Goal: Information Seeking & Learning: Understand process/instructions

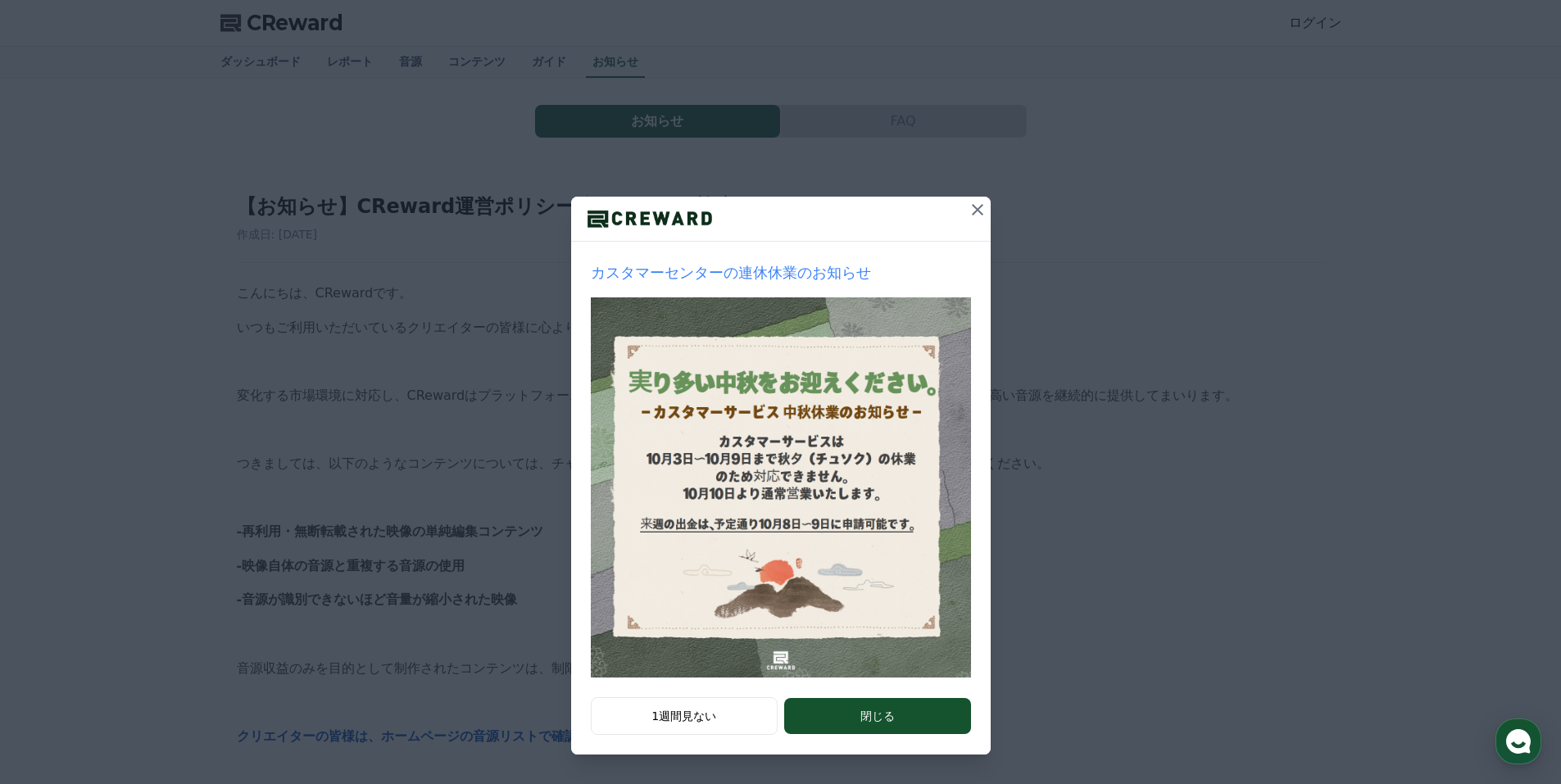
click at [905, 714] on button "閉じる" at bounding box center [877, 715] width 186 height 36
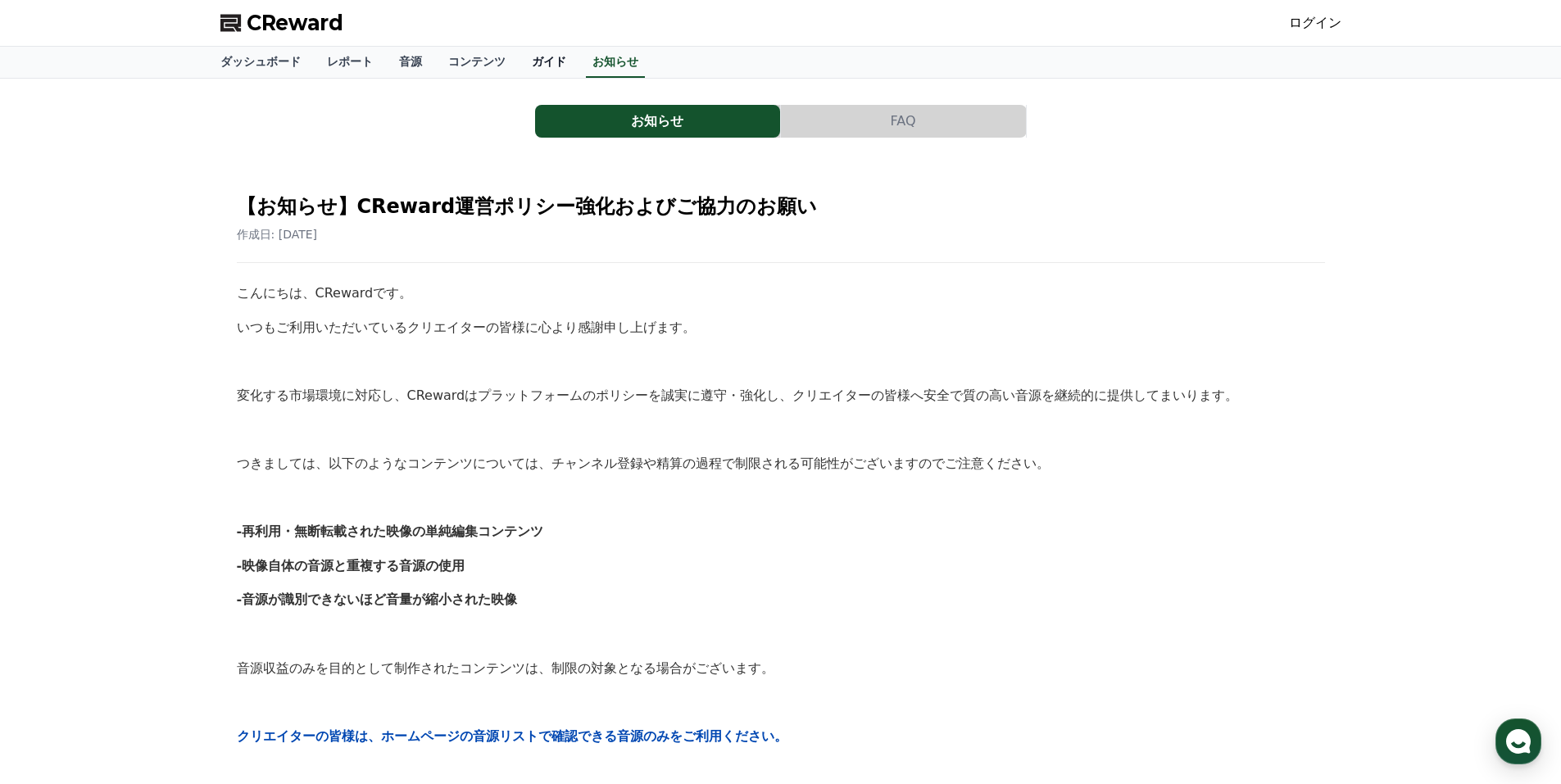
click at [519, 59] on link "ガイド" at bounding box center [549, 62] width 61 height 31
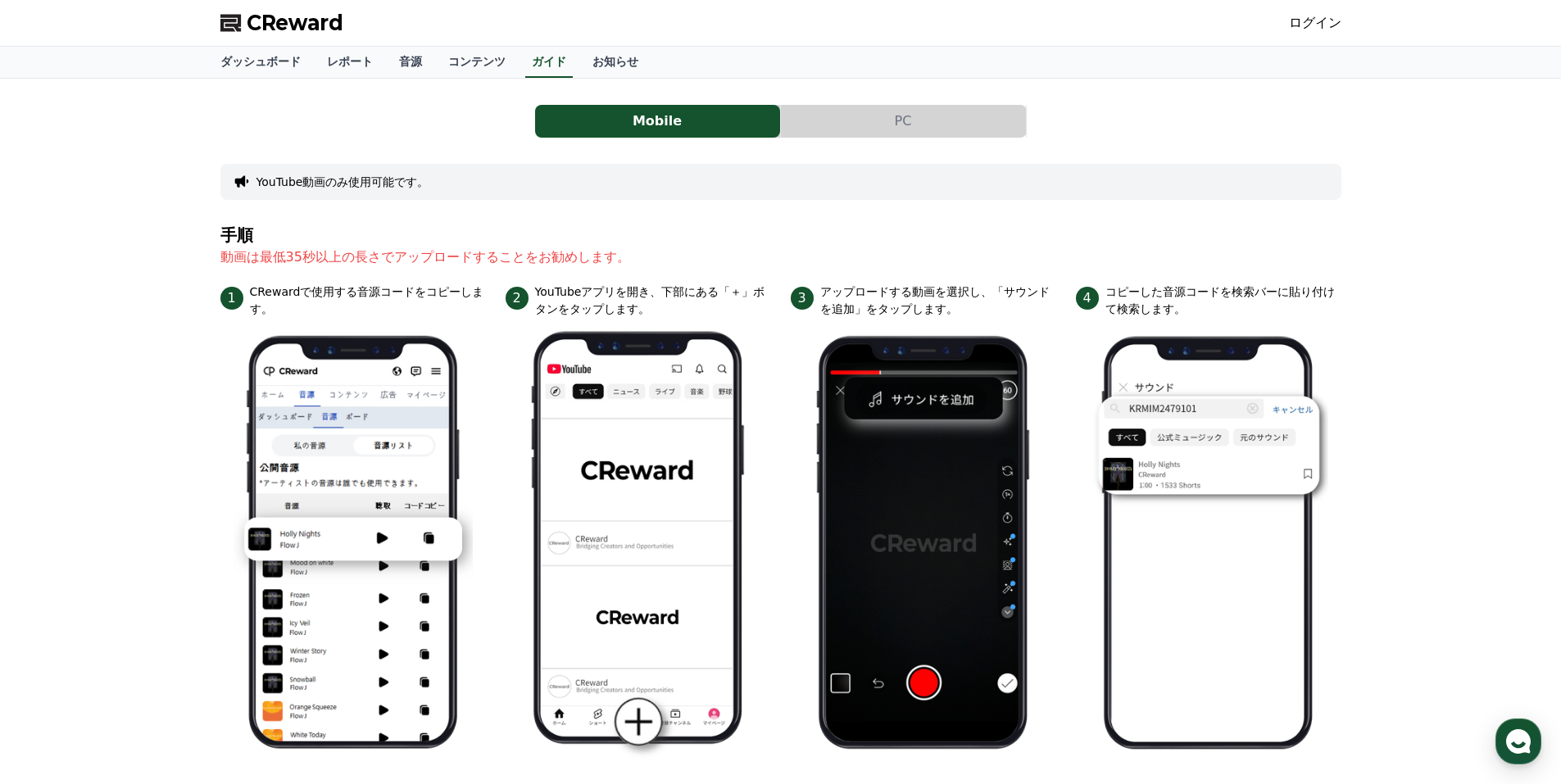
click at [917, 124] on button "PC" at bounding box center [903, 121] width 245 height 33
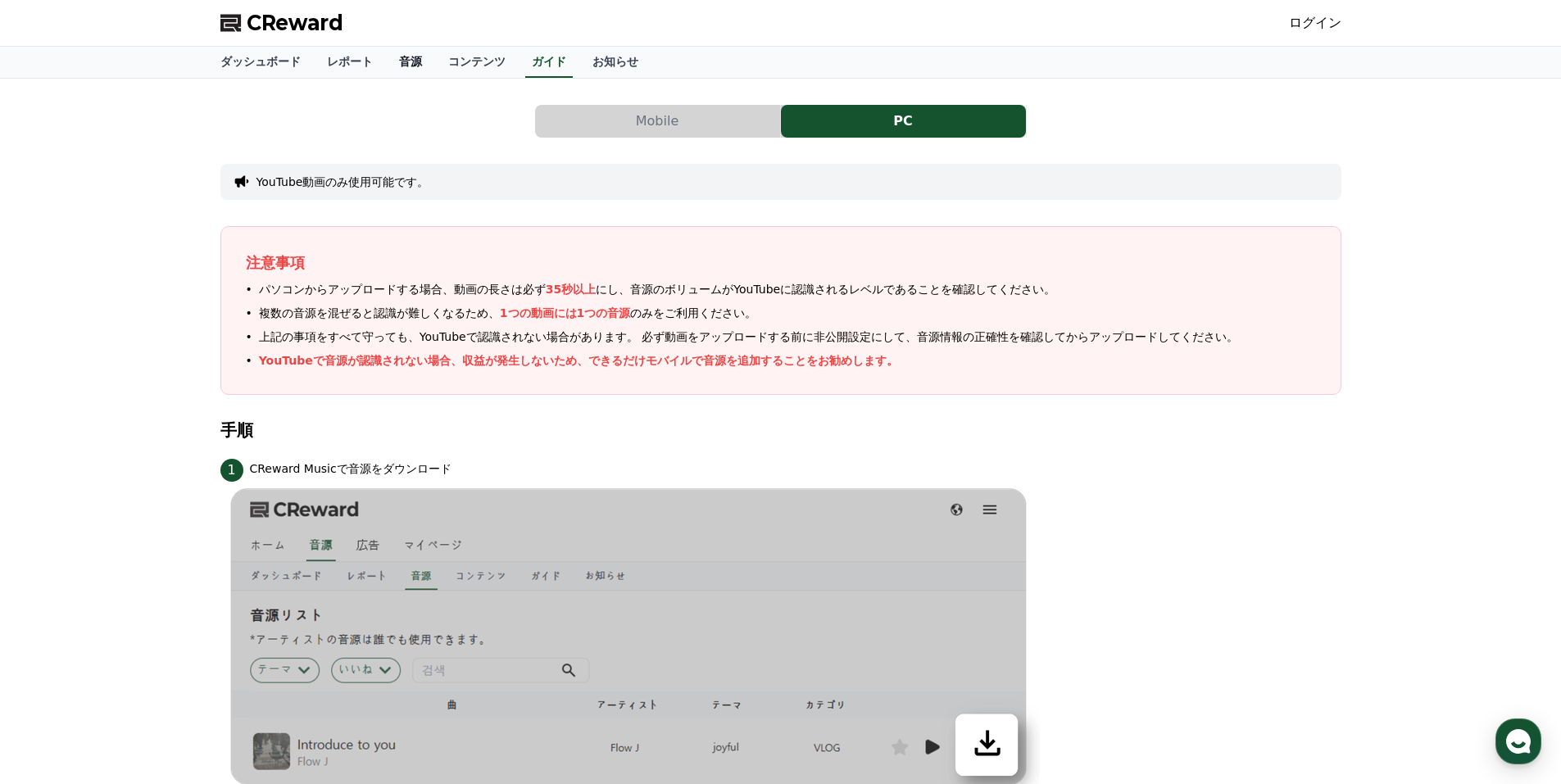
click at [386, 58] on link "音源" at bounding box center [410, 62] width 49 height 31
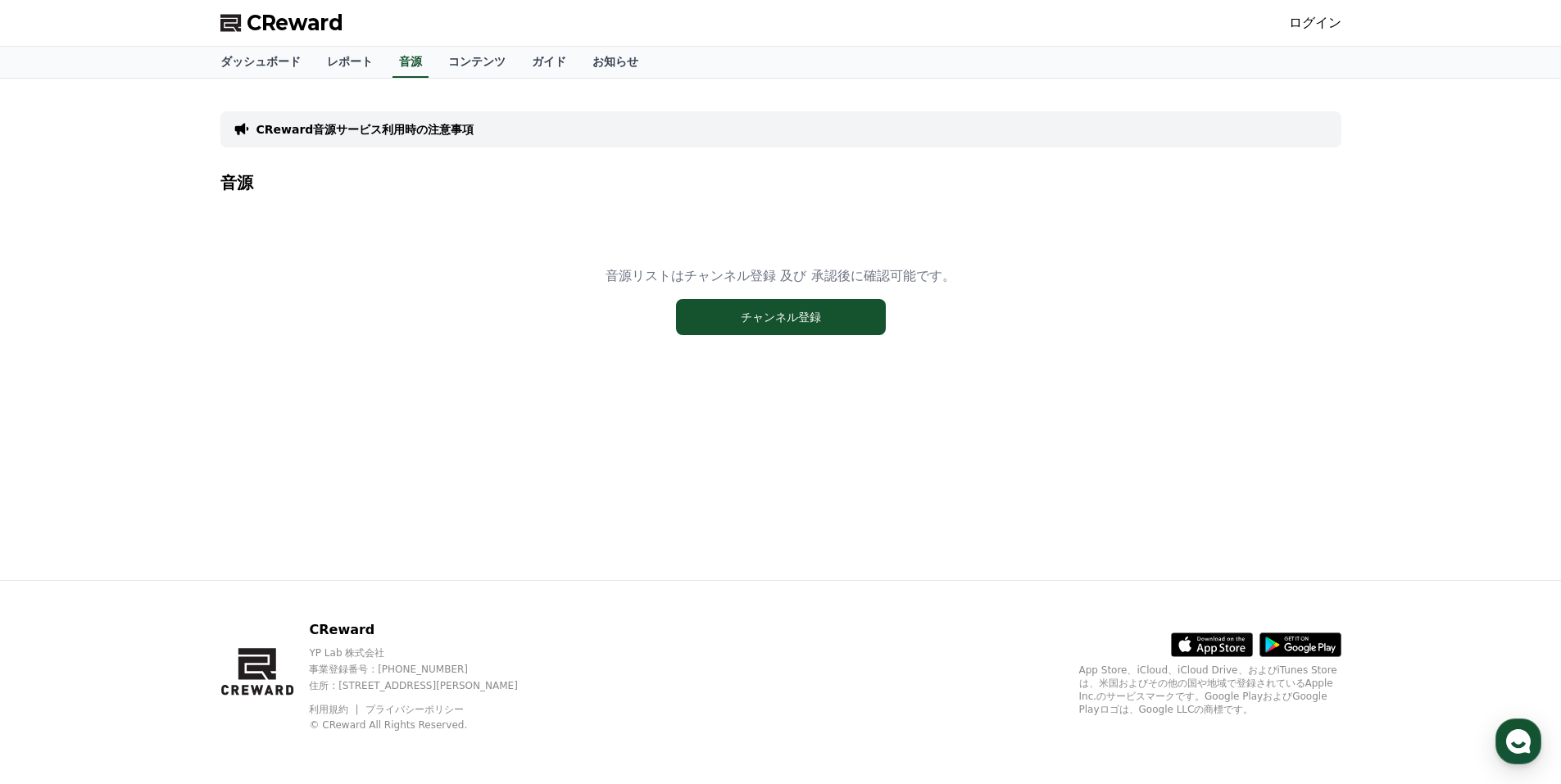
click at [1330, 18] on link "ログイン" at bounding box center [1315, 23] width 52 height 19
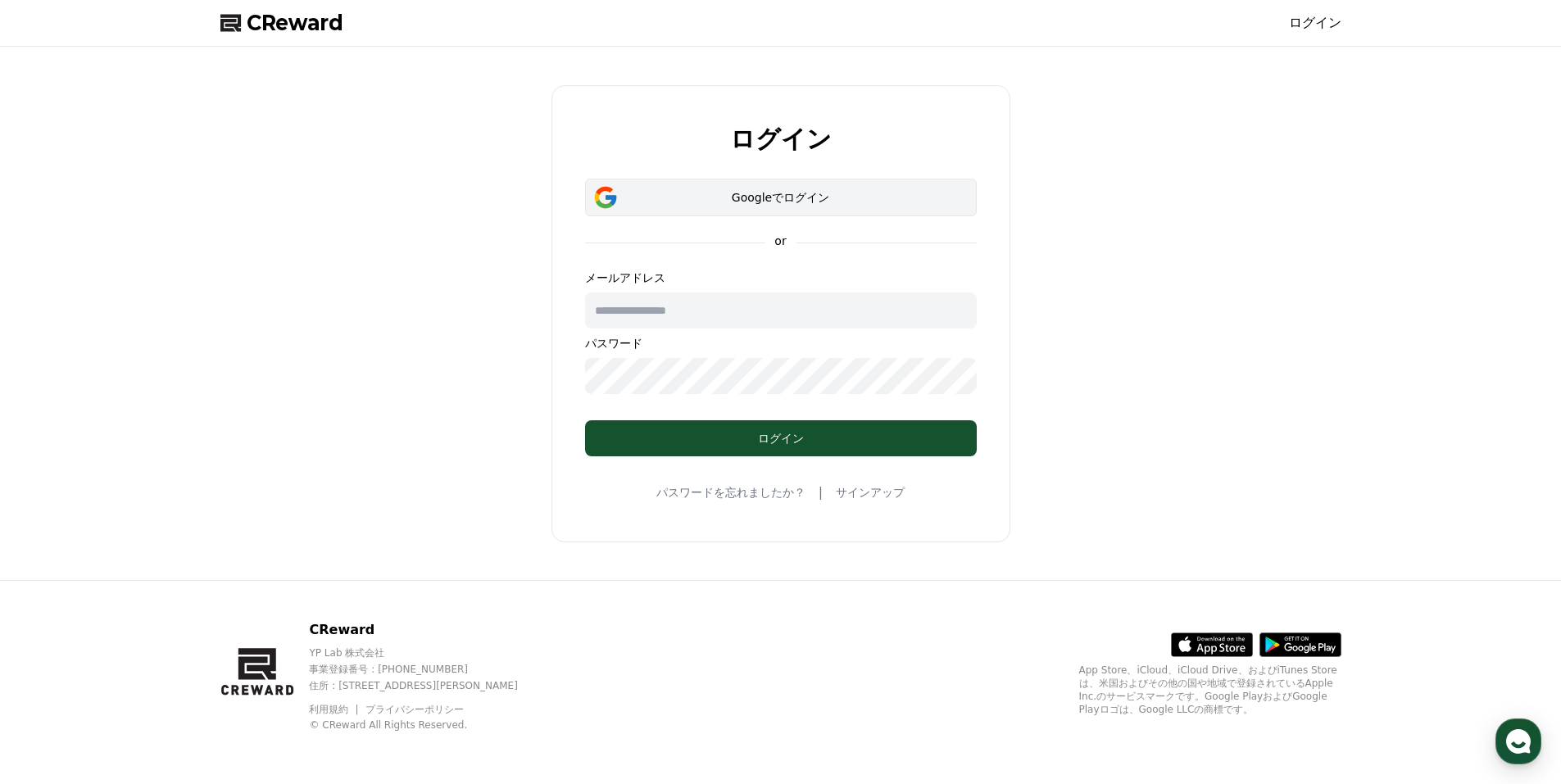
click at [814, 200] on div "Googleでログイン" at bounding box center [780, 197] width 344 height 16
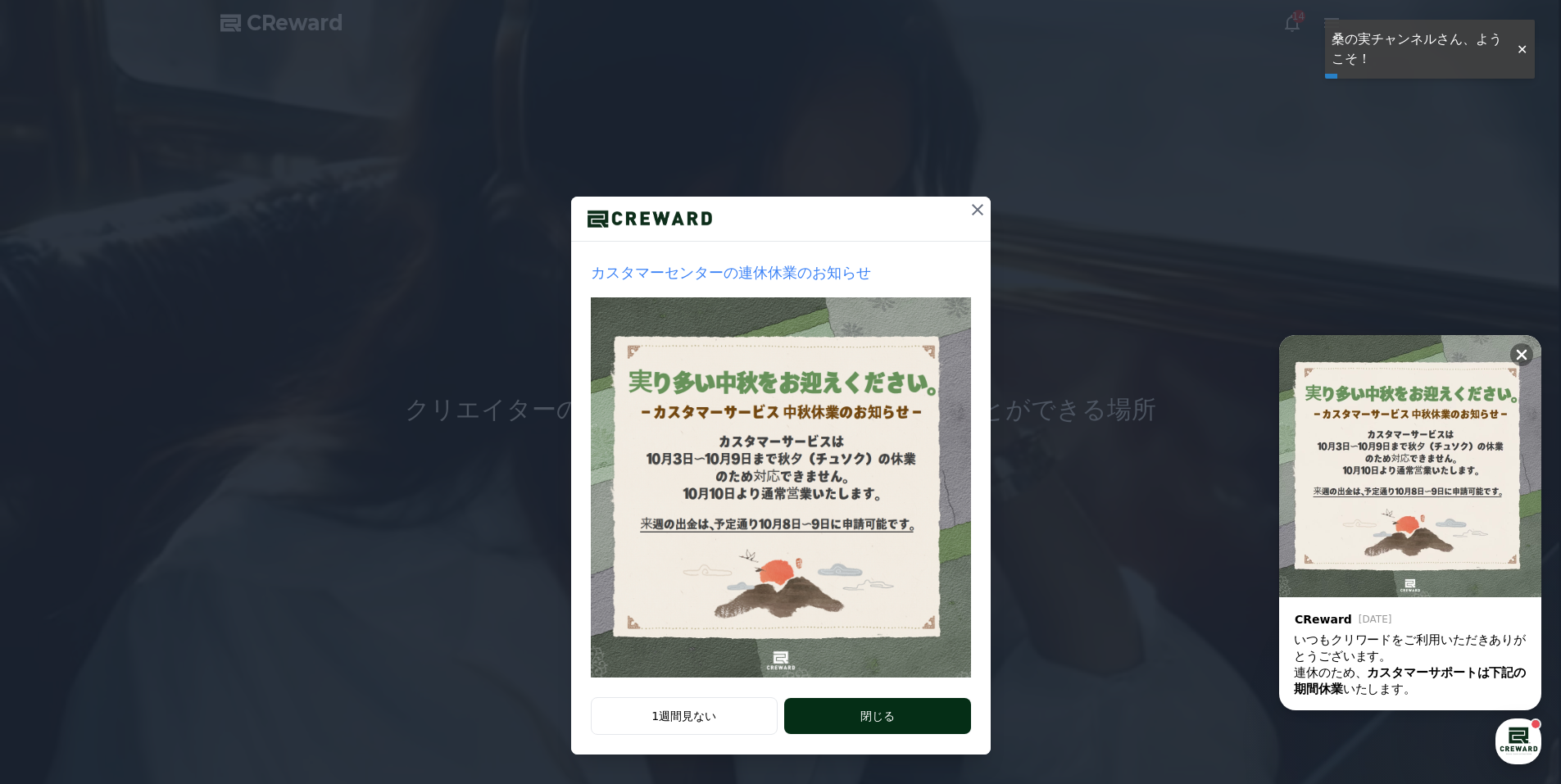
click at [880, 715] on button "閉じる" at bounding box center [877, 715] width 186 height 36
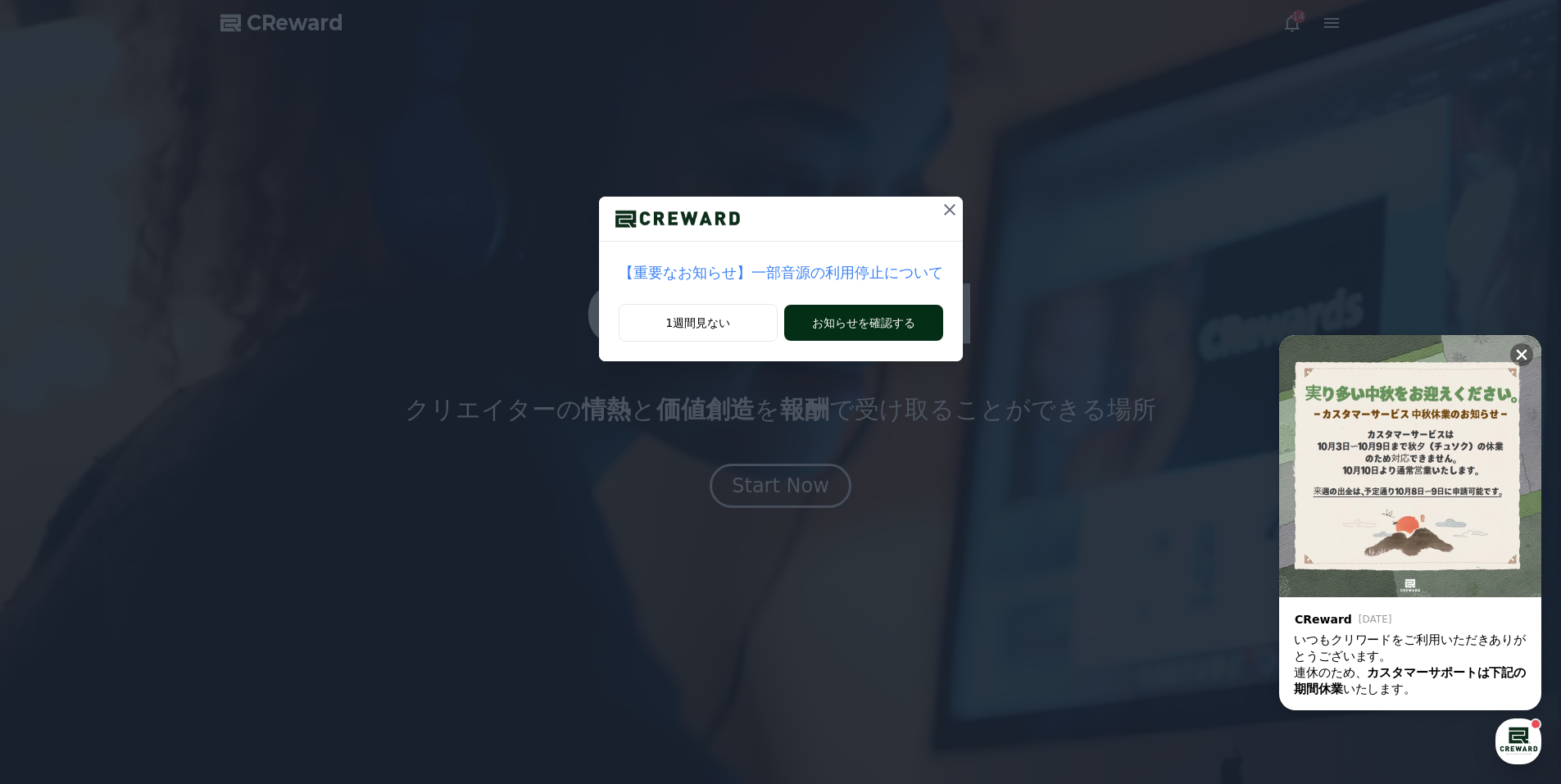
click at [832, 316] on button "お知らせを確認する" at bounding box center [863, 323] width 158 height 36
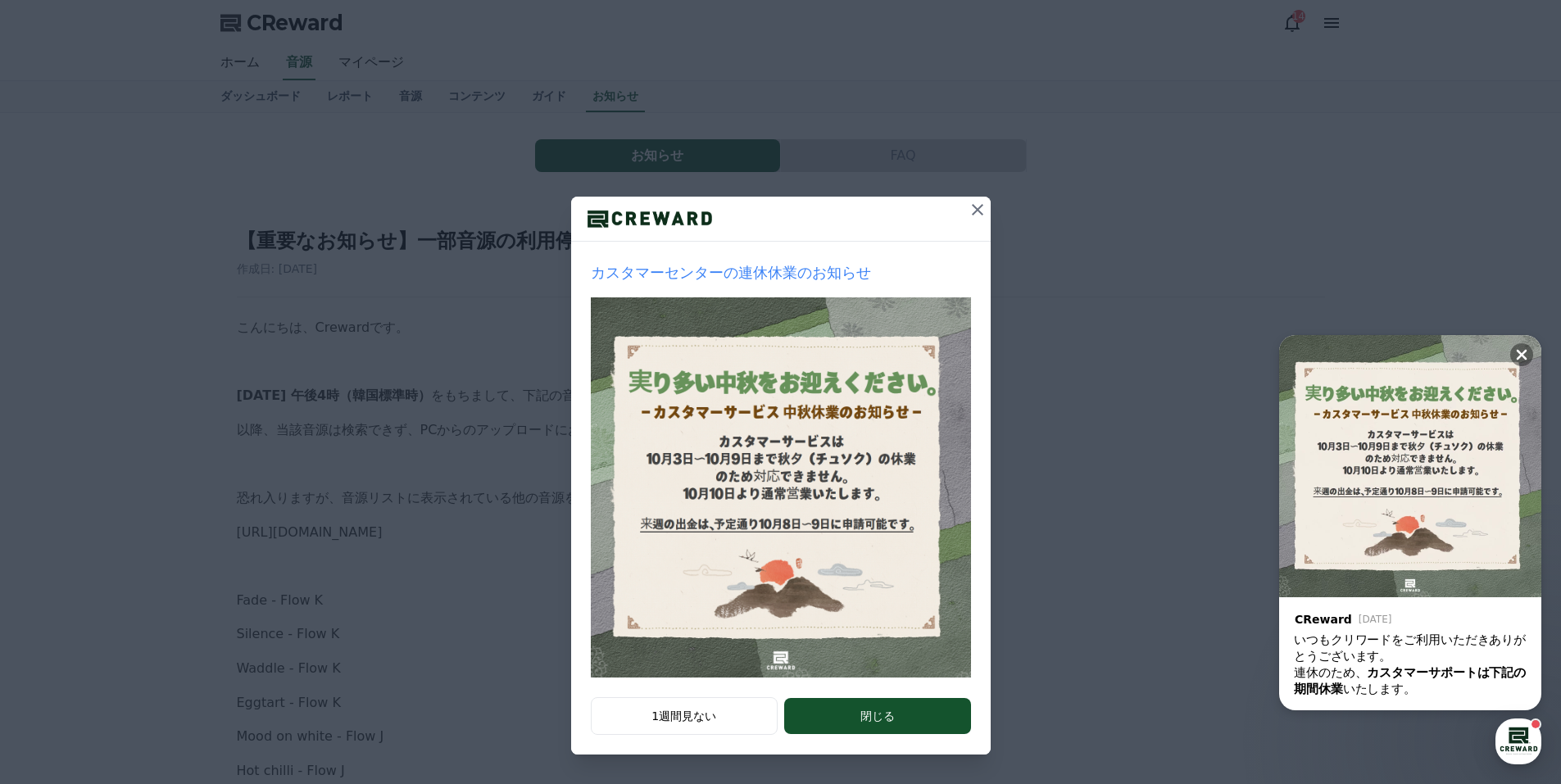
click at [903, 708] on button "閉じる" at bounding box center [877, 715] width 186 height 36
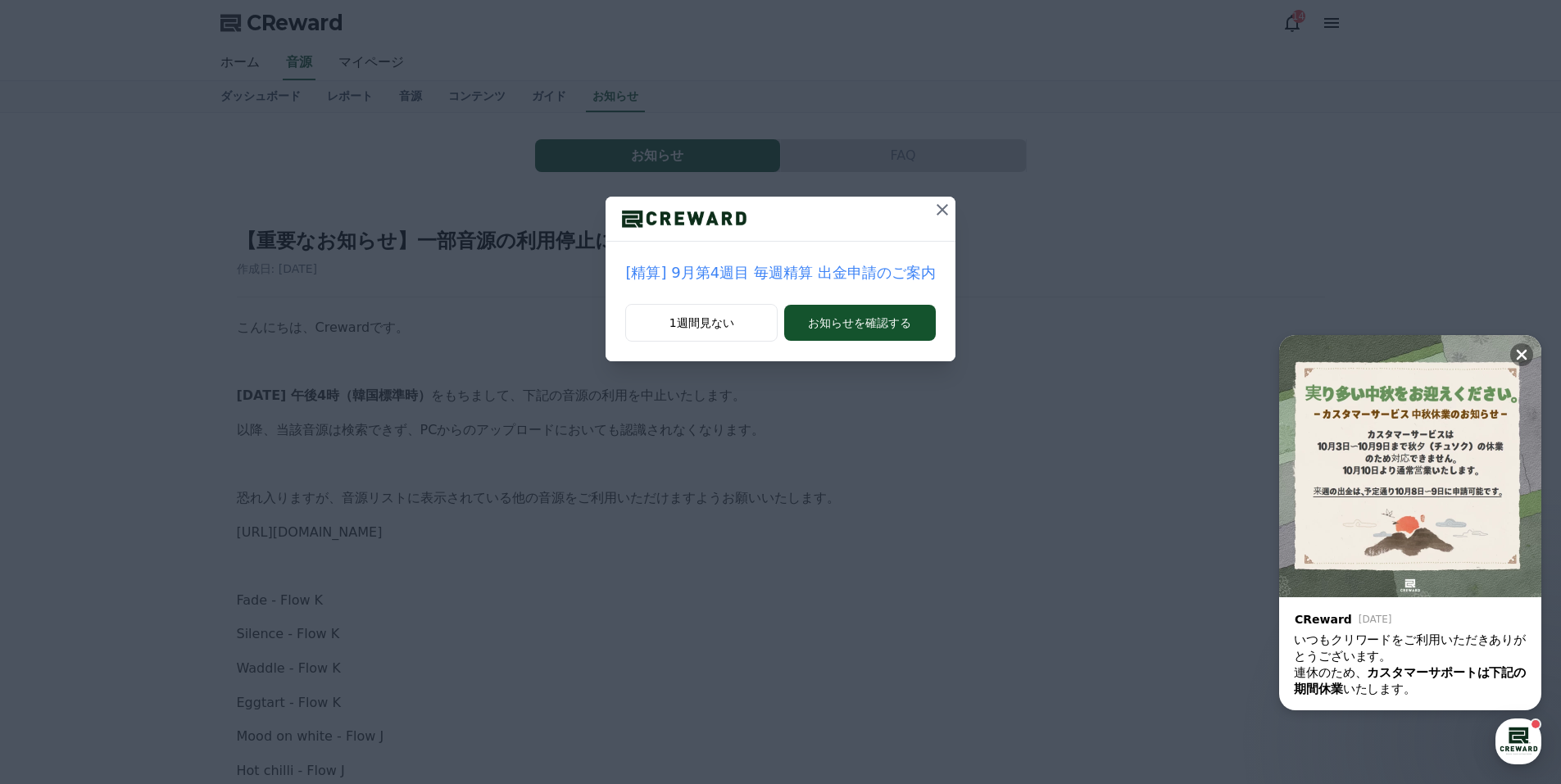
click at [936, 210] on icon at bounding box center [942, 210] width 12 height 12
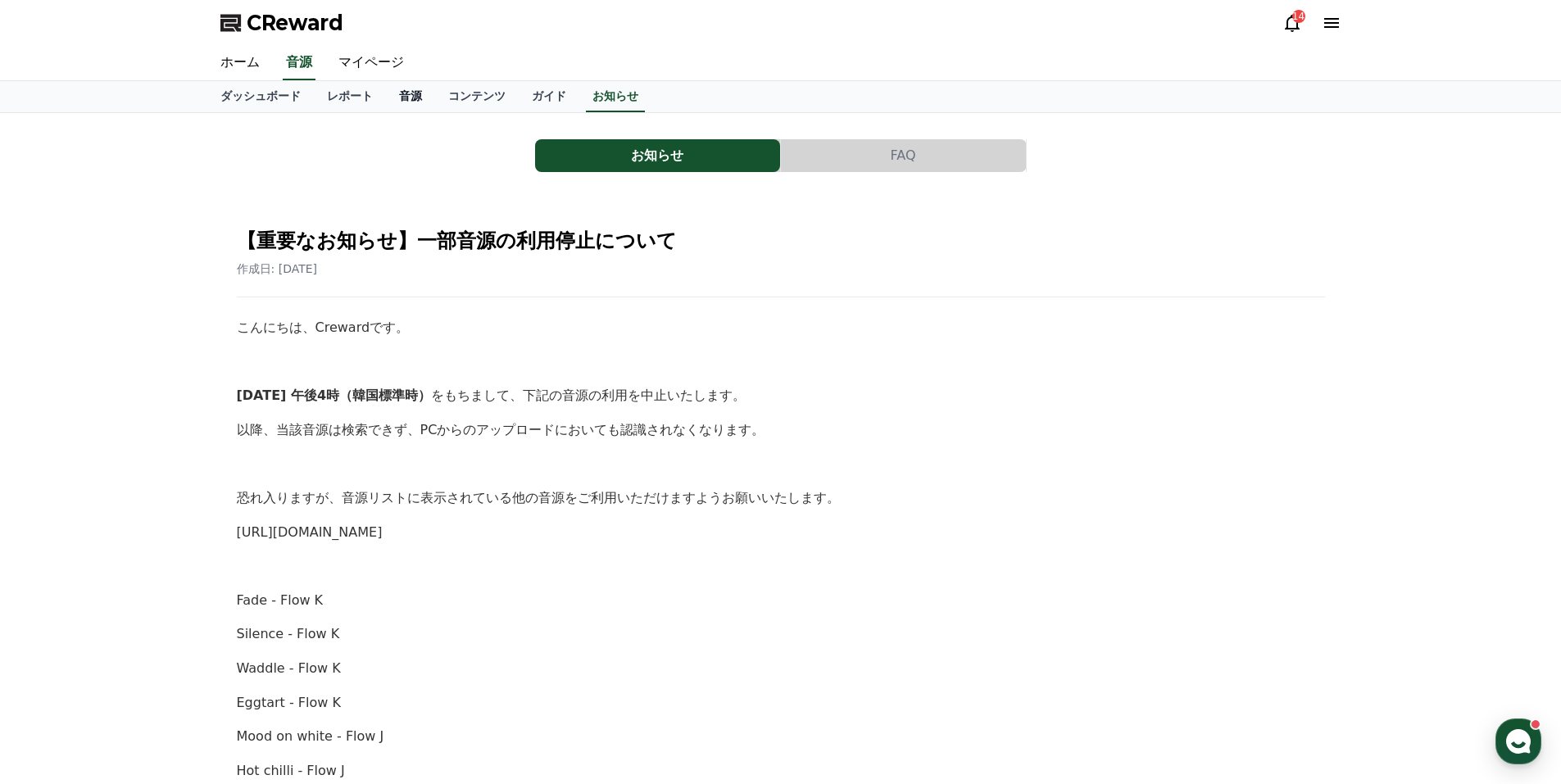
click at [386, 97] on link "音源" at bounding box center [410, 96] width 49 height 31
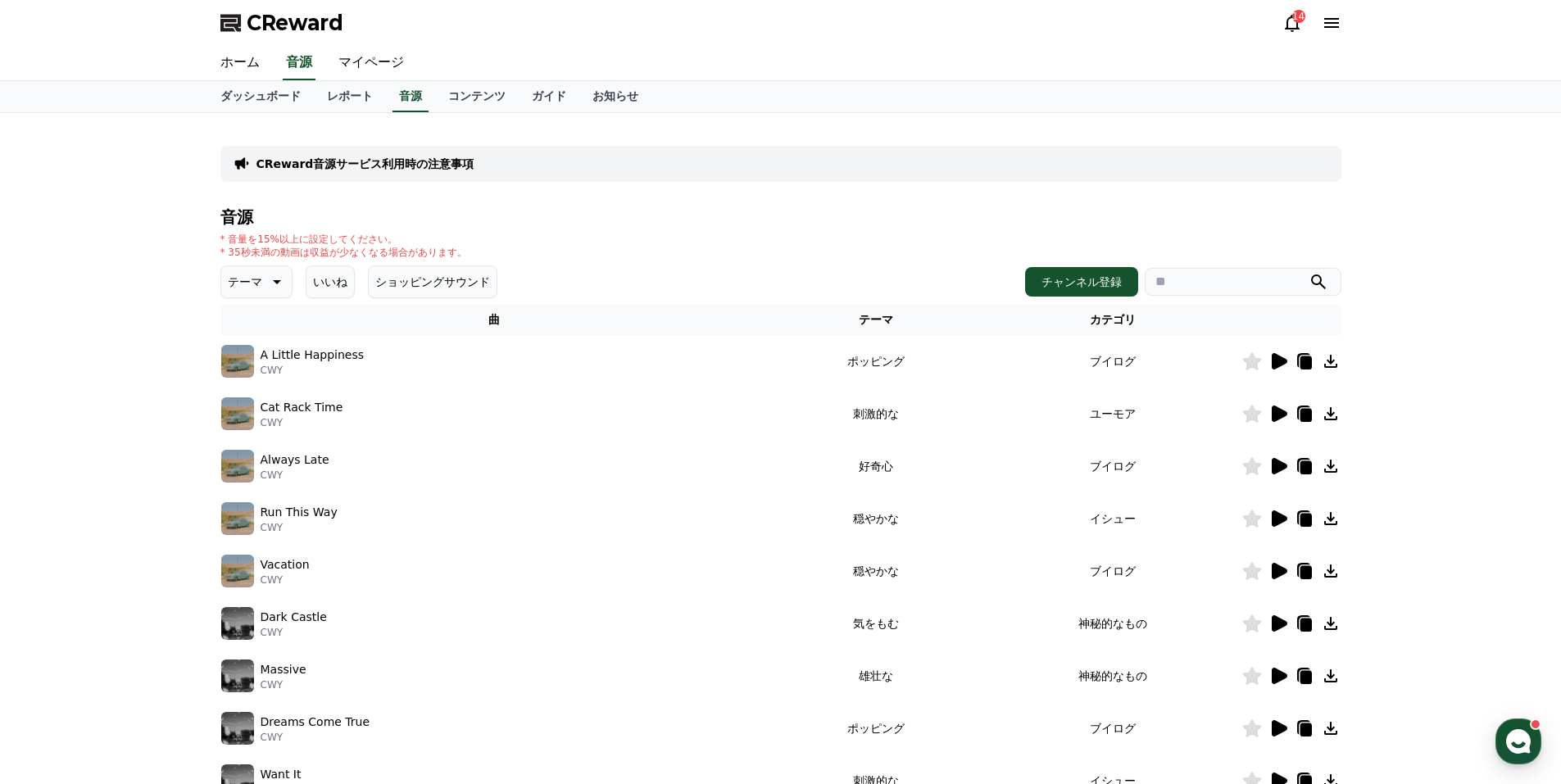
click at [240, 360] on img at bounding box center [237, 360] width 33 height 33
click at [1277, 362] on icon at bounding box center [1279, 360] width 16 height 16
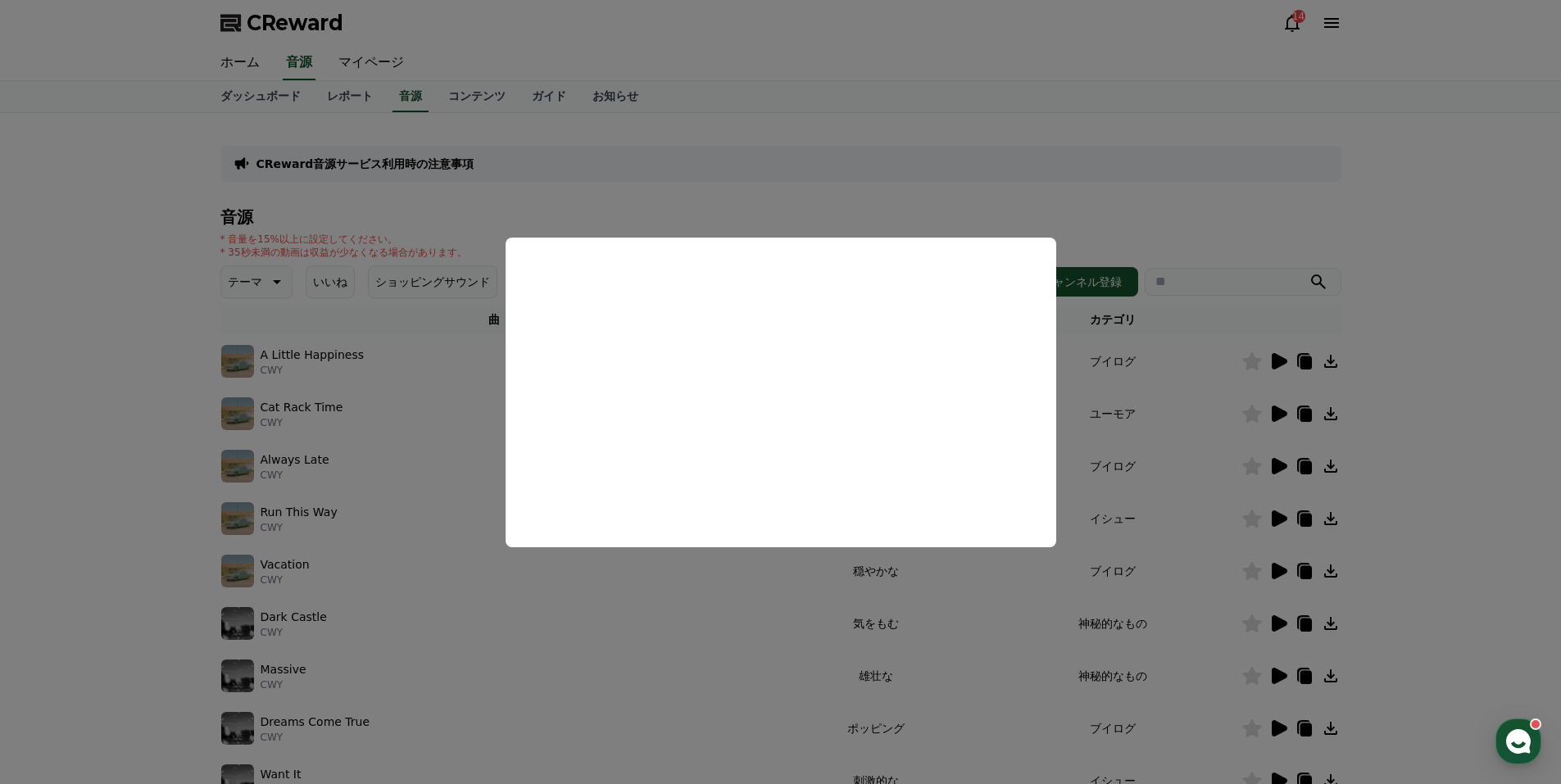
click at [688, 203] on button "close modal" at bounding box center [780, 392] width 1561 height 784
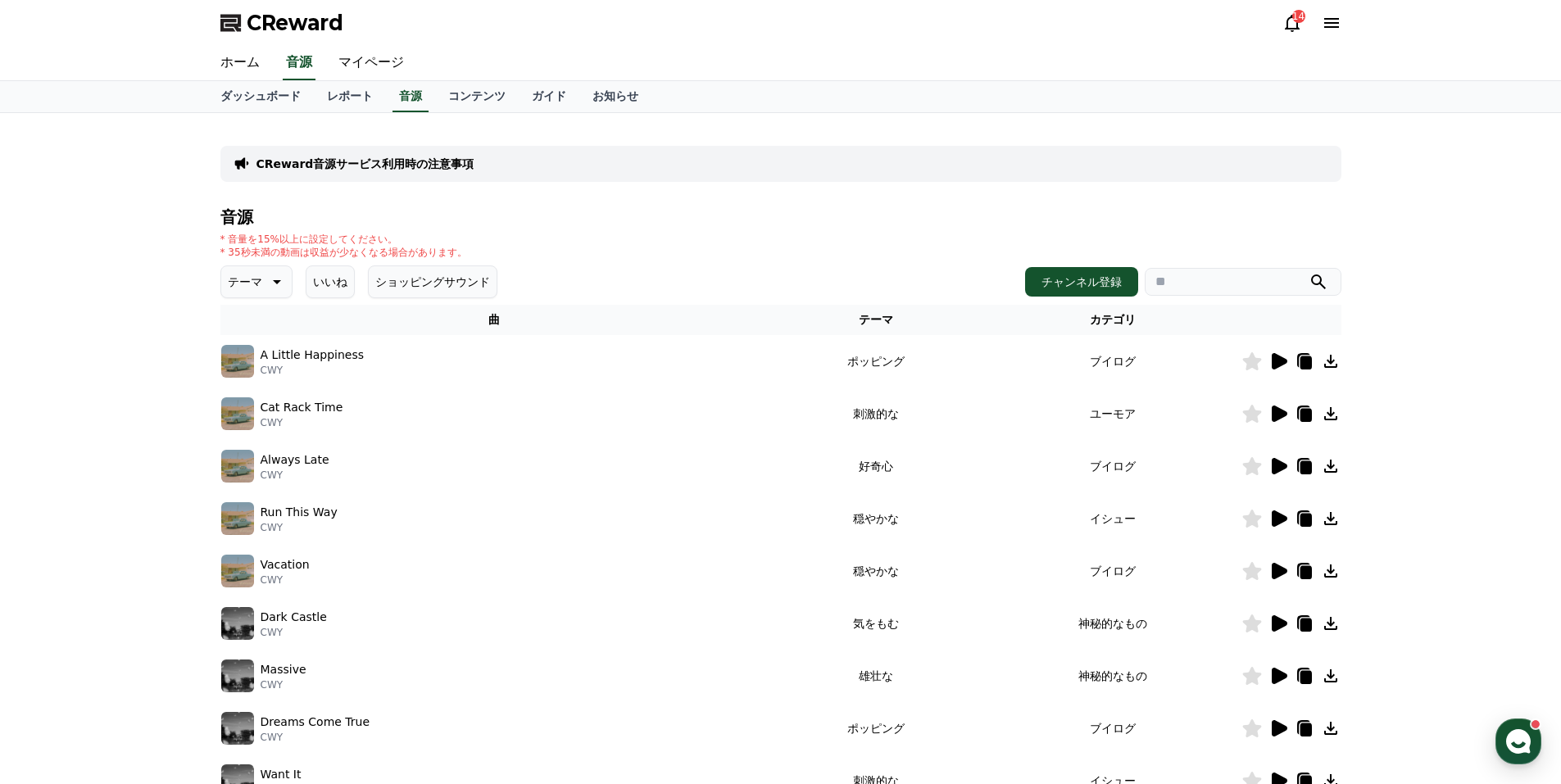
click at [273, 281] on icon at bounding box center [277, 282] width 8 height 4
click at [266, 281] on icon at bounding box center [275, 282] width 19 height 19
click at [354, 61] on link "マイページ" at bounding box center [371, 63] width 92 height 34
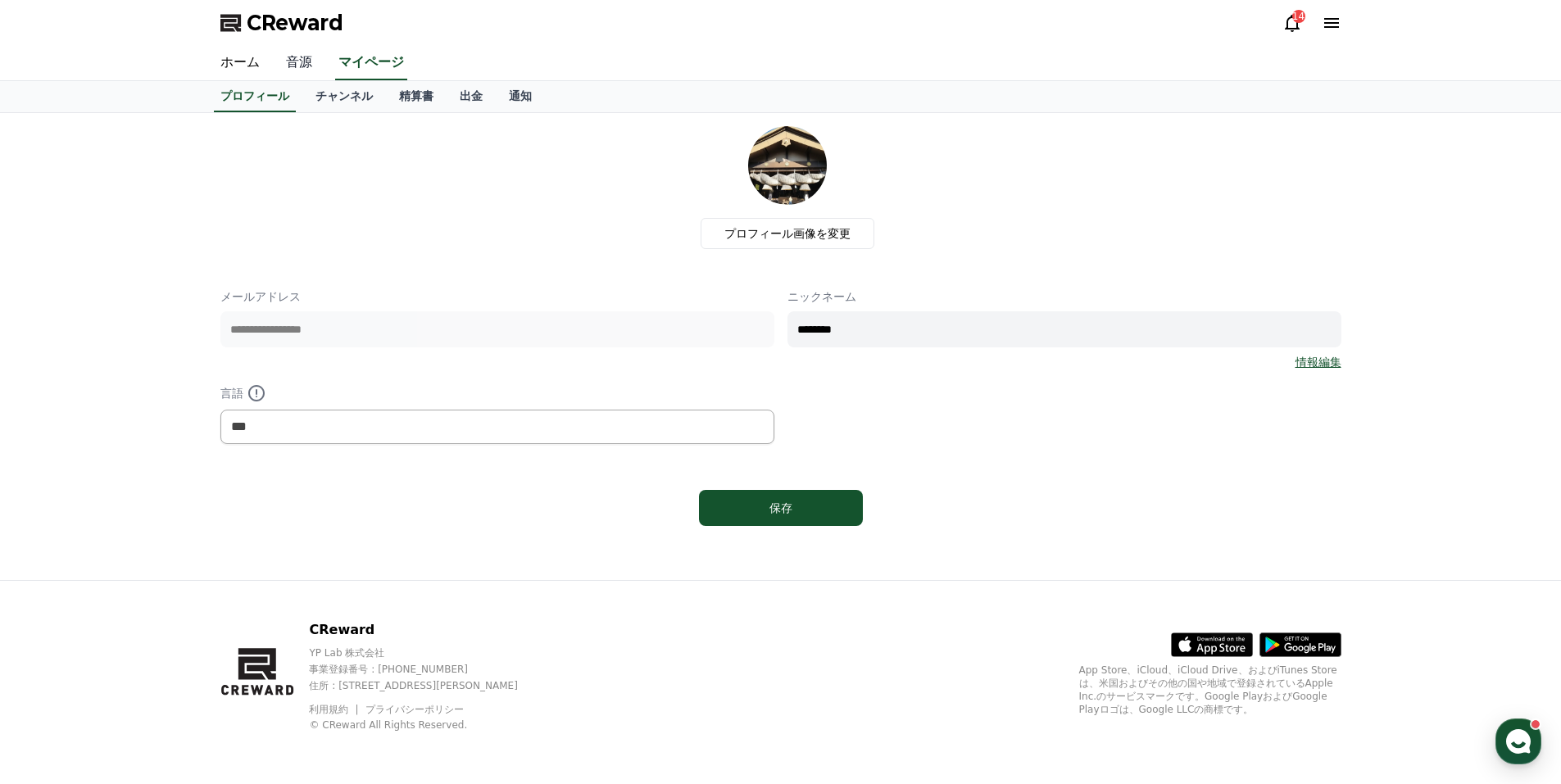
click at [279, 62] on link "音源" at bounding box center [299, 63] width 52 height 34
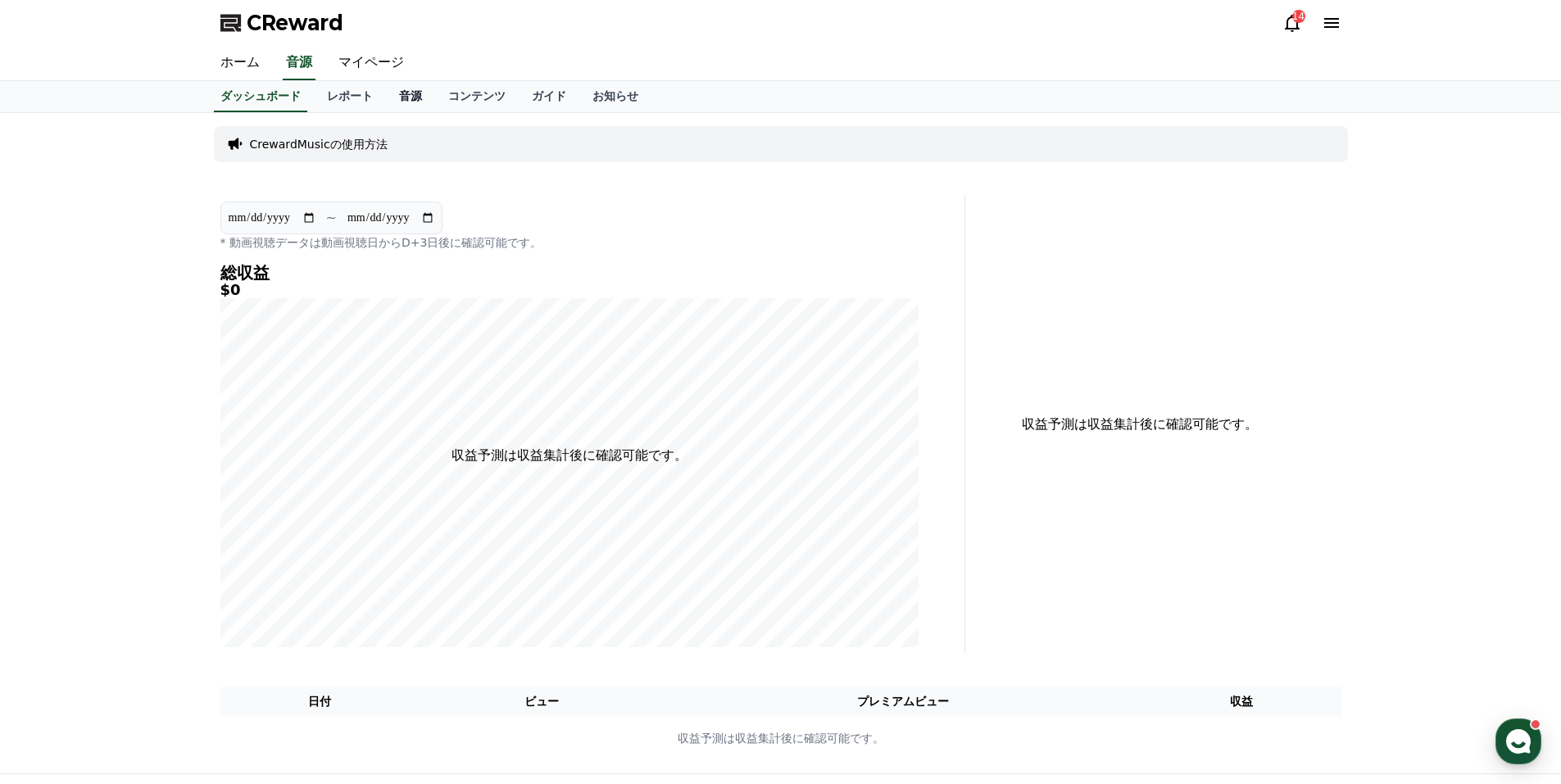
click at [386, 93] on link "音源" at bounding box center [410, 96] width 49 height 31
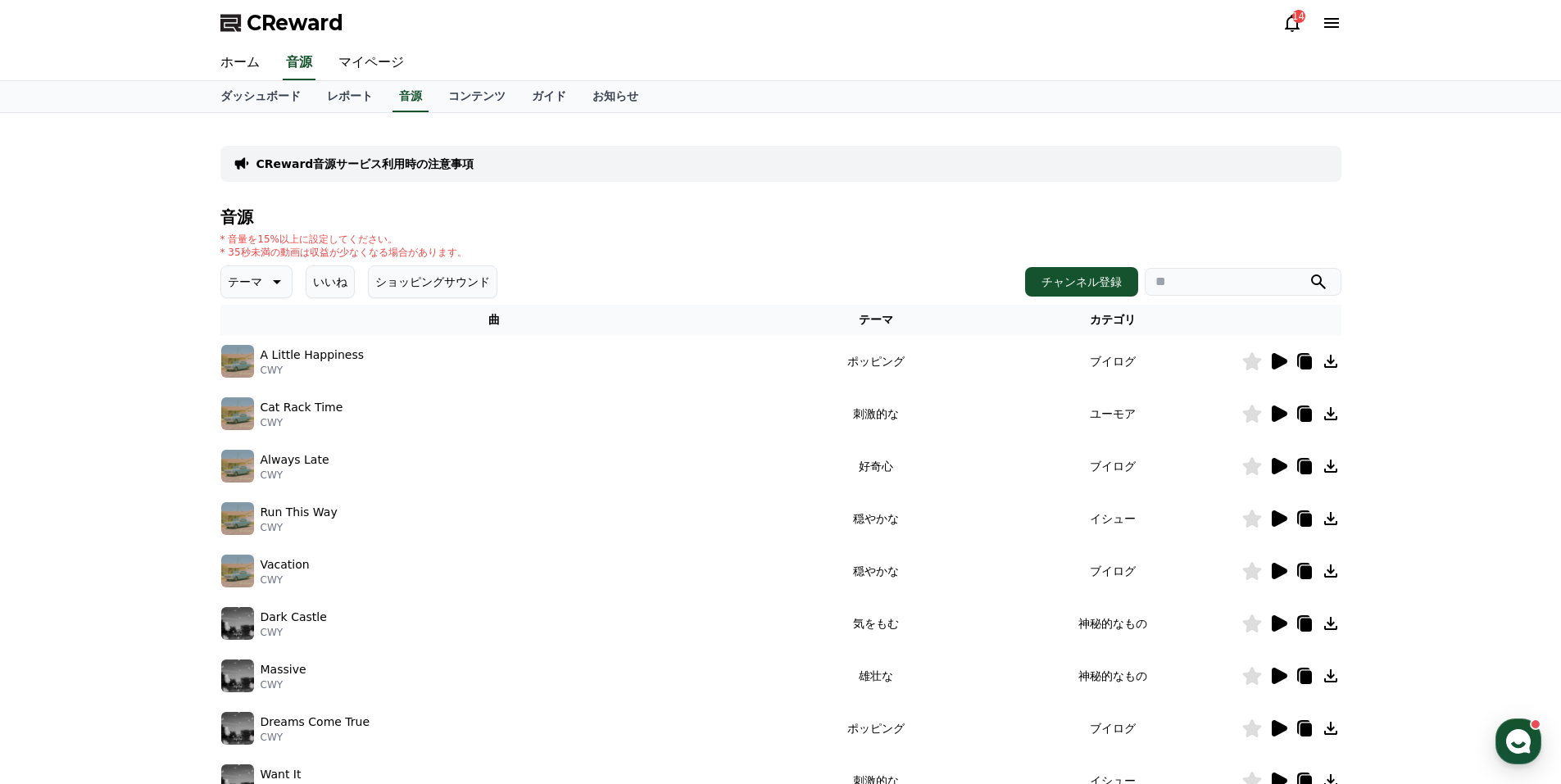
click at [1286, 408] on icon at bounding box center [1278, 413] width 19 height 19
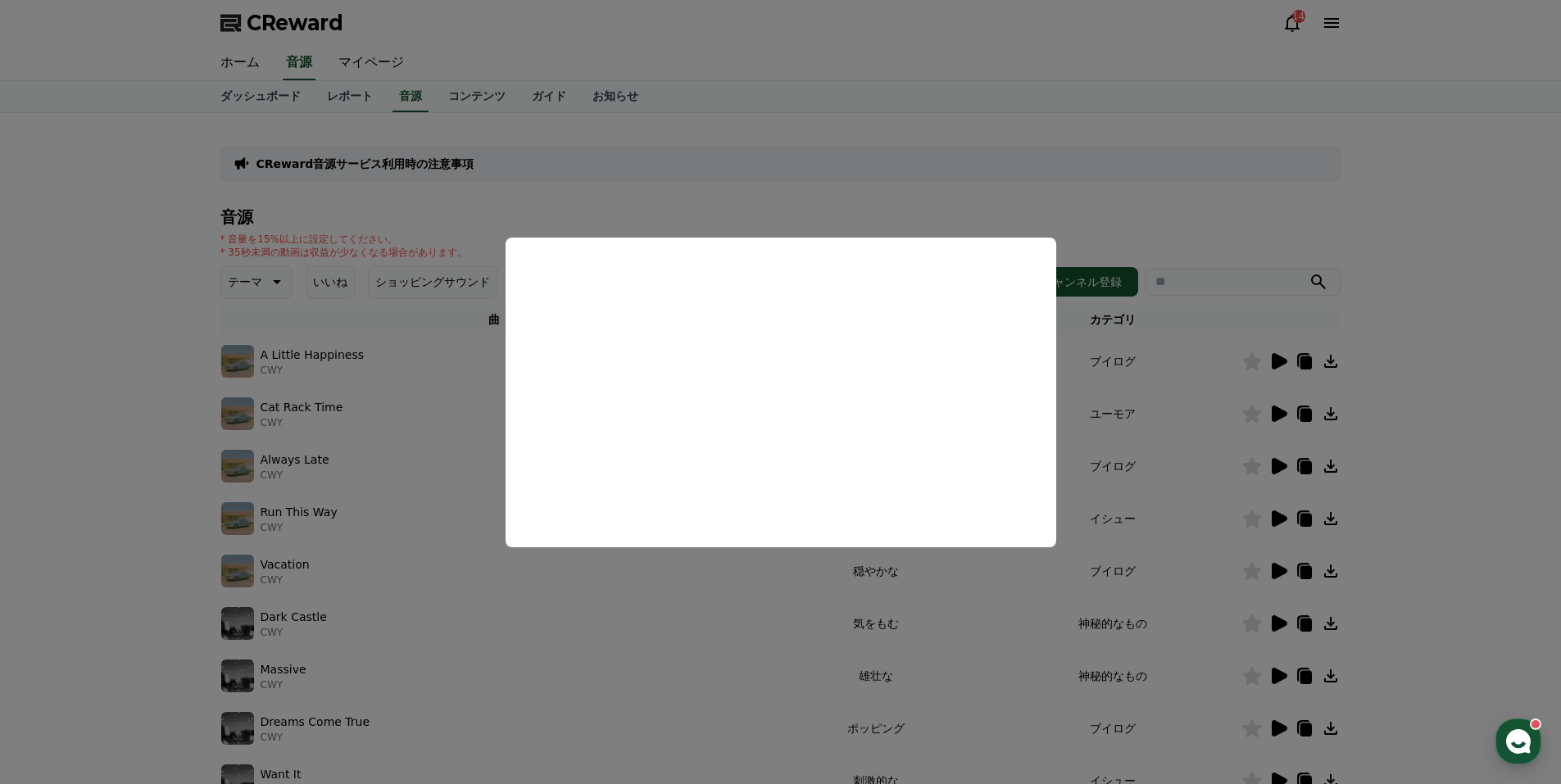
click at [1182, 203] on button "close modal" at bounding box center [780, 392] width 1561 height 784
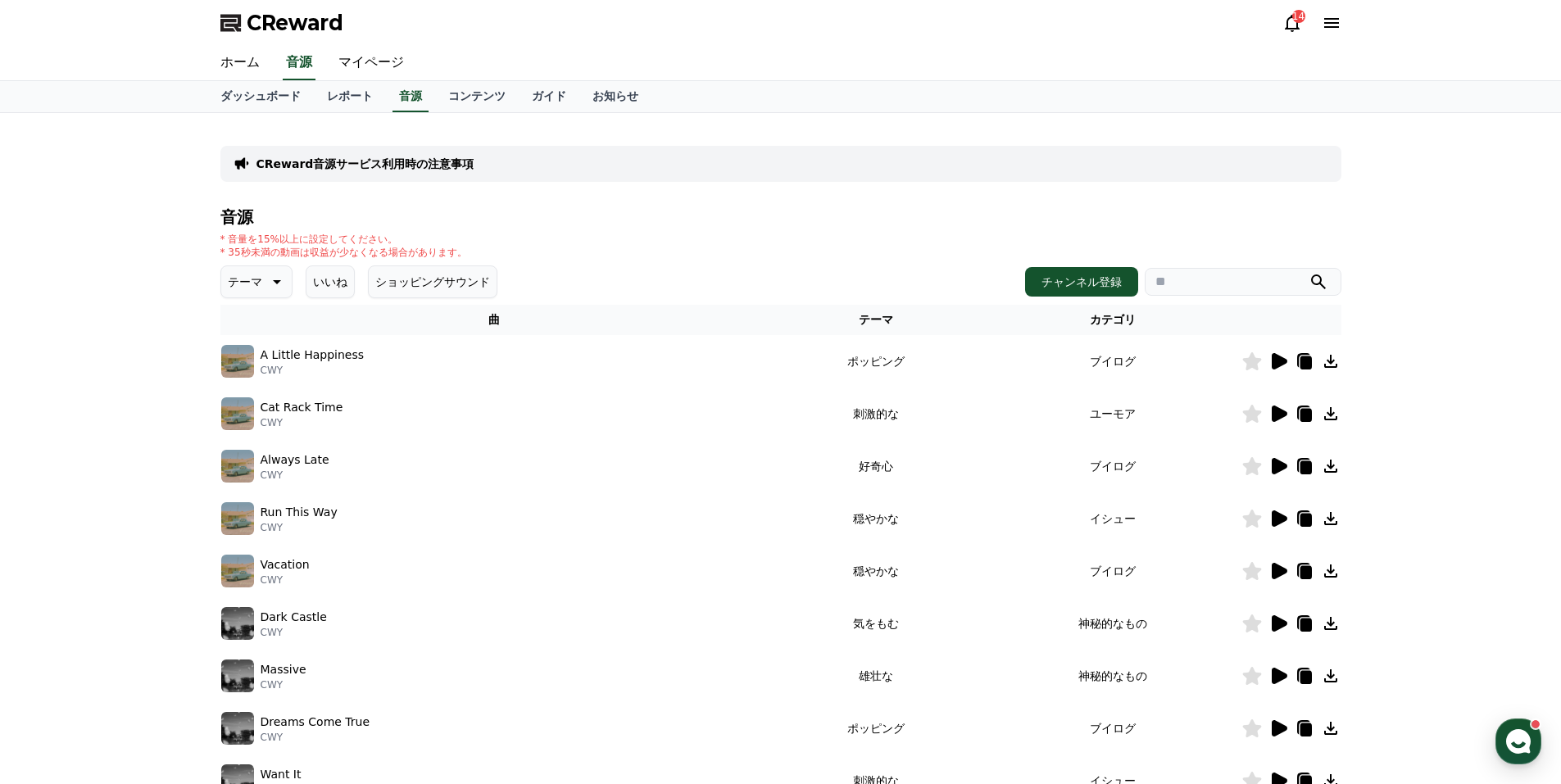
click at [1272, 463] on icon at bounding box center [1279, 466] width 16 height 16
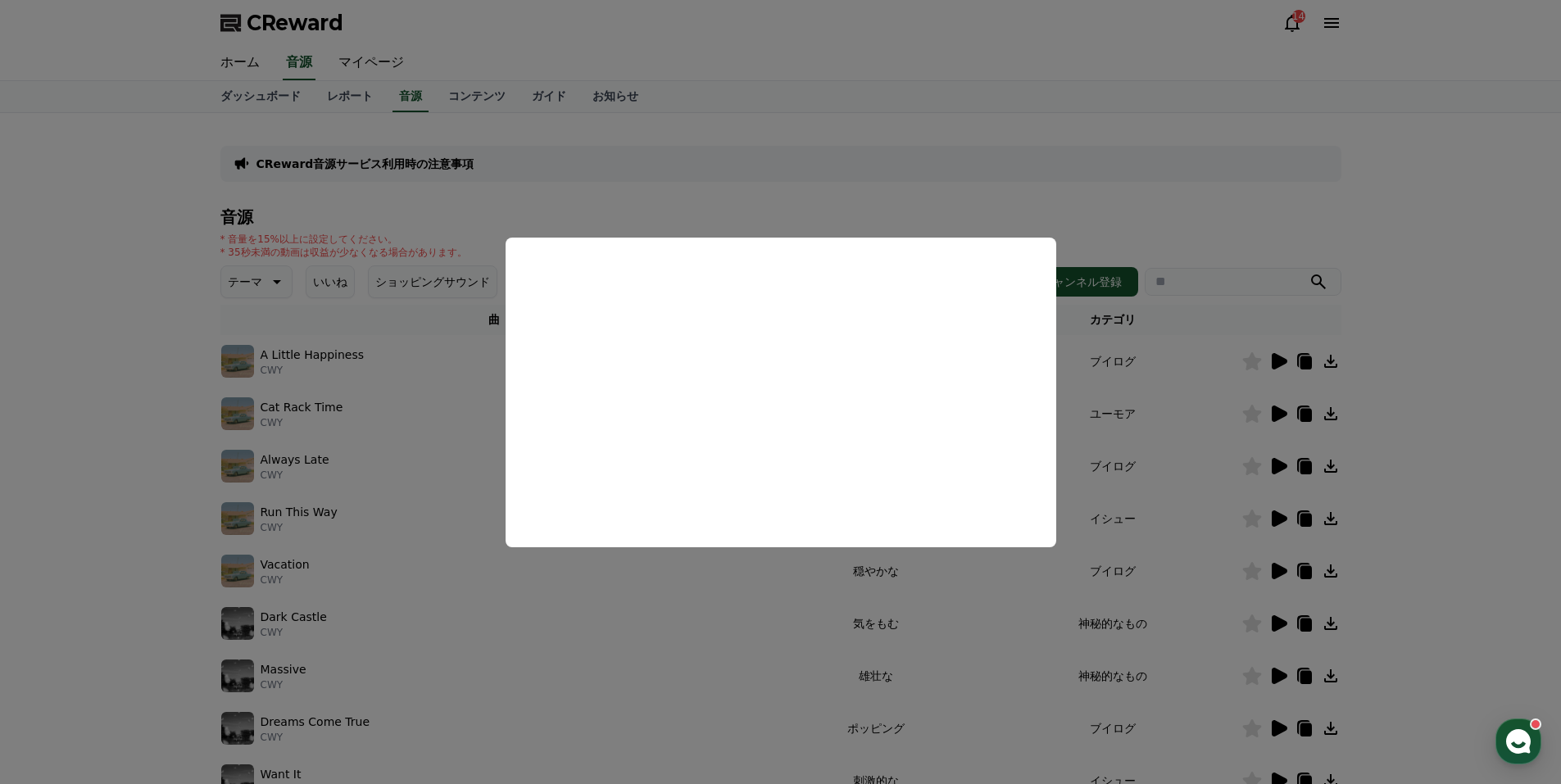
click at [1193, 209] on button "close modal" at bounding box center [780, 392] width 1561 height 784
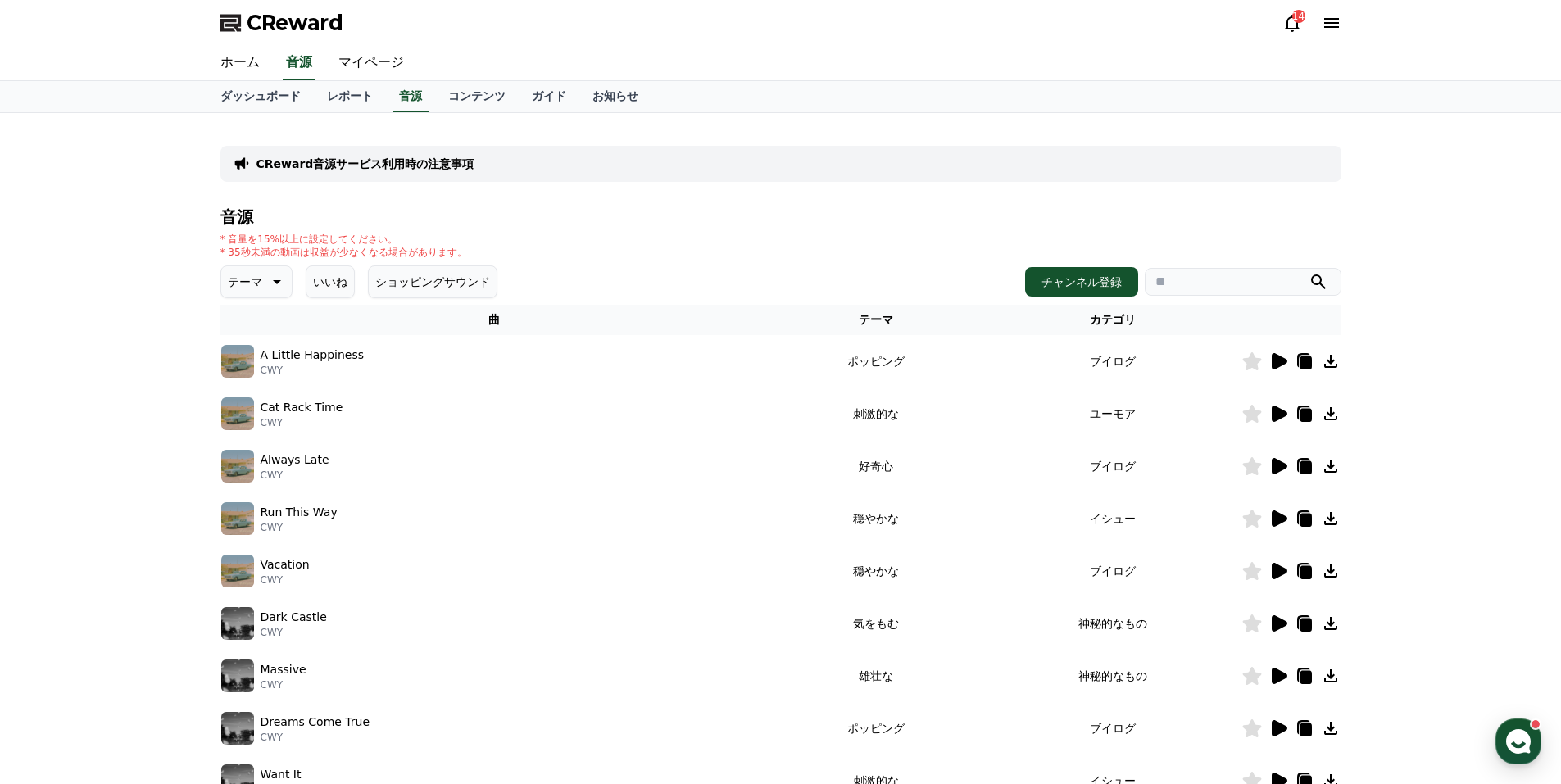
click at [1274, 516] on icon at bounding box center [1279, 518] width 16 height 16
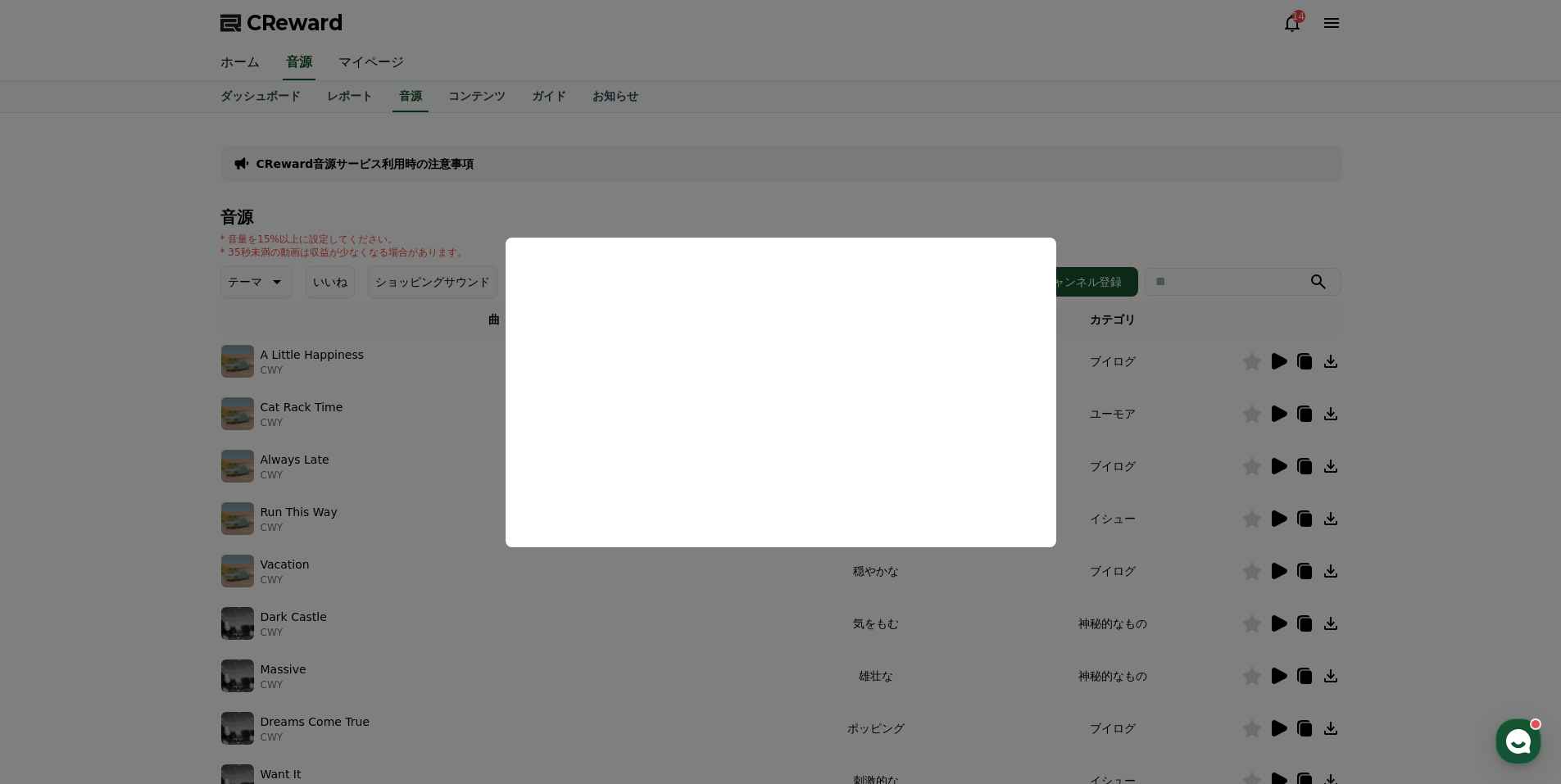
click at [1132, 216] on button "close modal" at bounding box center [780, 392] width 1561 height 784
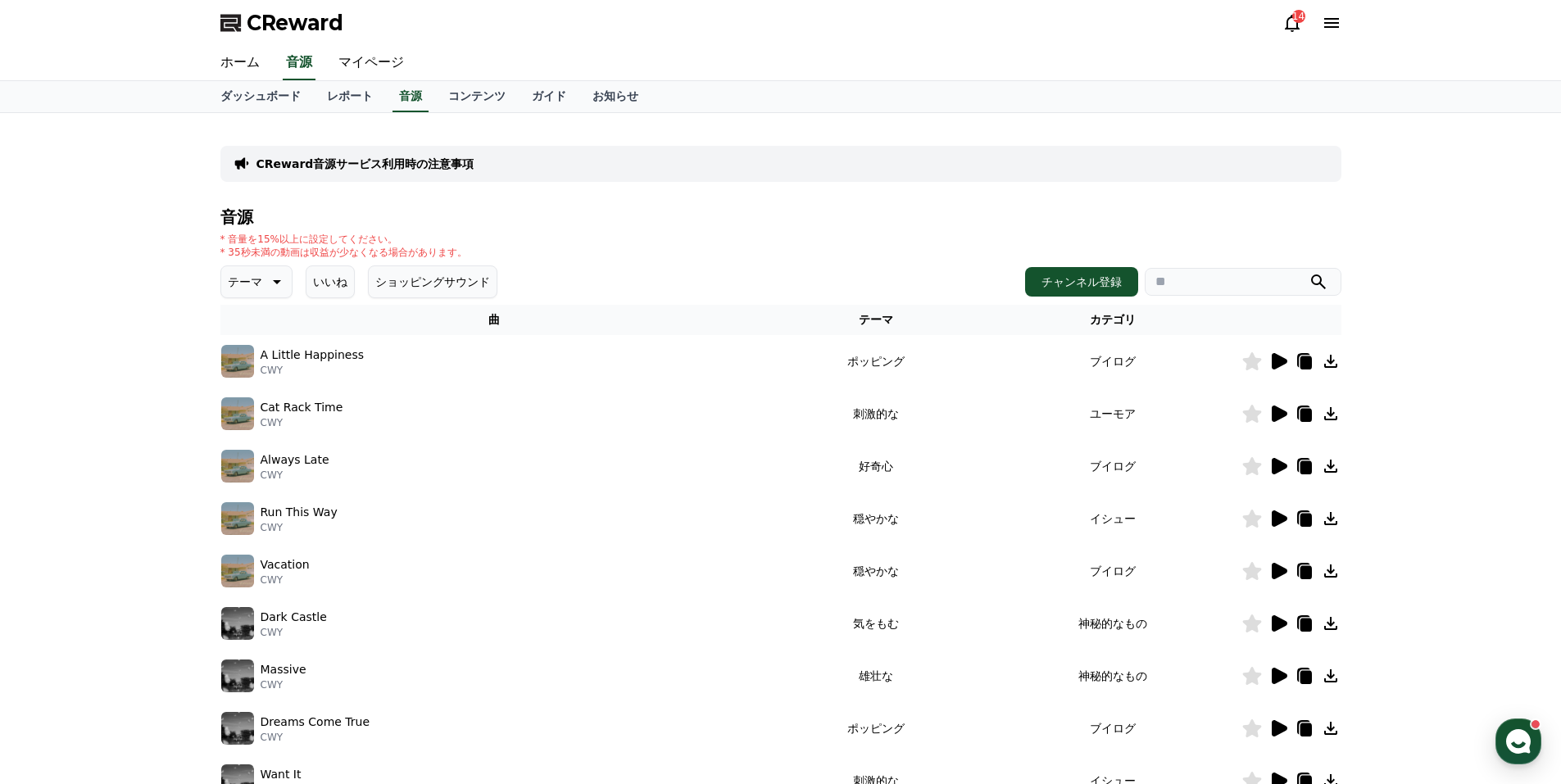
click at [1274, 568] on icon at bounding box center [1279, 571] width 16 height 16
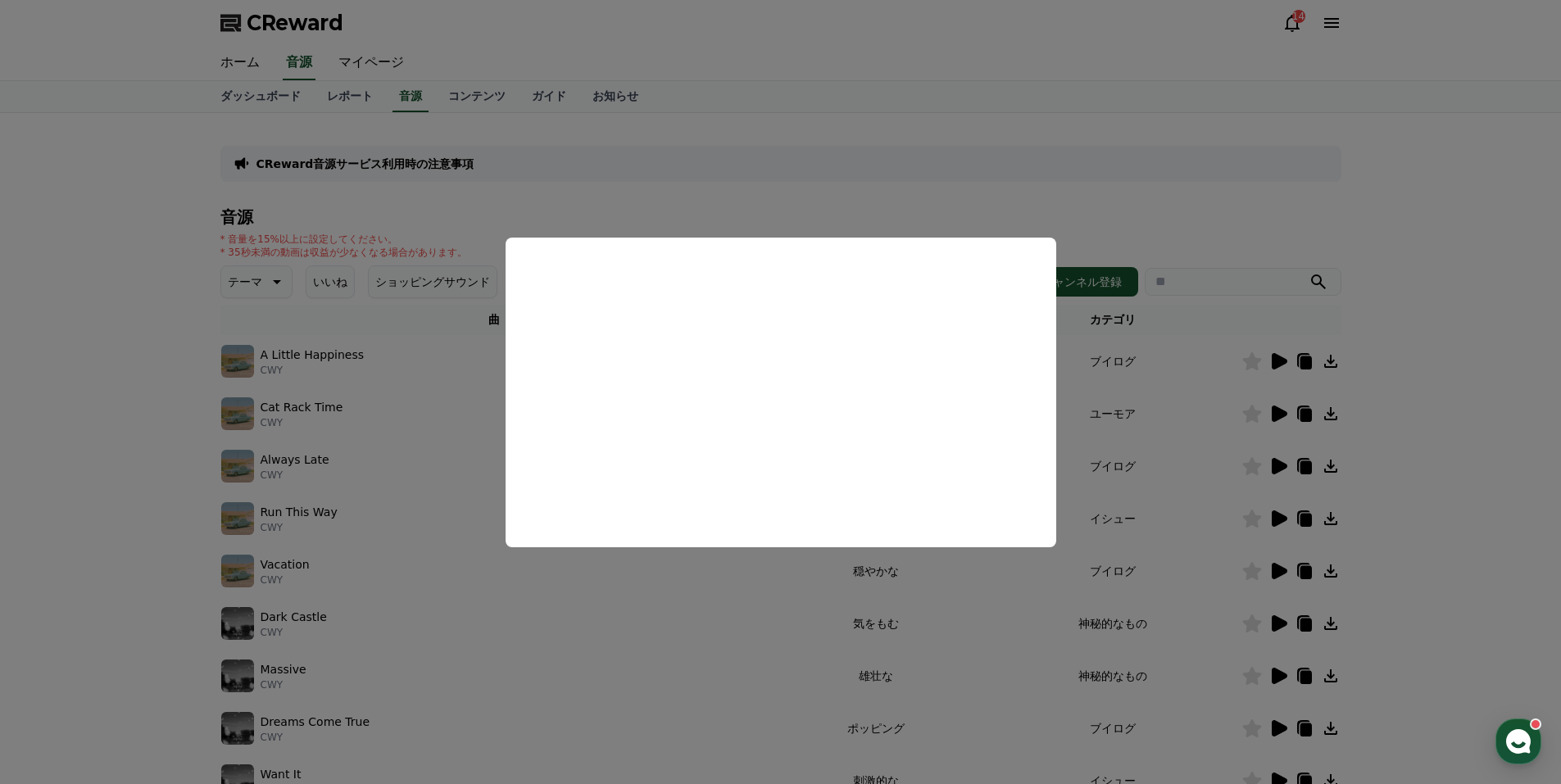
click at [957, 182] on button "close modal" at bounding box center [780, 392] width 1561 height 784
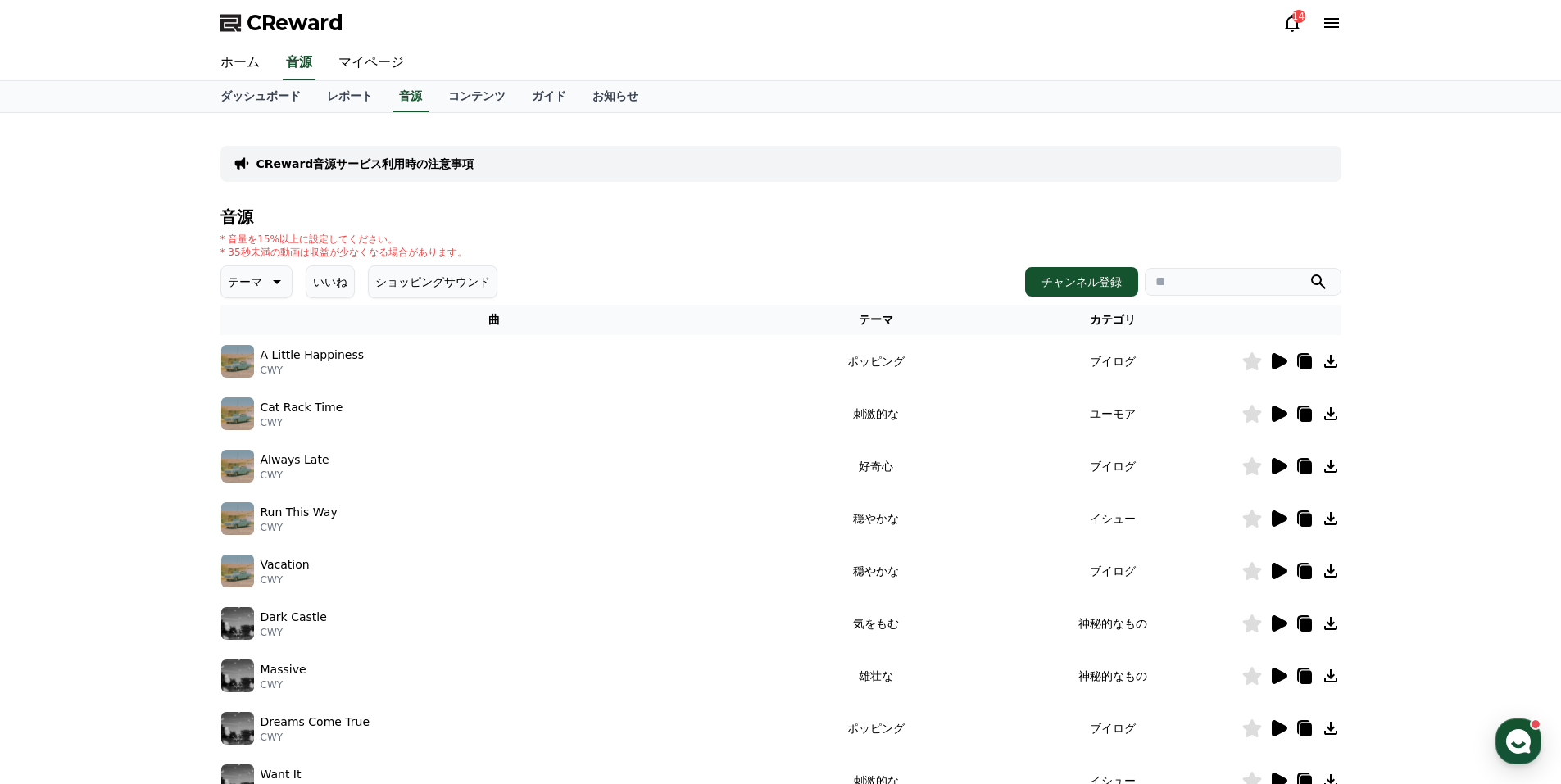
click at [1274, 362] on icon at bounding box center [1279, 360] width 16 height 16
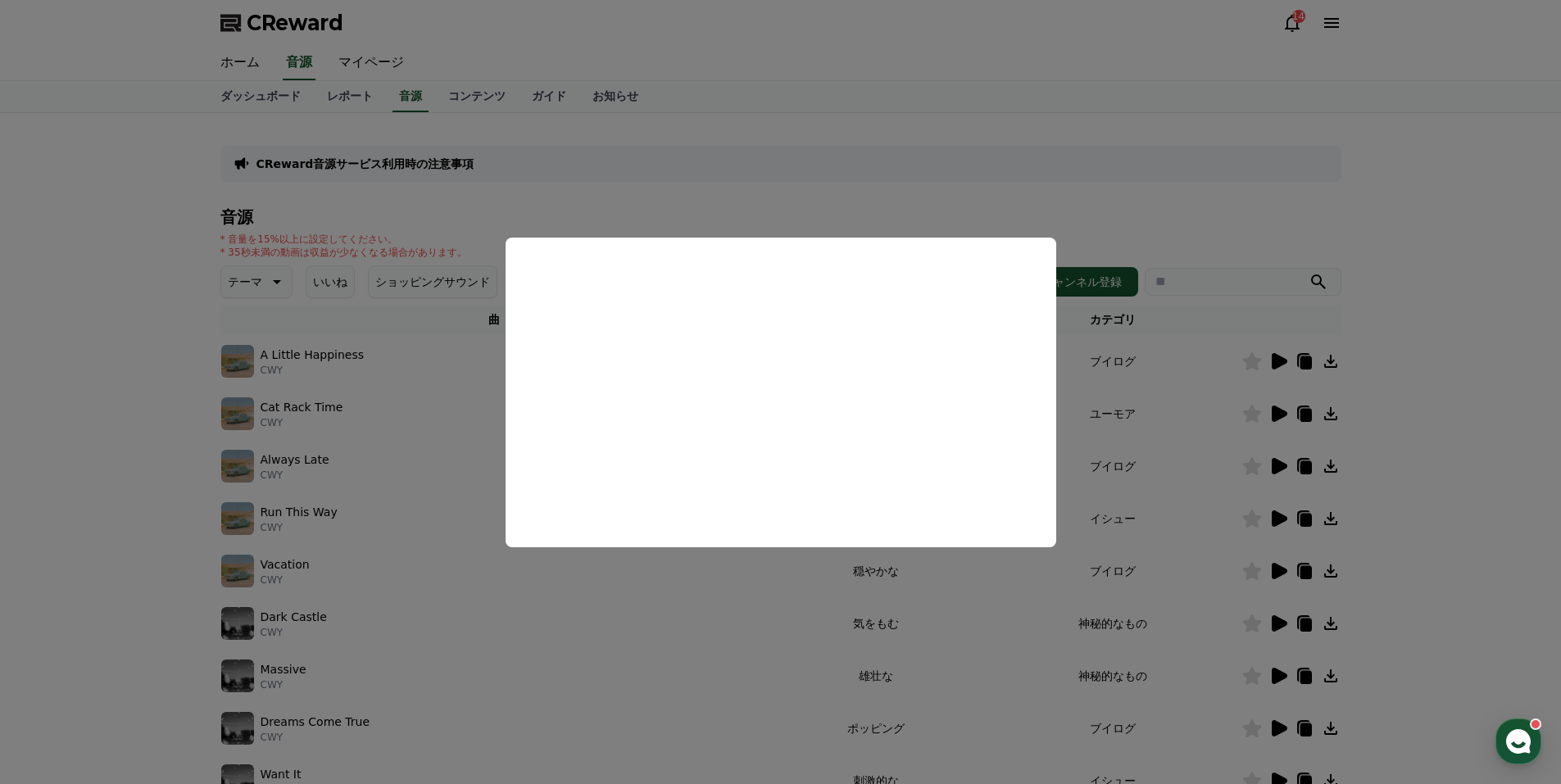
click at [1241, 206] on button "close modal" at bounding box center [780, 392] width 1561 height 784
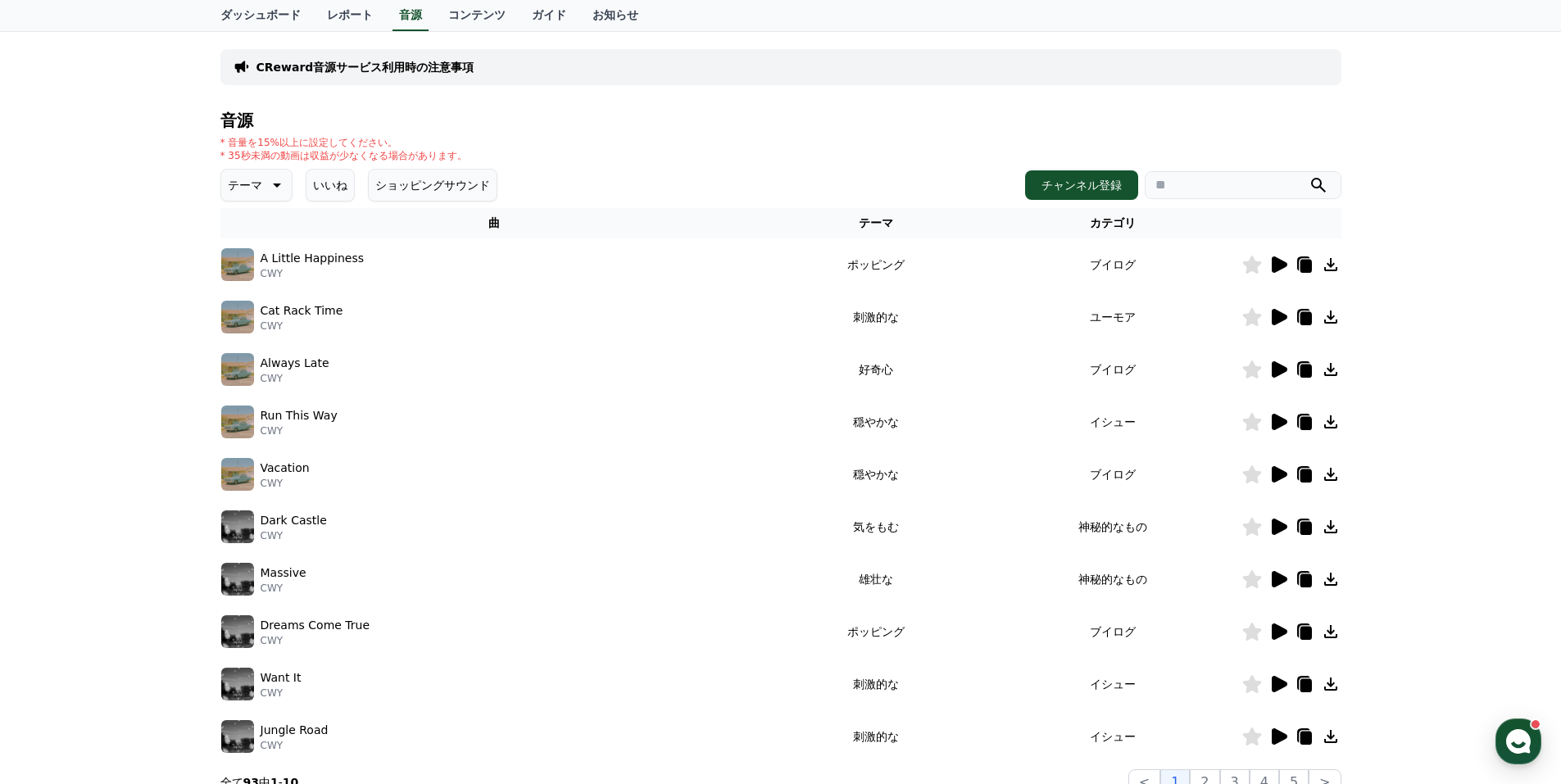
scroll to position [245, 0]
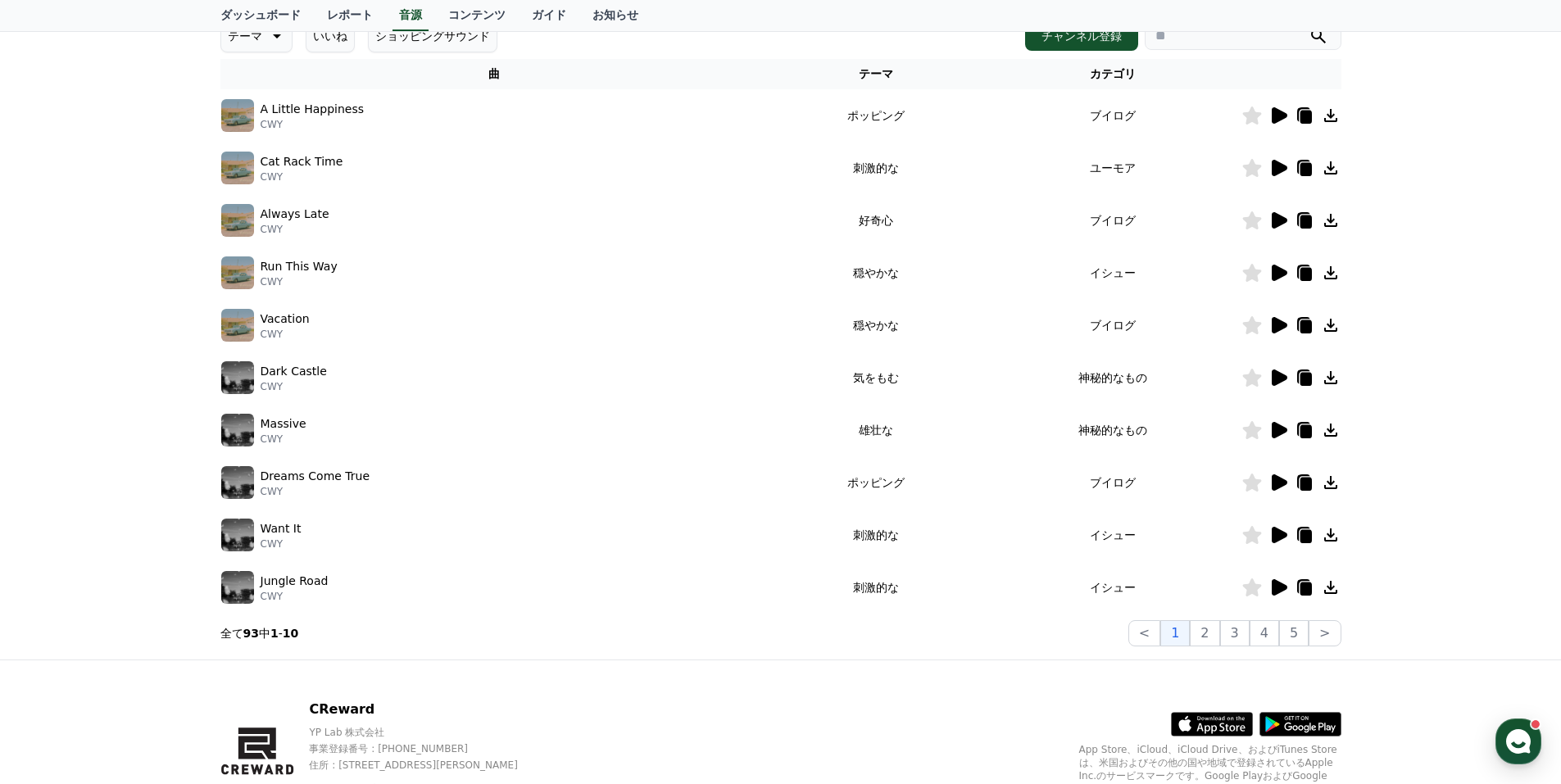
click at [1279, 377] on icon at bounding box center [1279, 377] width 16 height 16
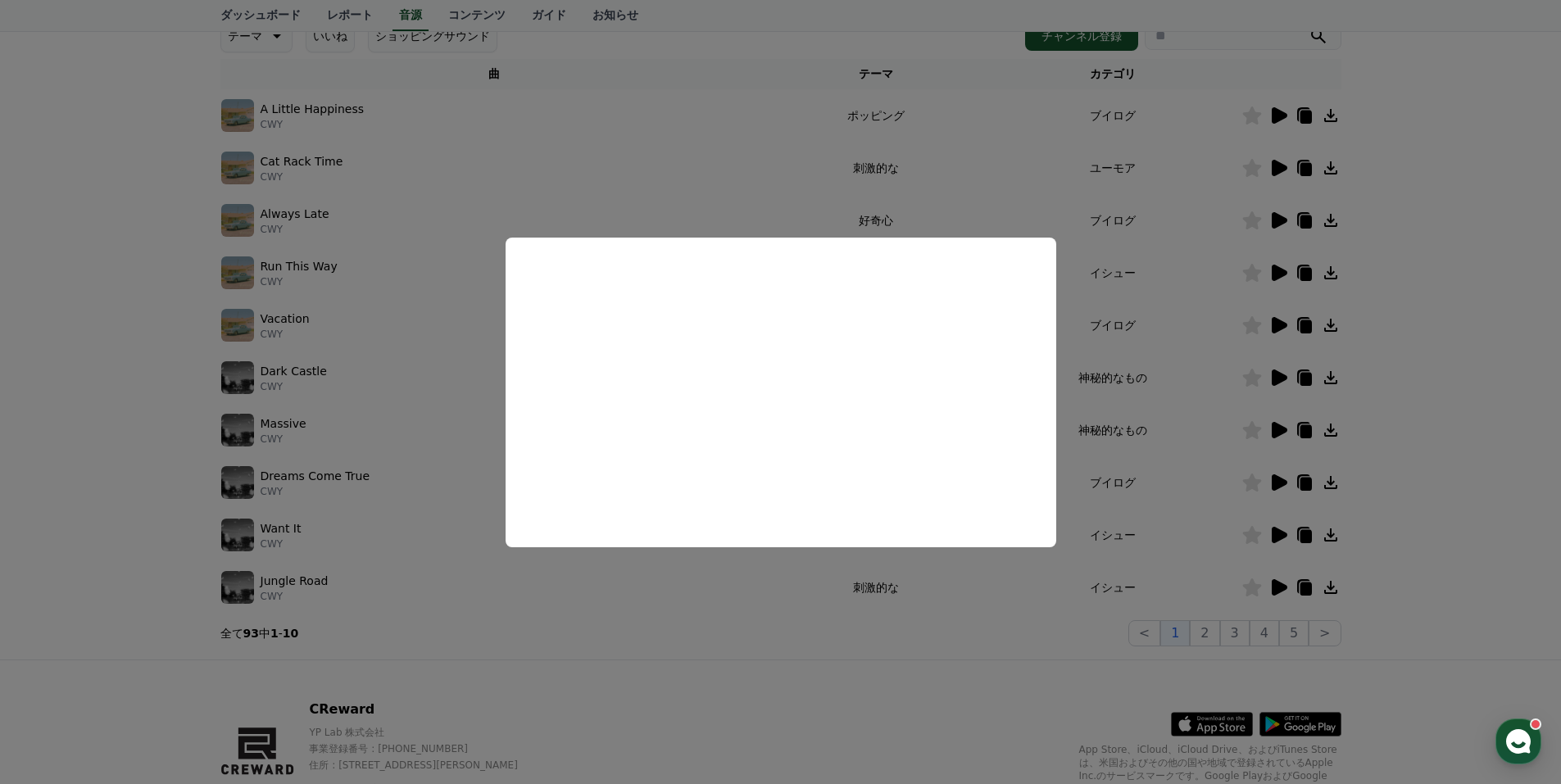
click at [1427, 434] on button "close modal" at bounding box center [780, 392] width 1561 height 784
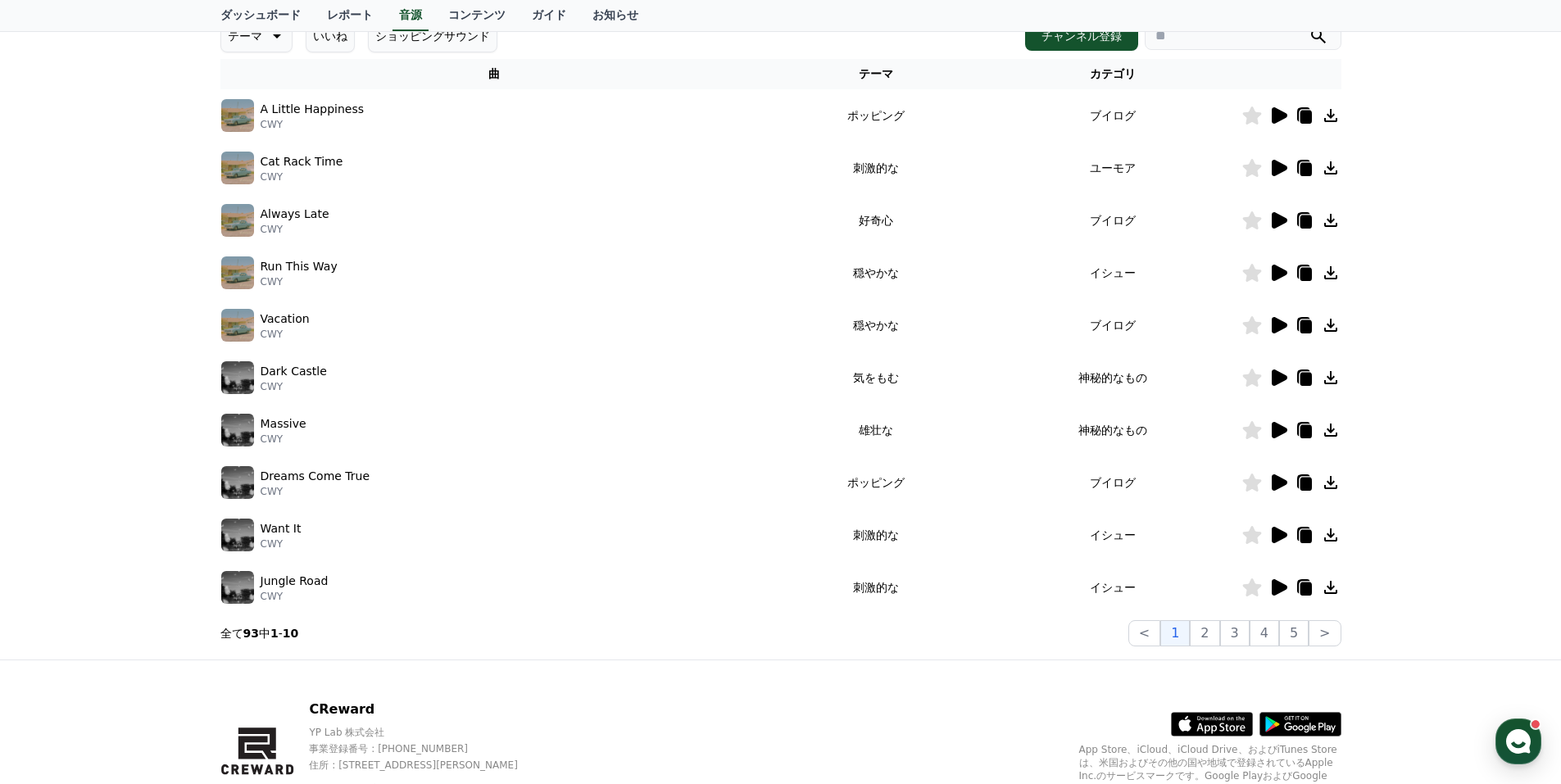
click at [1284, 426] on icon at bounding box center [1278, 429] width 19 height 19
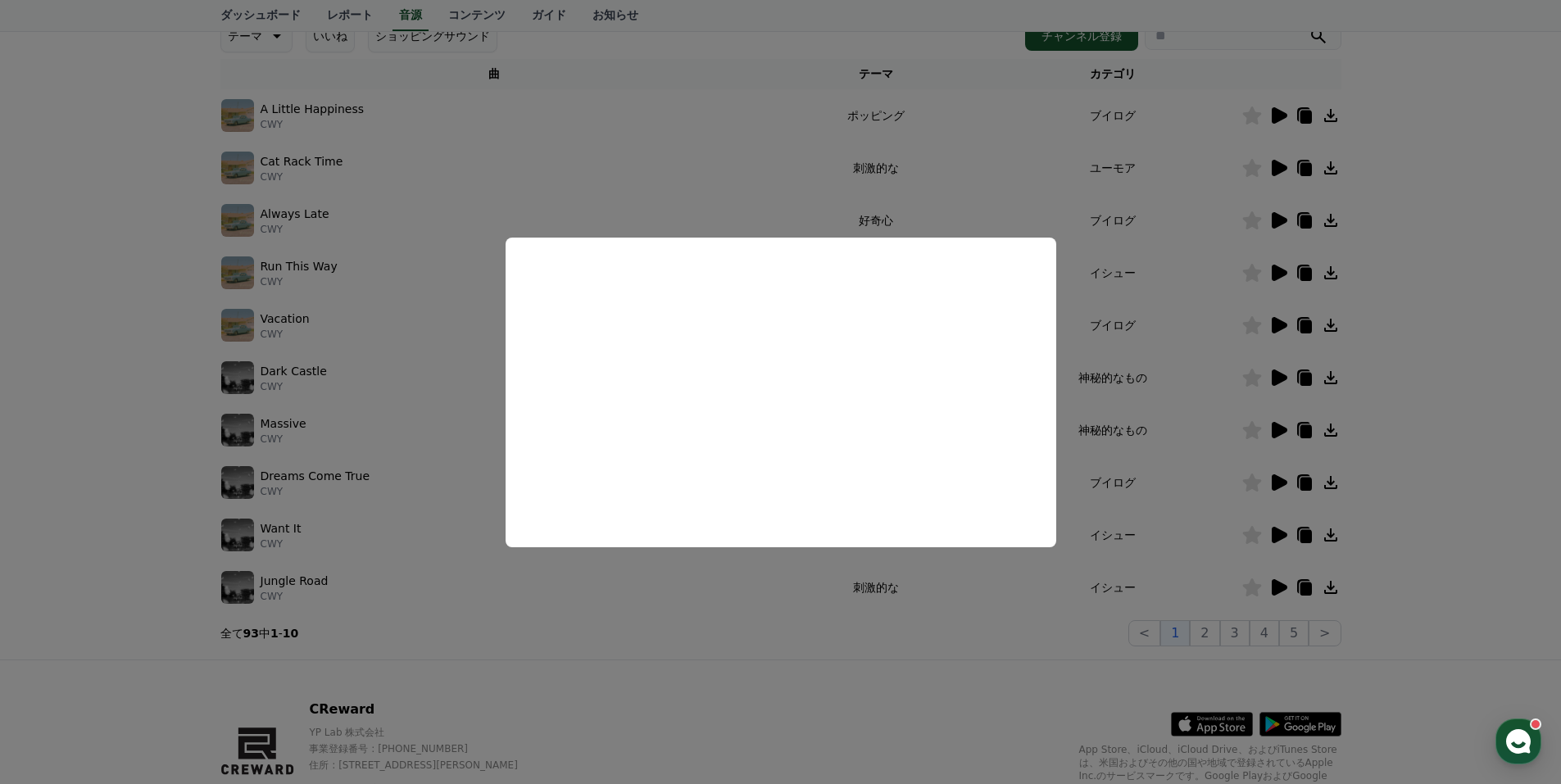
drag, startPoint x: 1418, startPoint y: 450, endPoint x: 1406, endPoint y: 449, distance: 12.0
click at [1416, 449] on button "close modal" at bounding box center [780, 392] width 1561 height 784
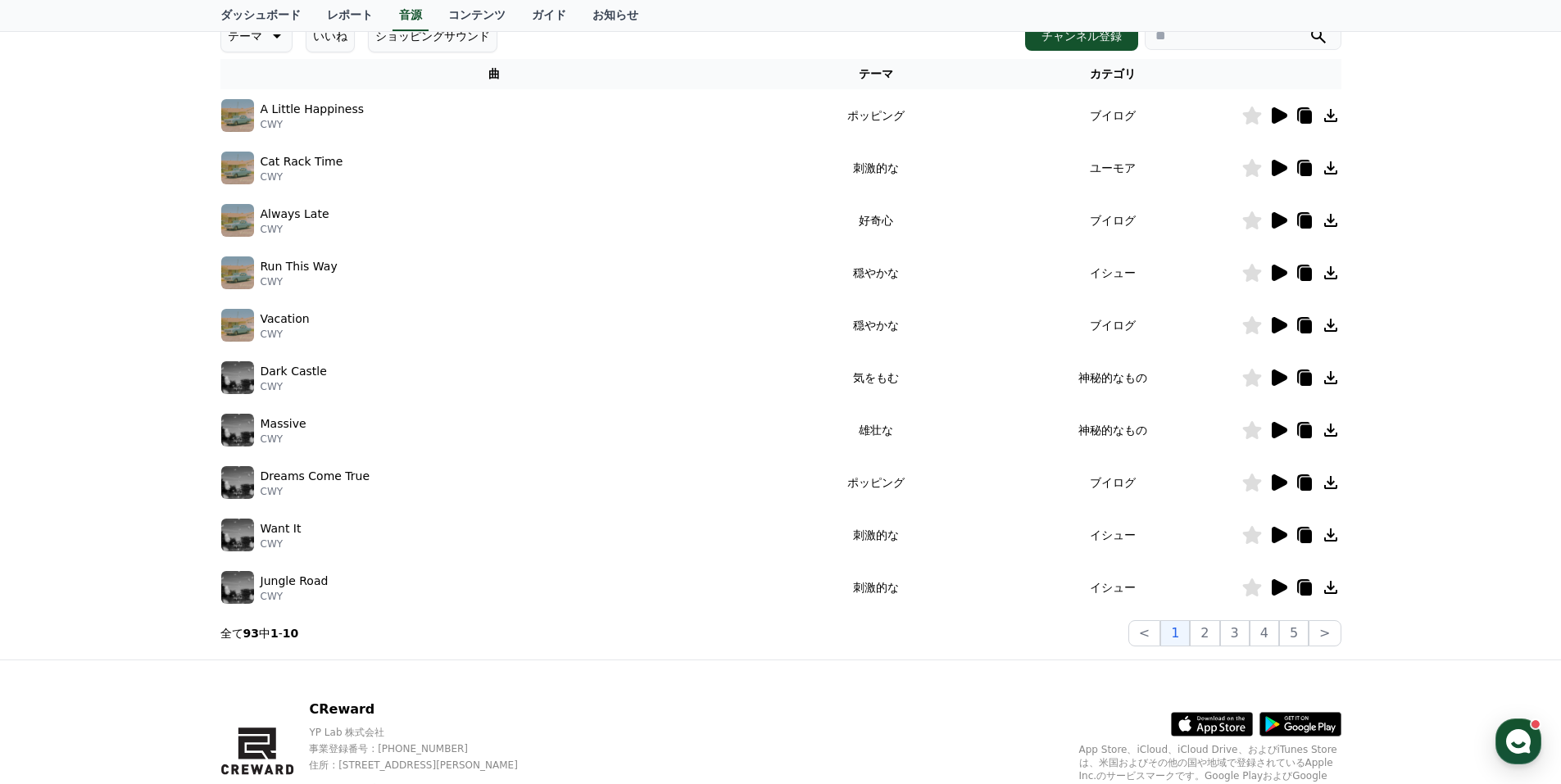
click at [1391, 471] on div "CReward音源サービス利用時の注意事項 音源 * 音量を15%以上に設定してください。 * 35秒未満の動画は収益が少なくなる場合があります。 テーマ い…" at bounding box center [780, 263] width 1561 height 792
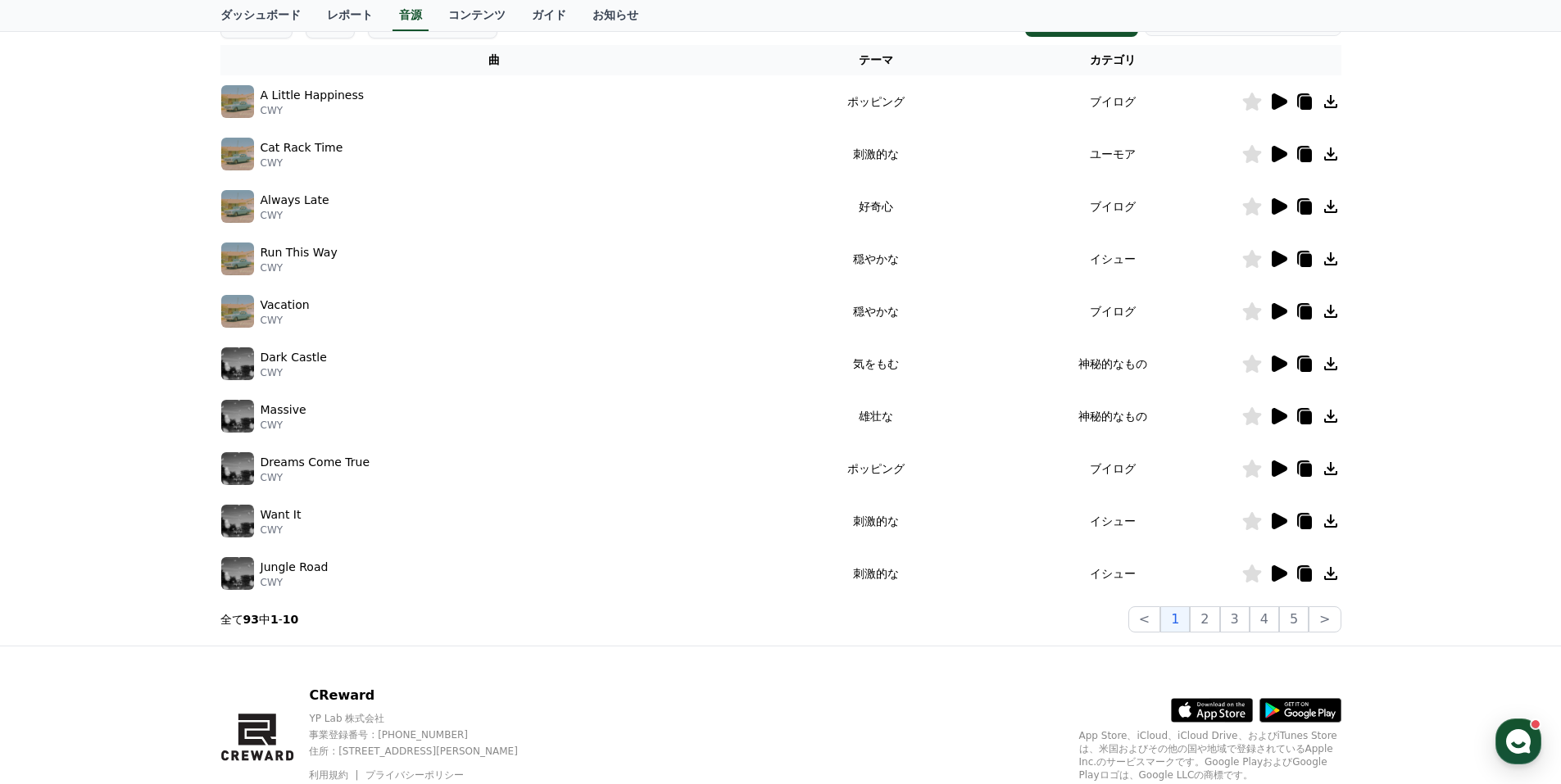
scroll to position [161, 0]
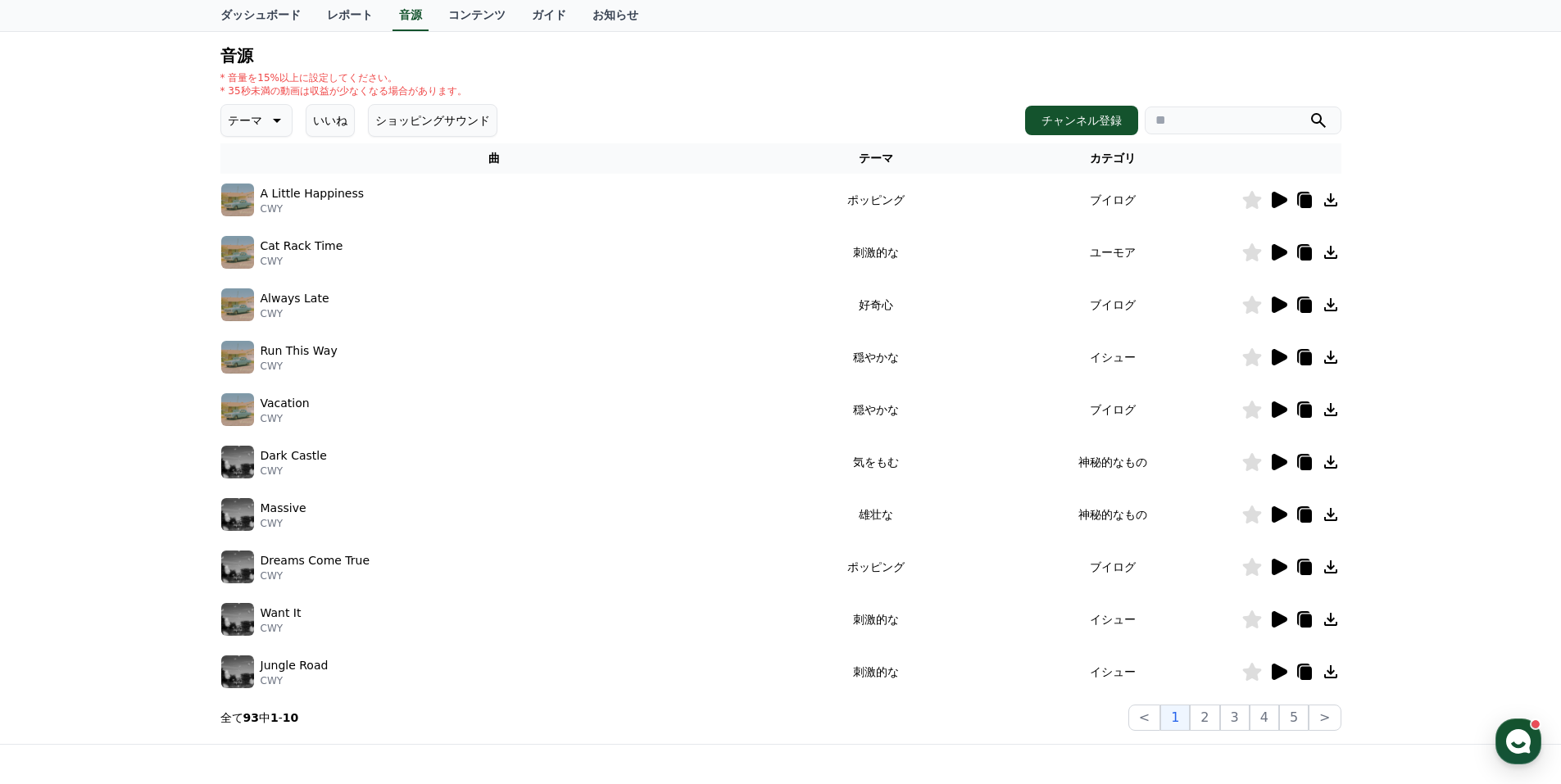
click at [1275, 560] on icon at bounding box center [1279, 566] width 16 height 16
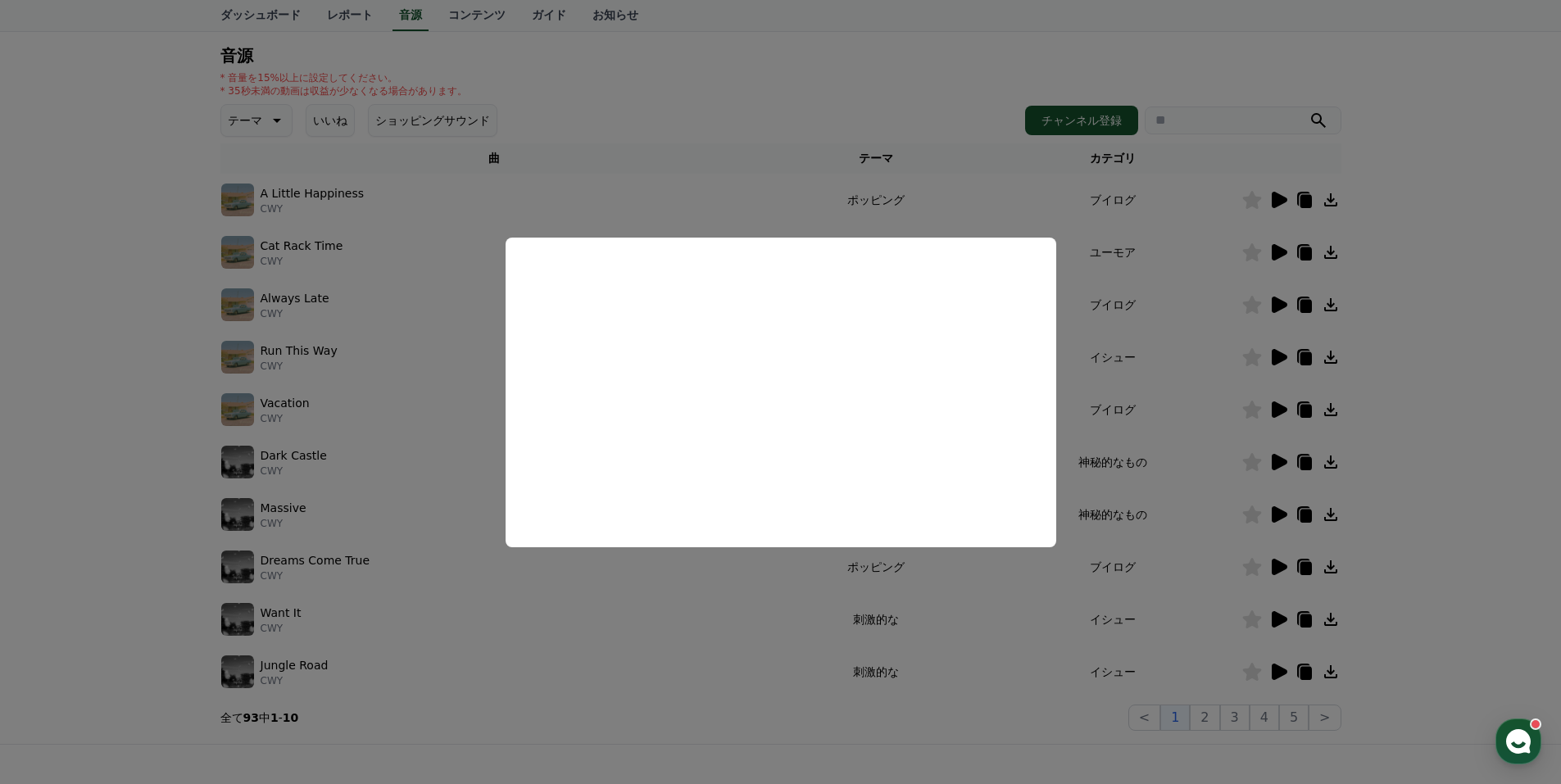
click at [1438, 623] on button "close modal" at bounding box center [780, 392] width 1561 height 784
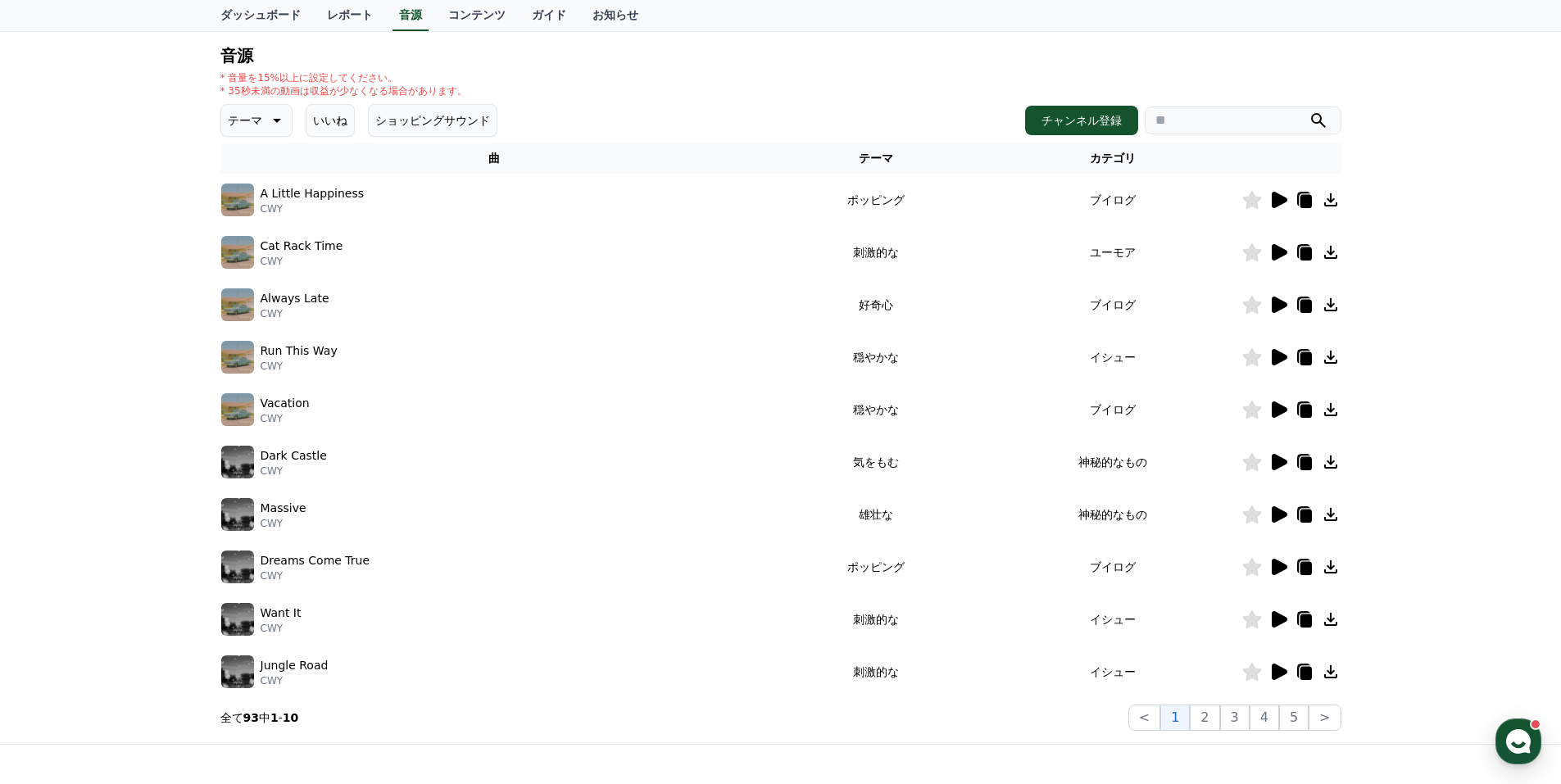
click at [1274, 617] on icon at bounding box center [1279, 618] width 16 height 16
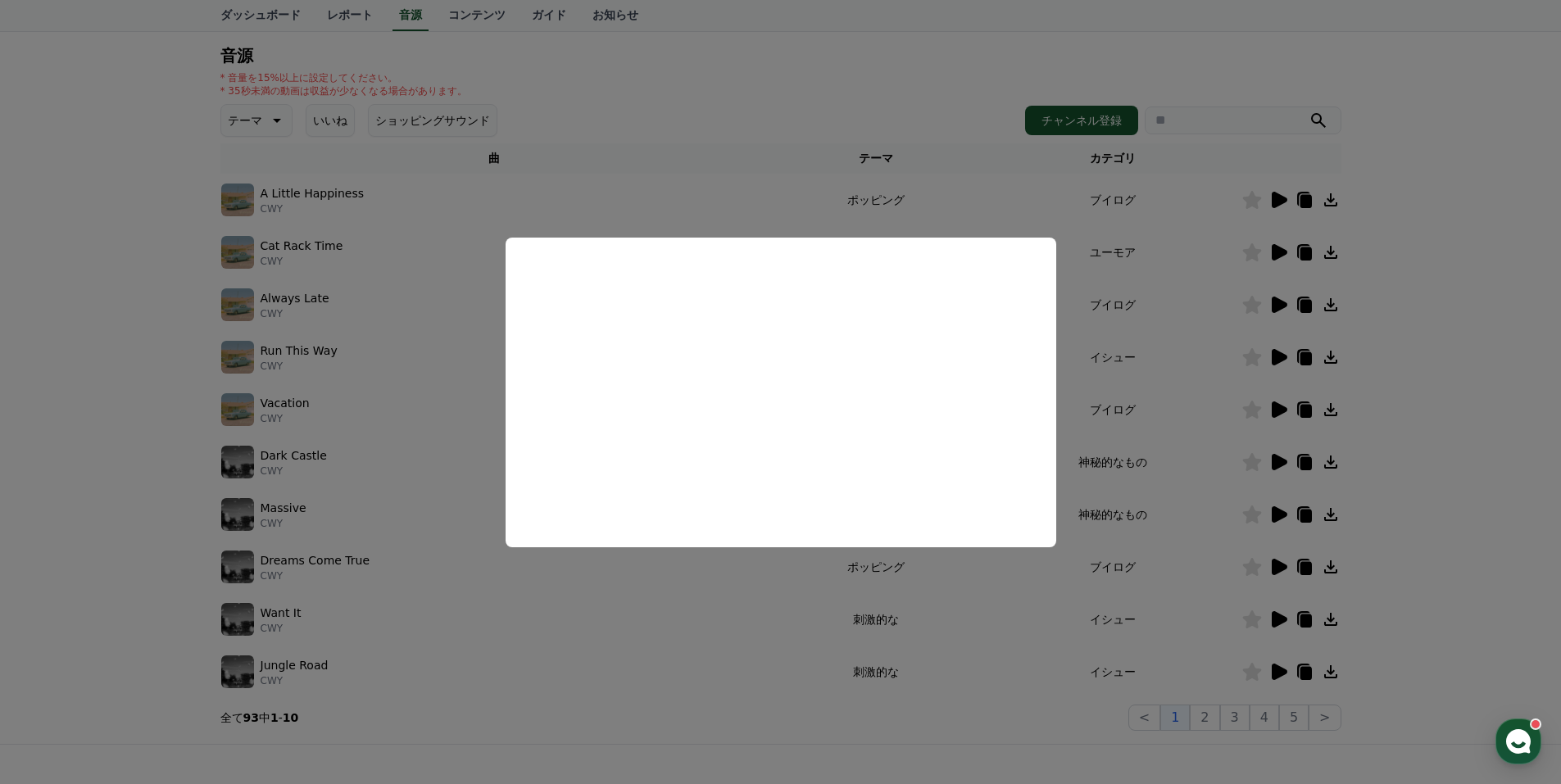
click at [1405, 573] on button "close modal" at bounding box center [780, 392] width 1561 height 784
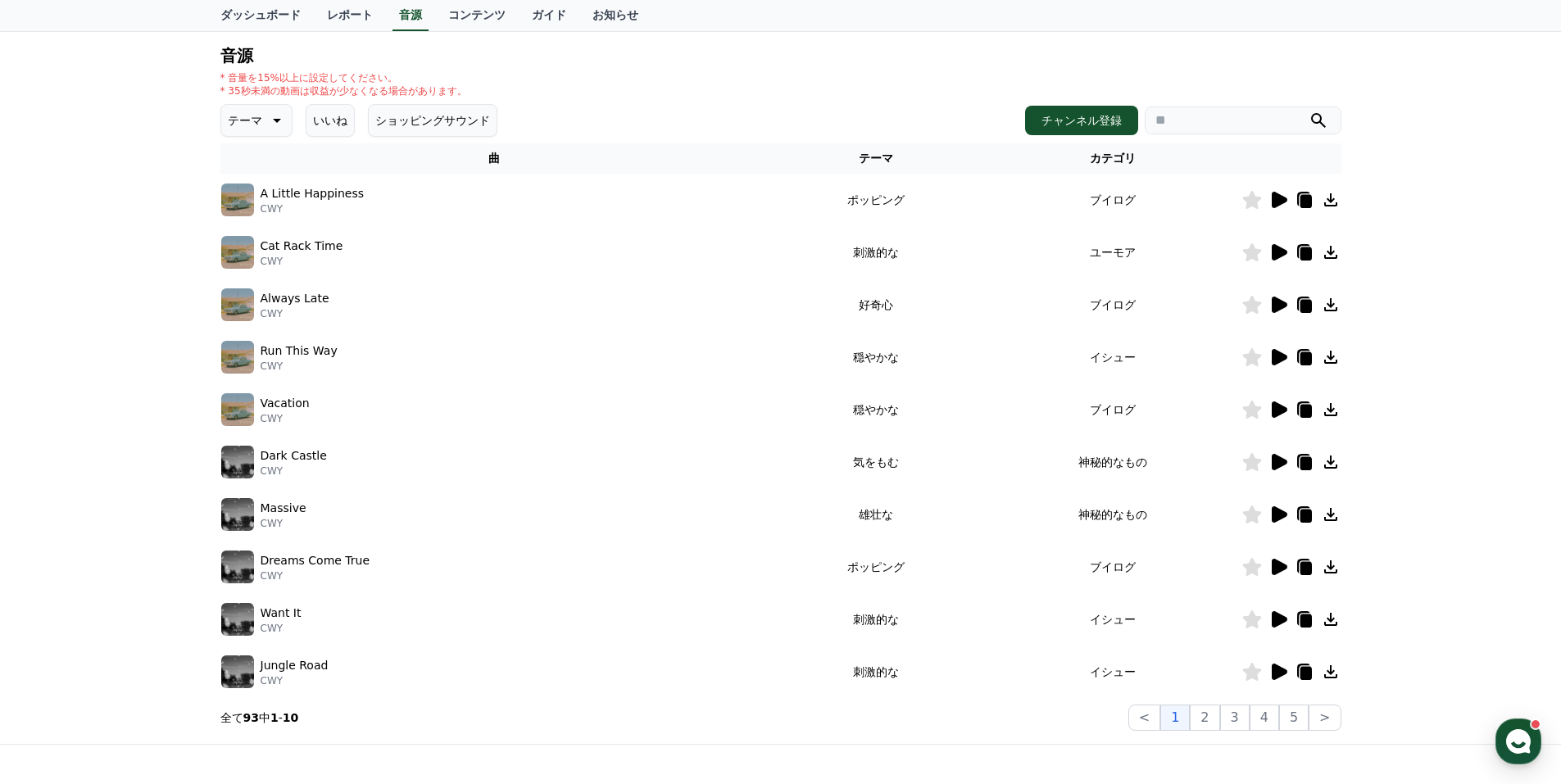
click at [1276, 673] on icon at bounding box center [1279, 671] width 16 height 16
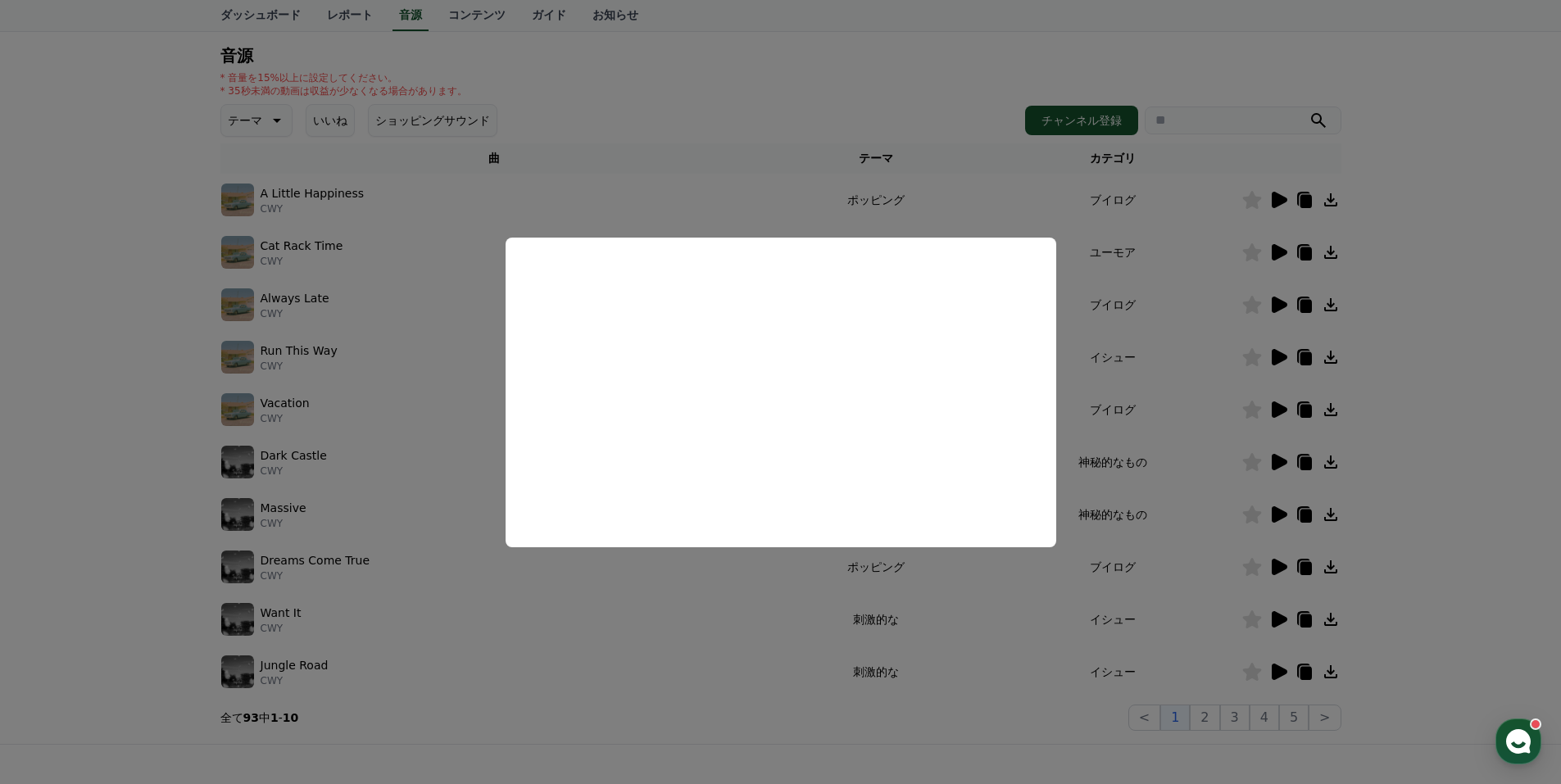
click at [1428, 547] on button "close modal" at bounding box center [780, 392] width 1561 height 784
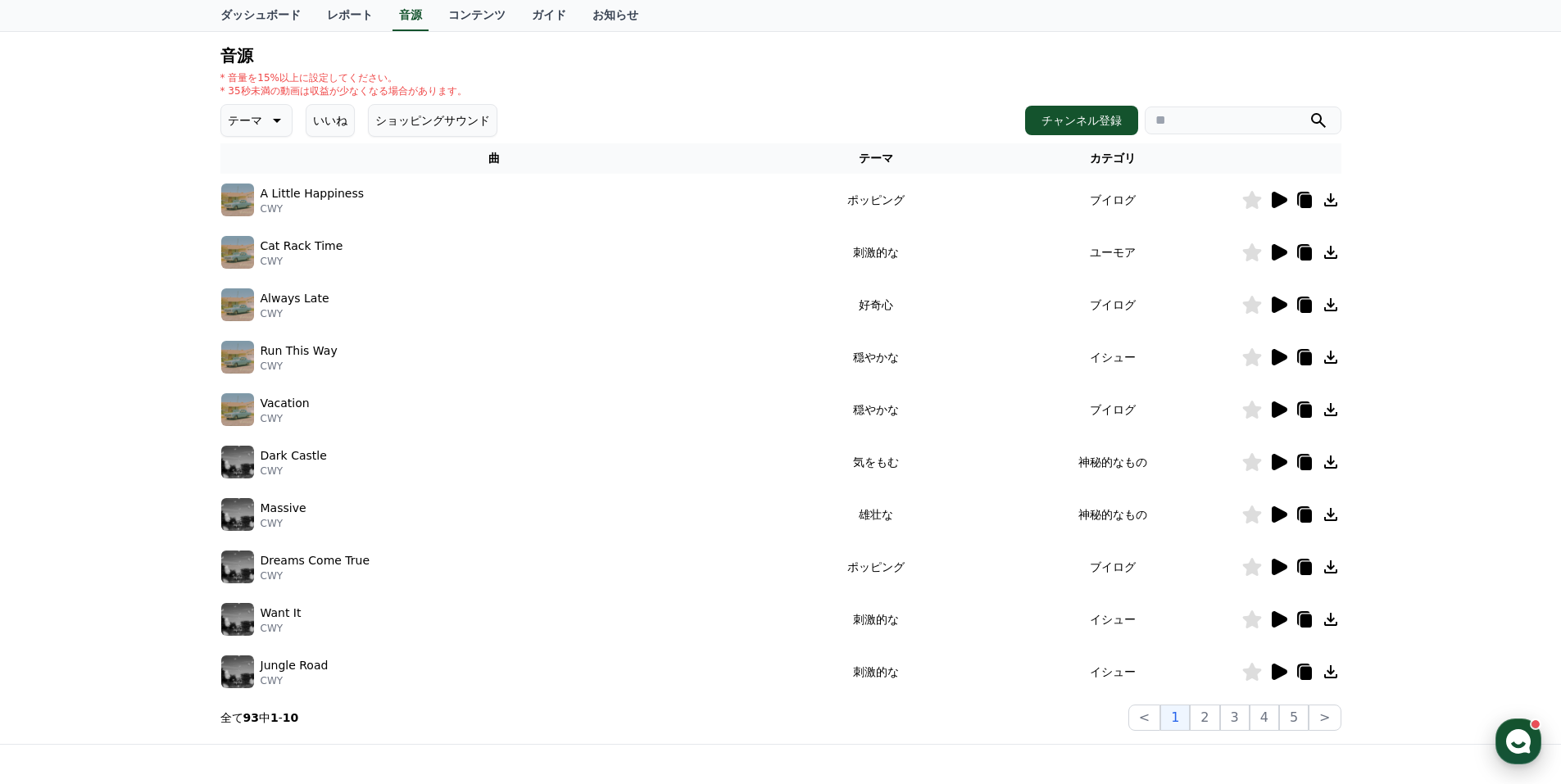
click at [1522, 739] on use "button" at bounding box center [1517, 740] width 24 height 24
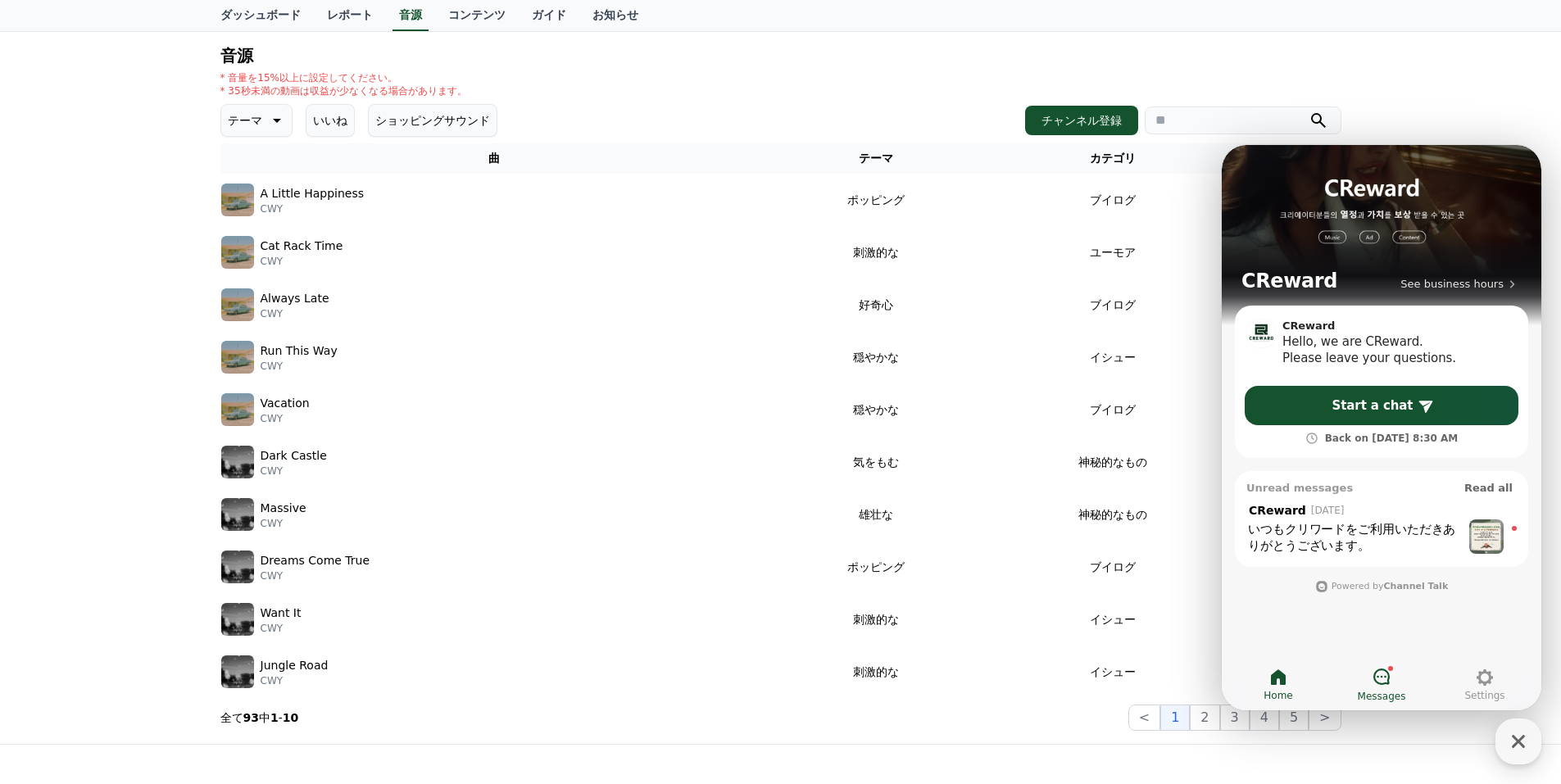
click at [1384, 678] on icon at bounding box center [1380, 676] width 19 height 19
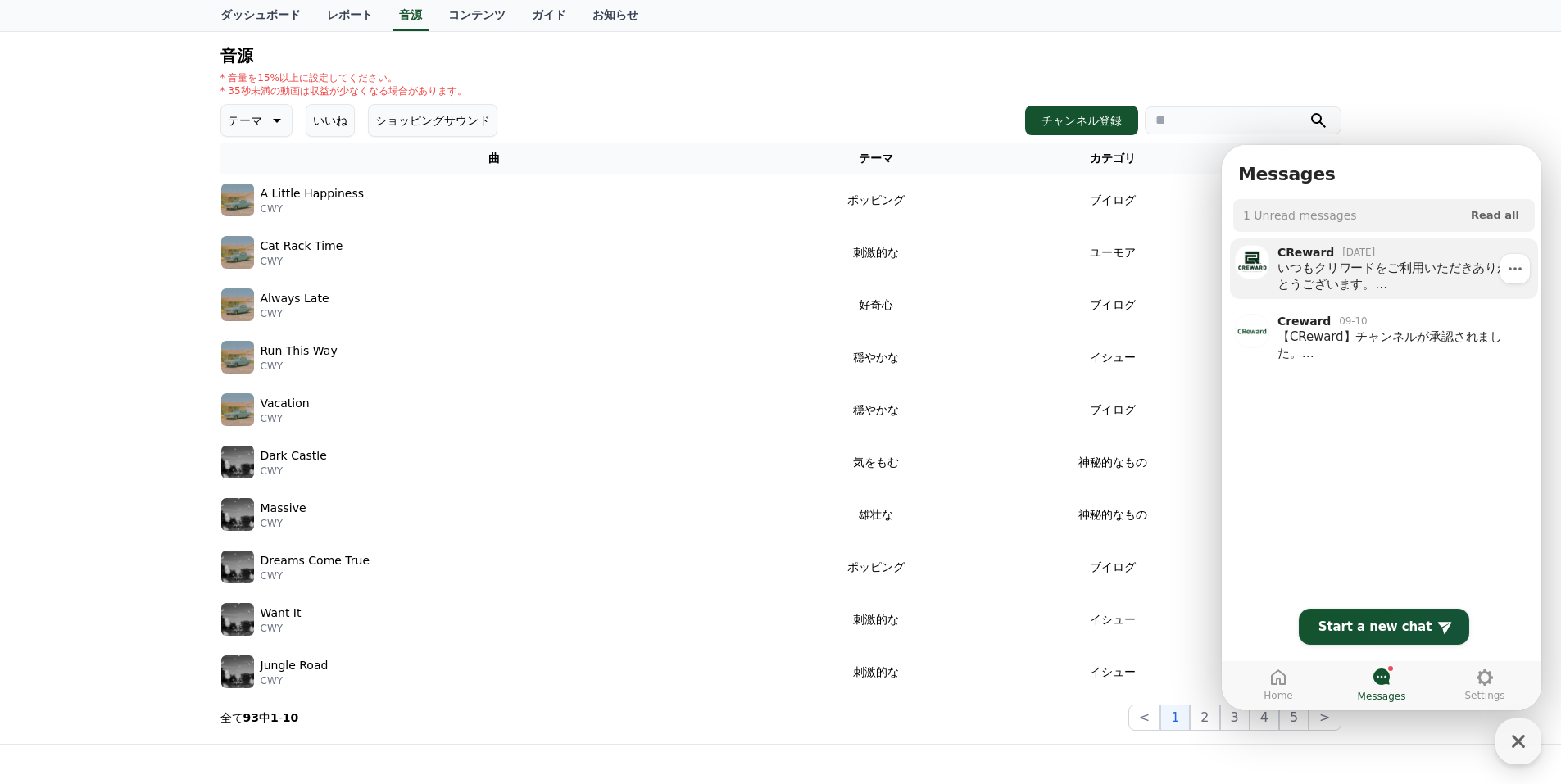
click at [1376, 271] on div "いつもクリワードをご利用いただきありがとうございます。 連休のため、 カスタマーサポートは下記の期間休業 いたします。 休業期間：[DATE]～[DATE] …" at bounding box center [1393, 276] width 233 height 33
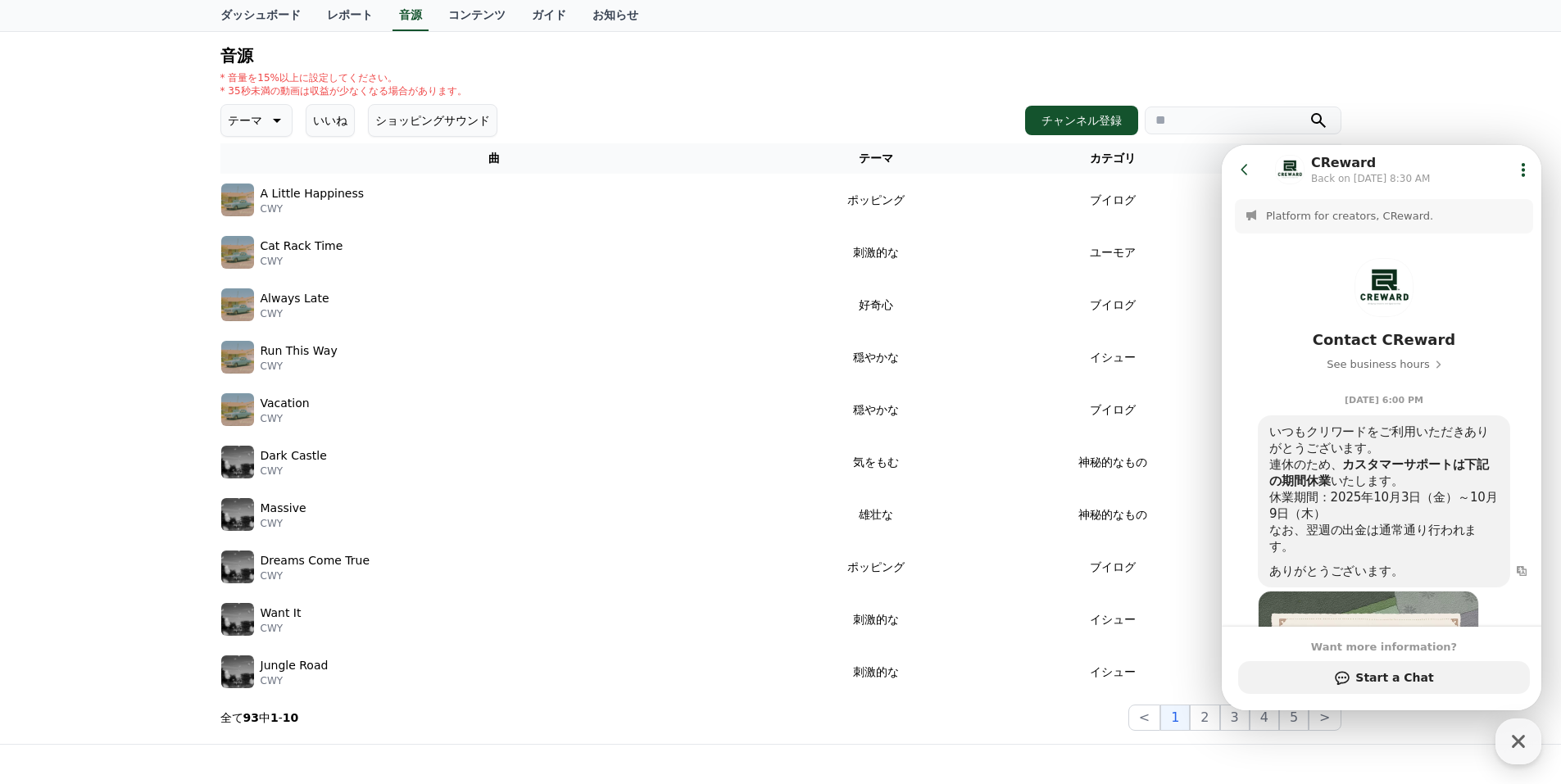
scroll to position [236, 0]
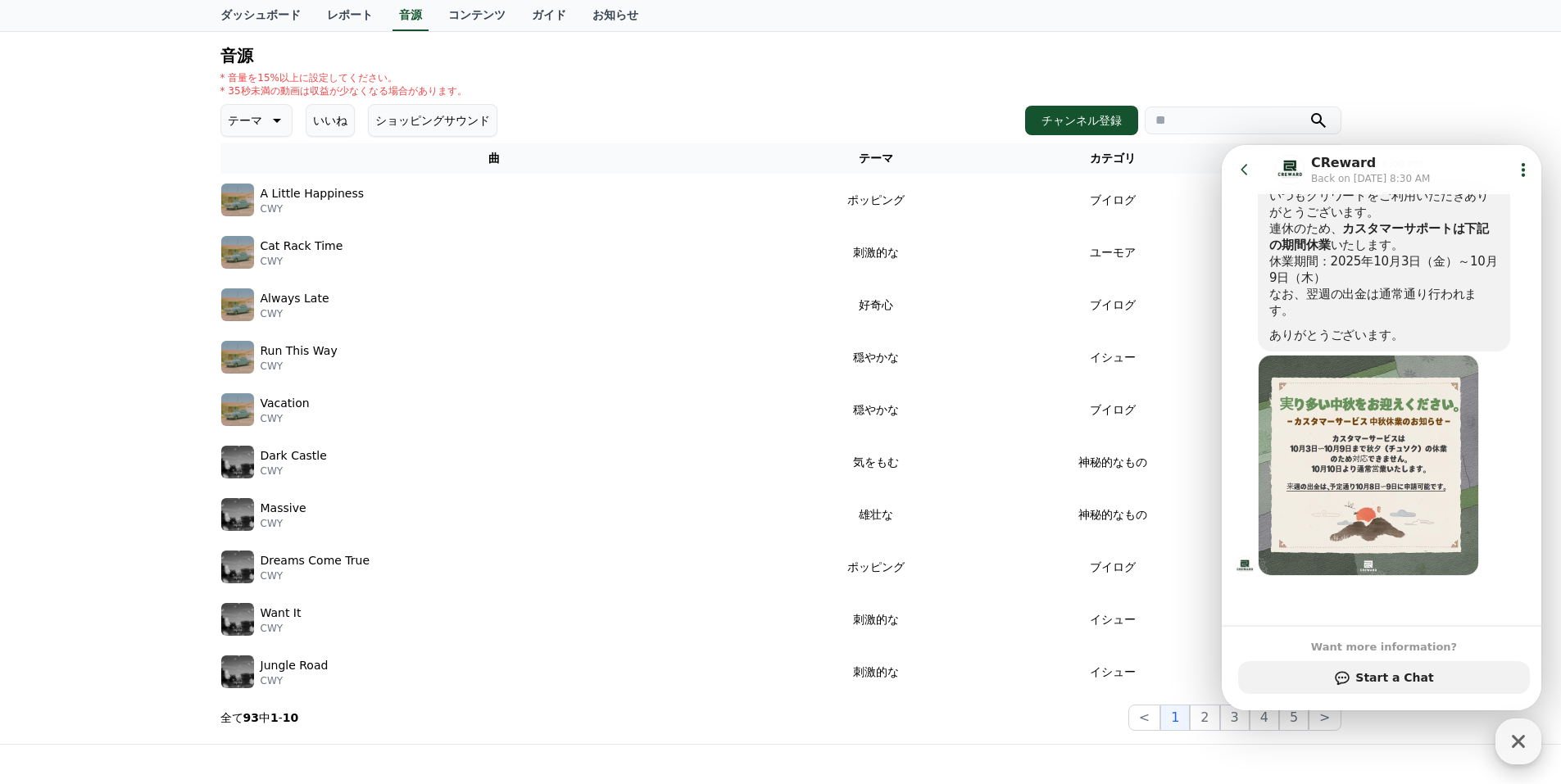
click at [1527, 738] on icon "button" at bounding box center [1517, 740] width 29 height 29
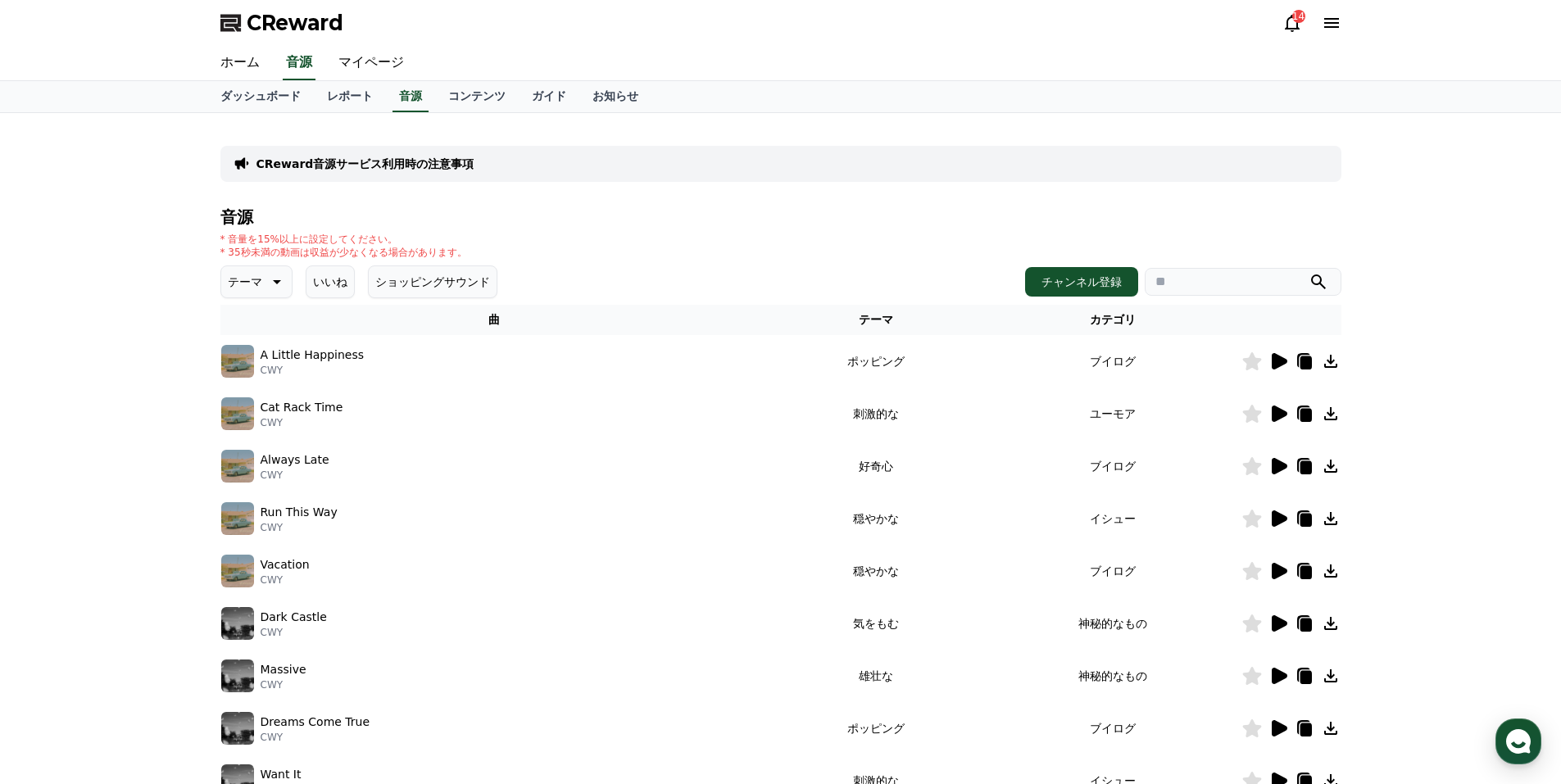
scroll to position [82, 0]
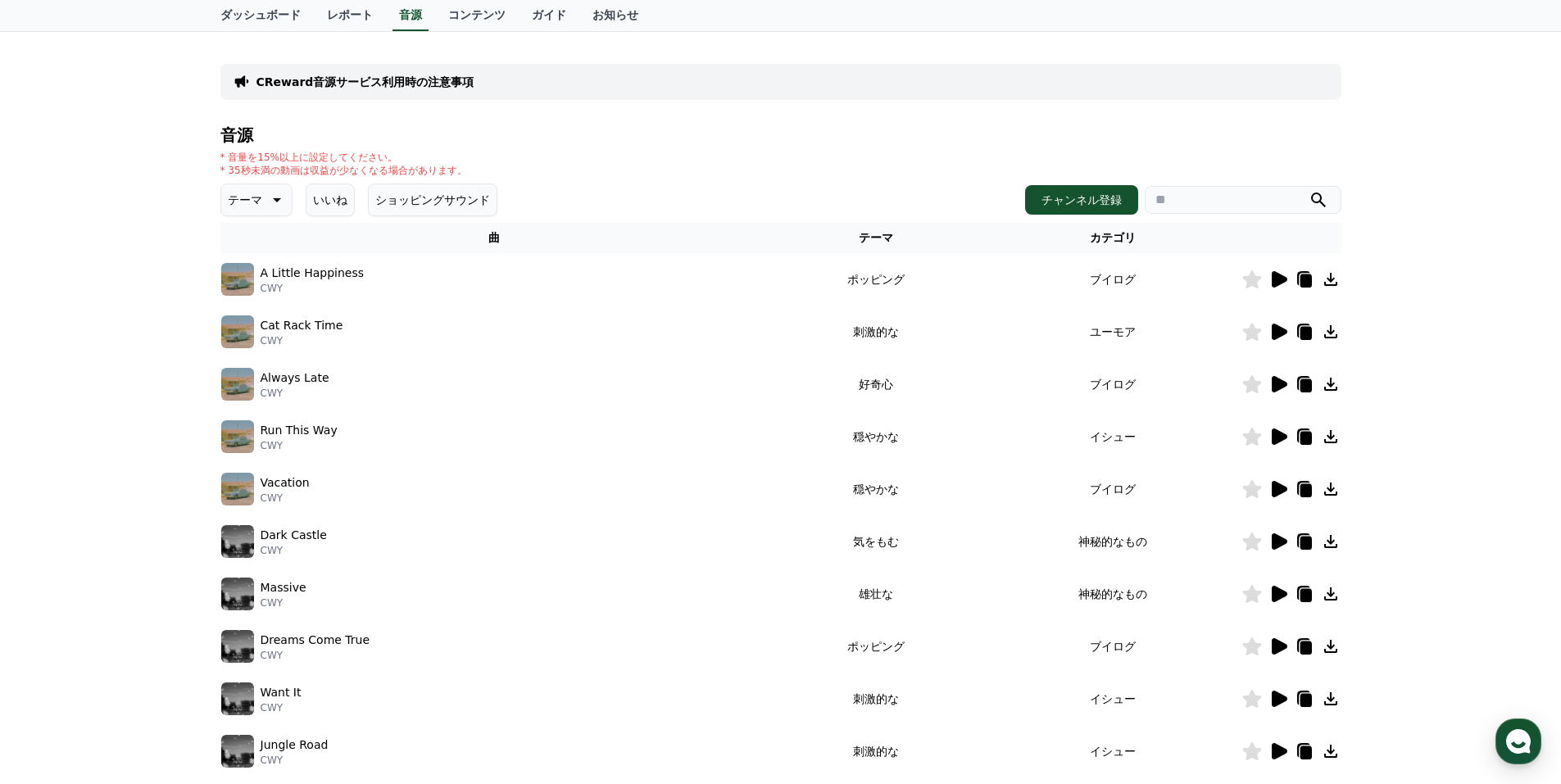
click at [1276, 276] on icon at bounding box center [1279, 279] width 16 height 16
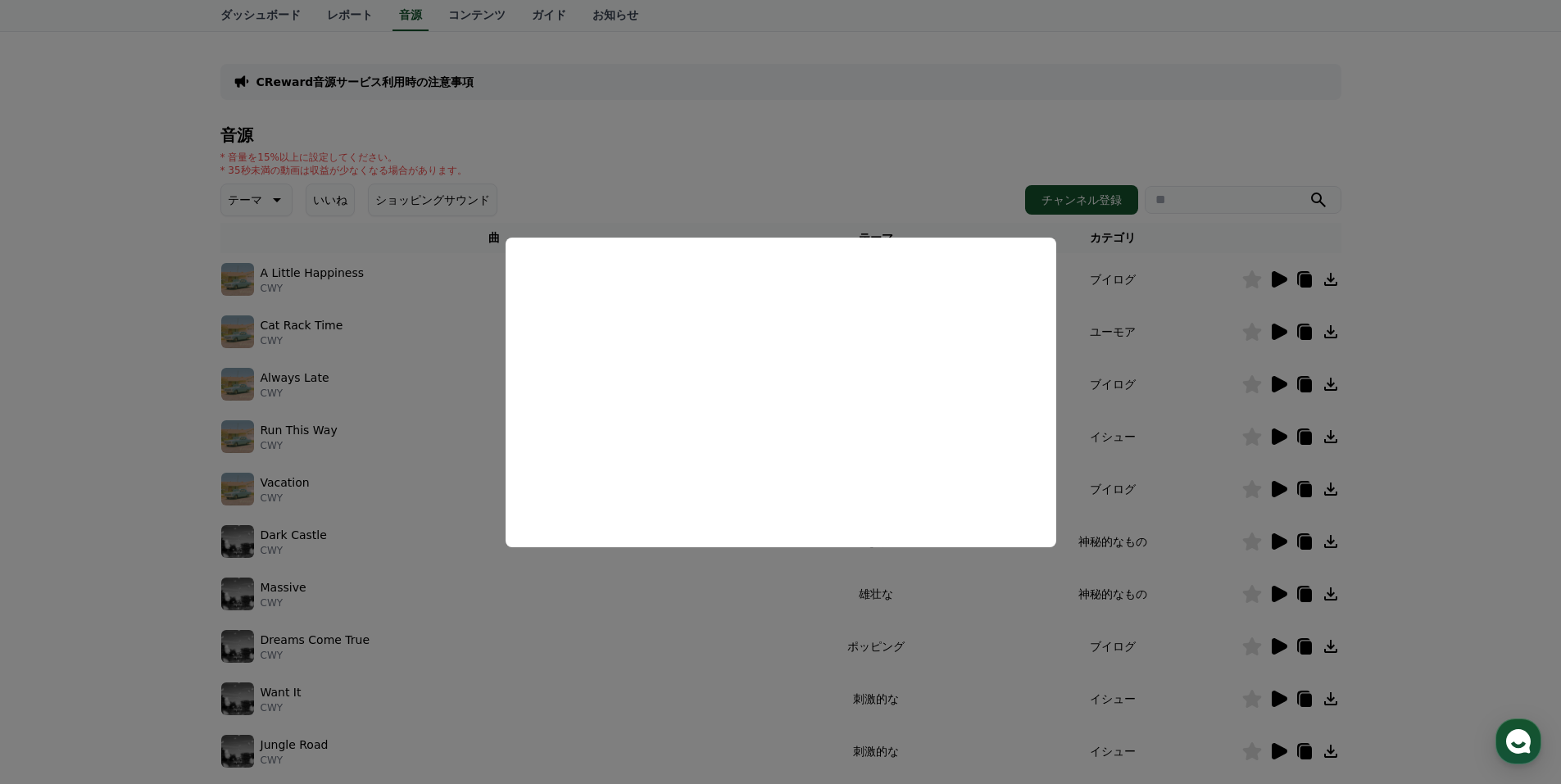
click at [1435, 302] on button "close modal" at bounding box center [780, 392] width 1561 height 784
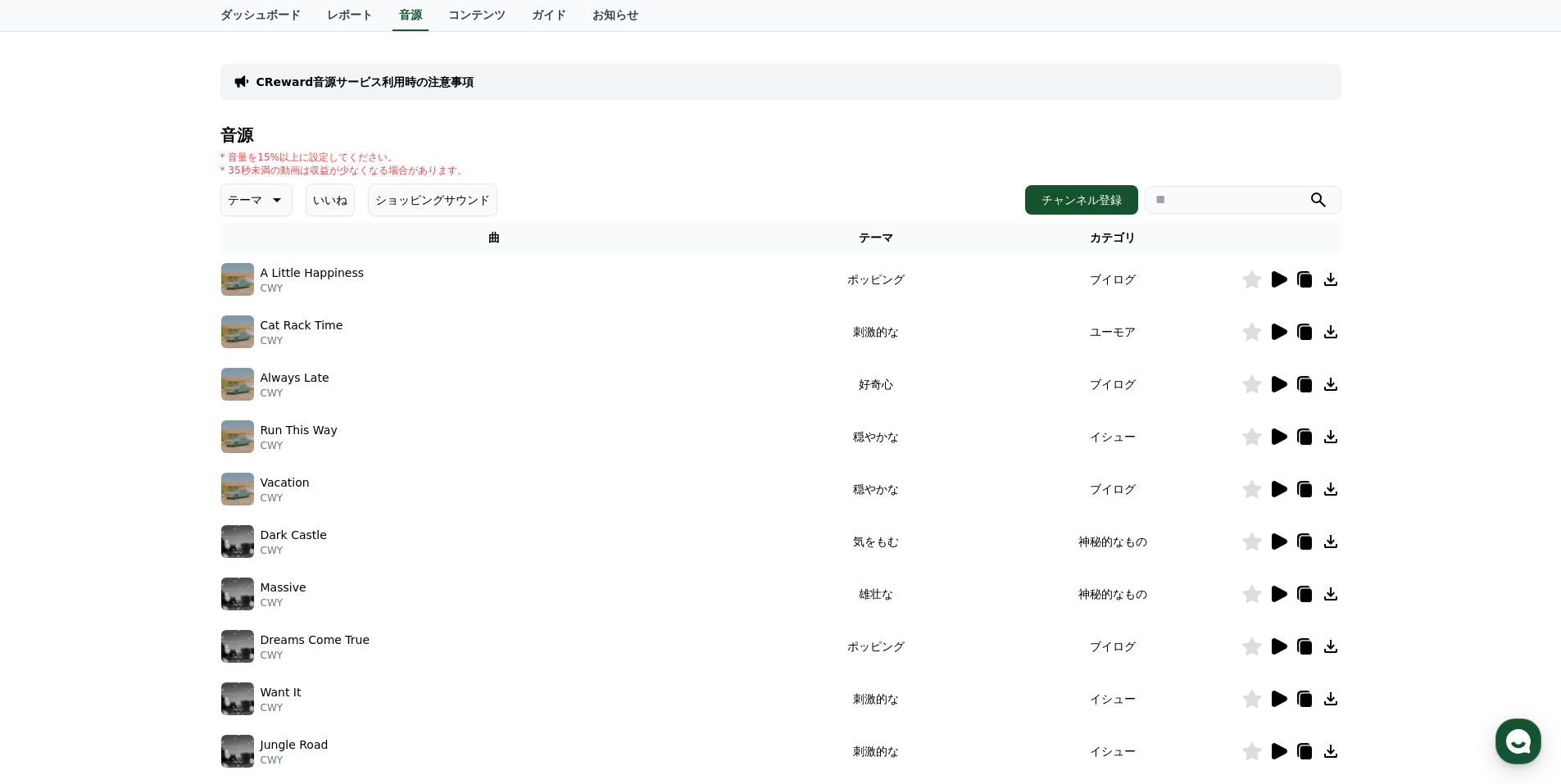
click at [1276, 385] on icon at bounding box center [1279, 383] width 16 height 16
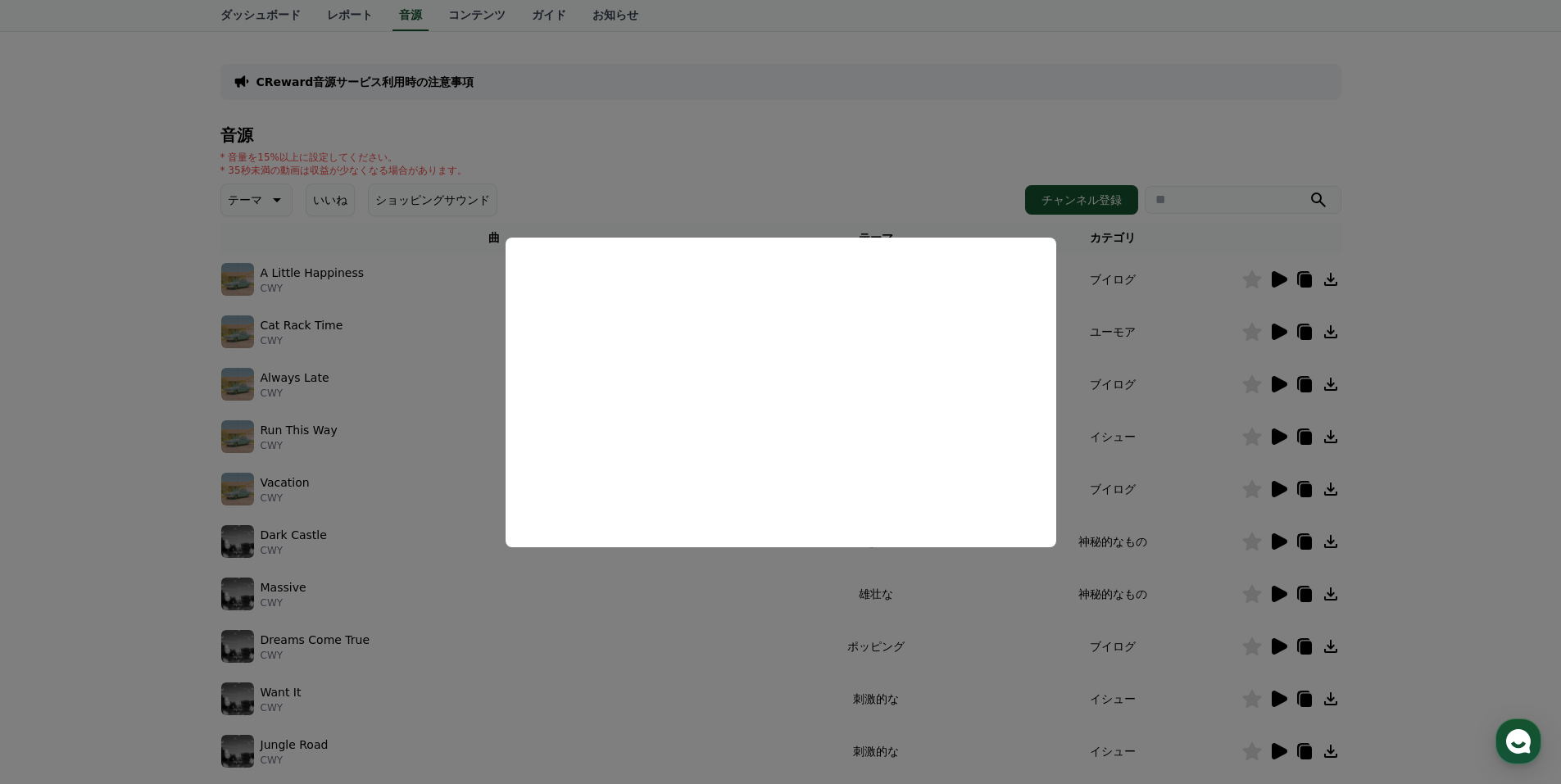
click at [1412, 434] on button "close modal" at bounding box center [780, 392] width 1561 height 784
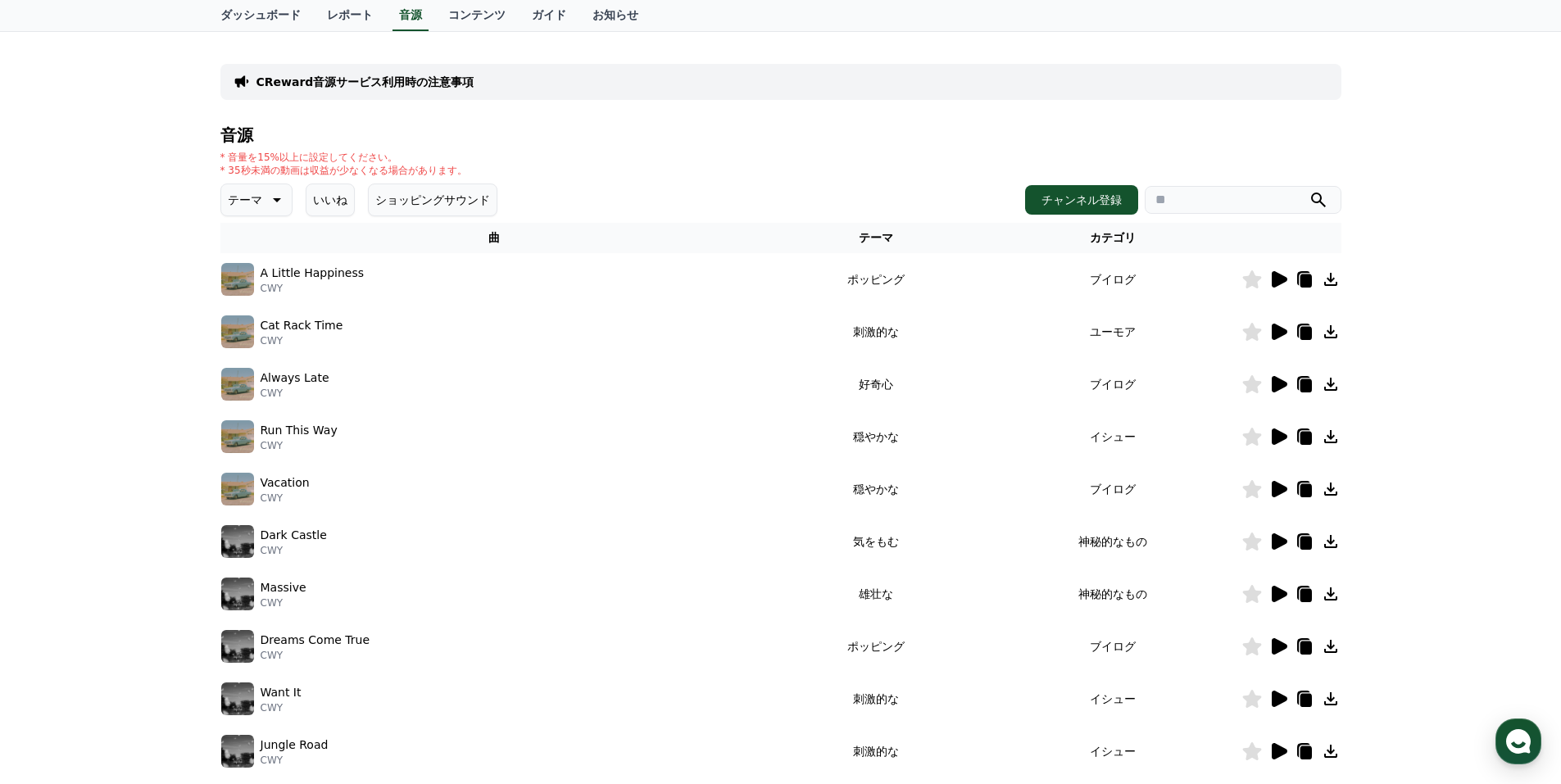
click at [1275, 438] on icon at bounding box center [1279, 436] width 16 height 16
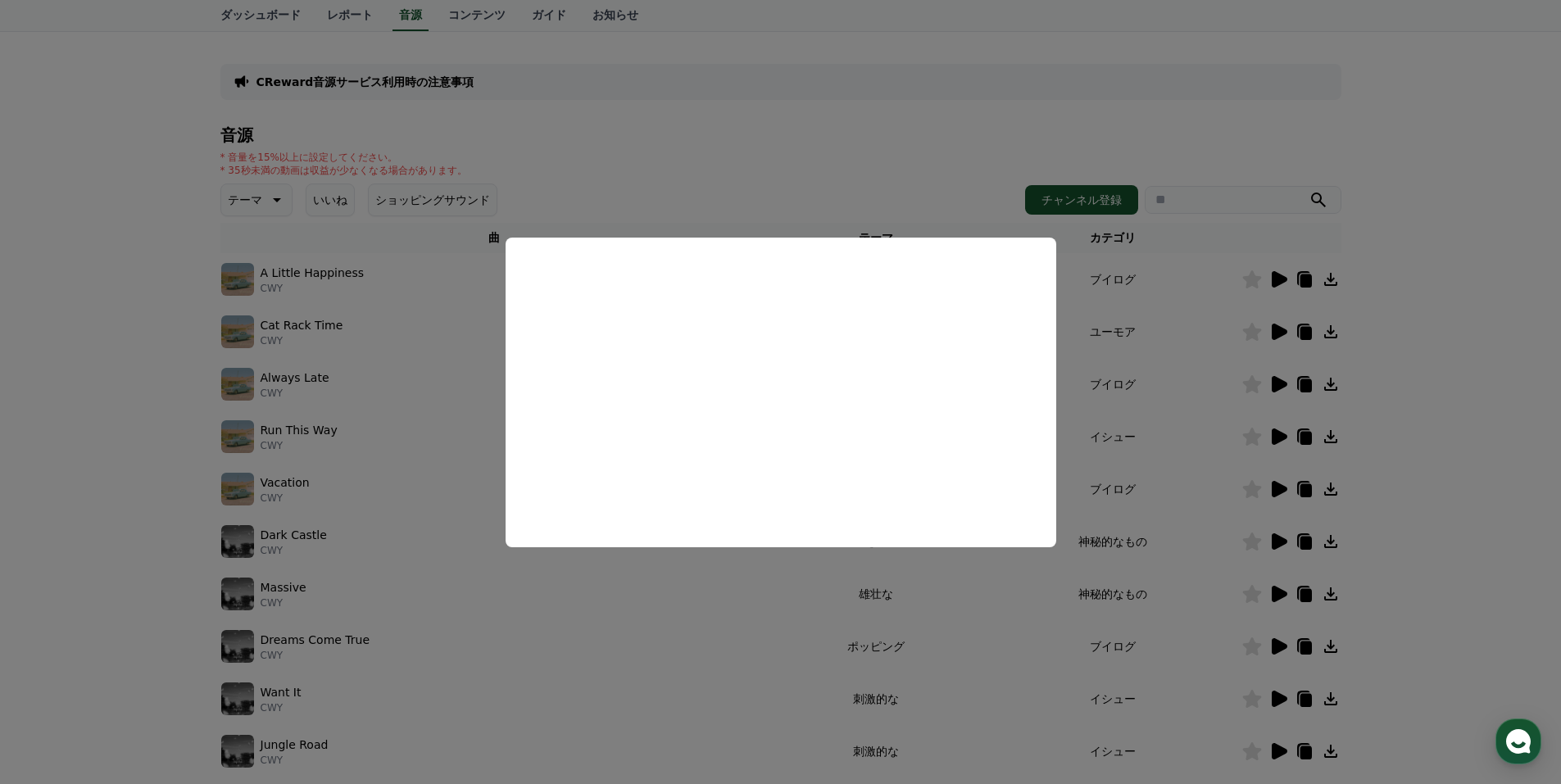
click at [1429, 483] on button "close modal" at bounding box center [780, 392] width 1561 height 784
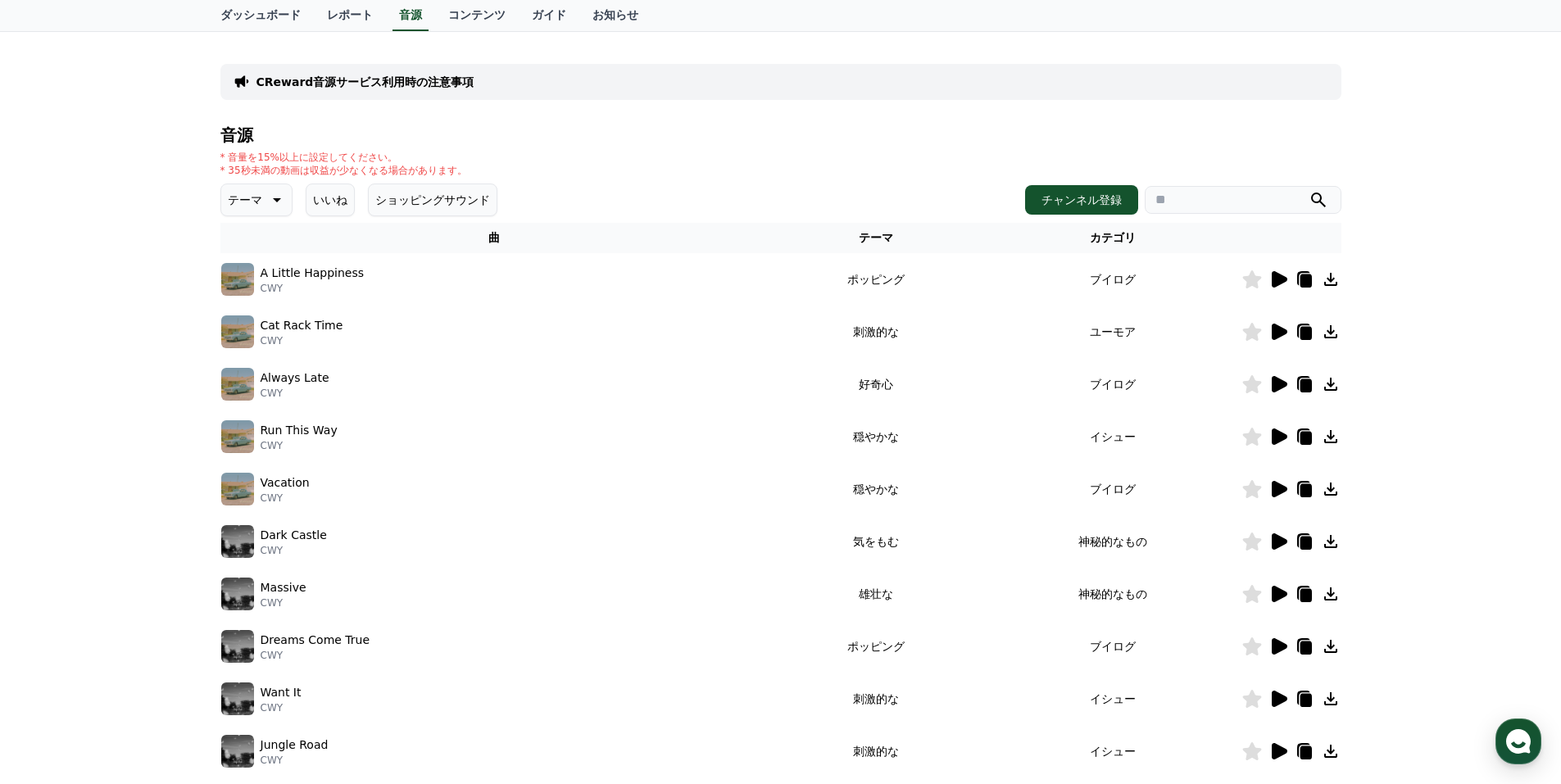
click at [1285, 487] on icon at bounding box center [1278, 488] width 19 height 19
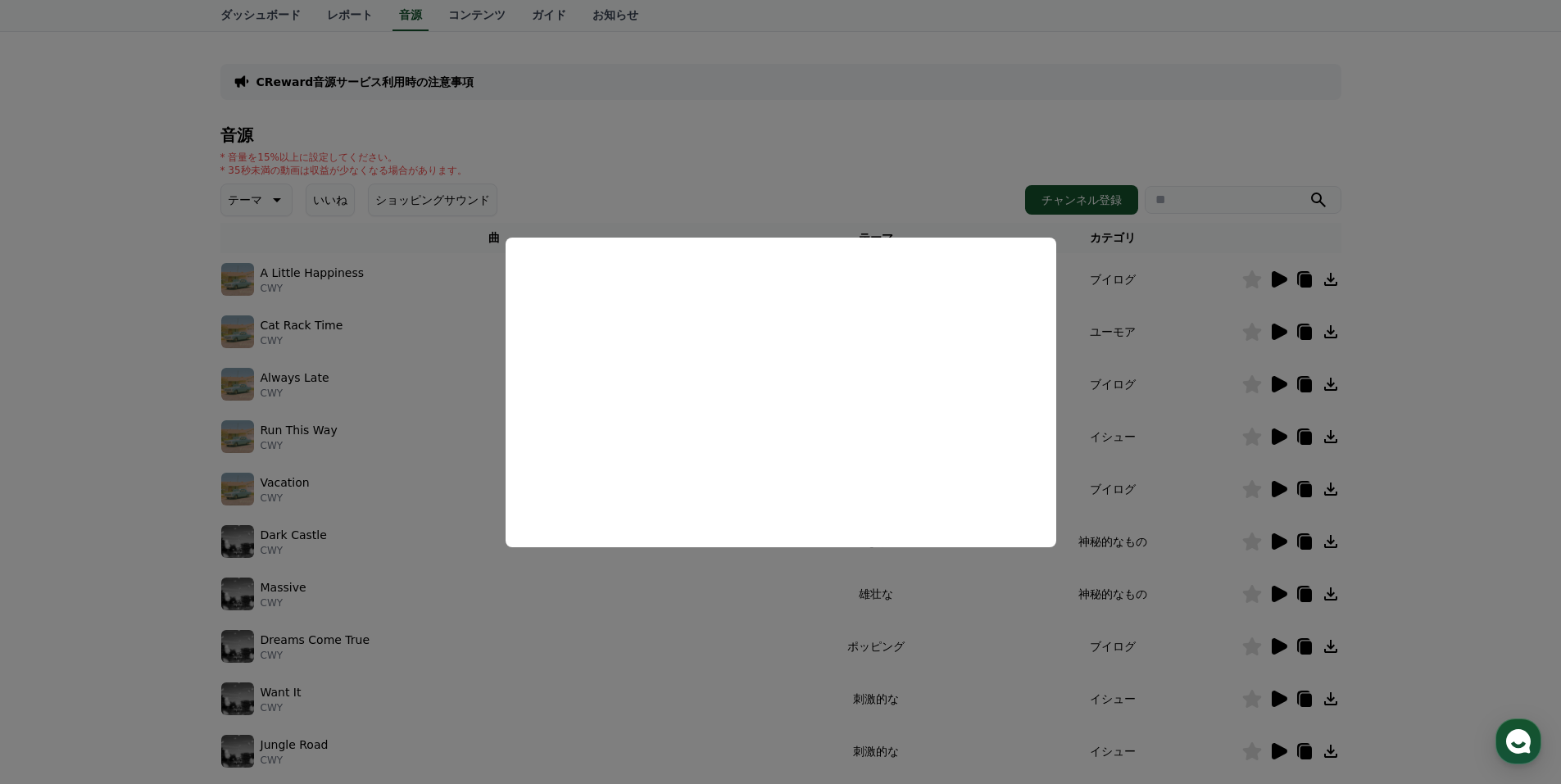
click at [1409, 388] on button "close modal" at bounding box center [780, 392] width 1561 height 784
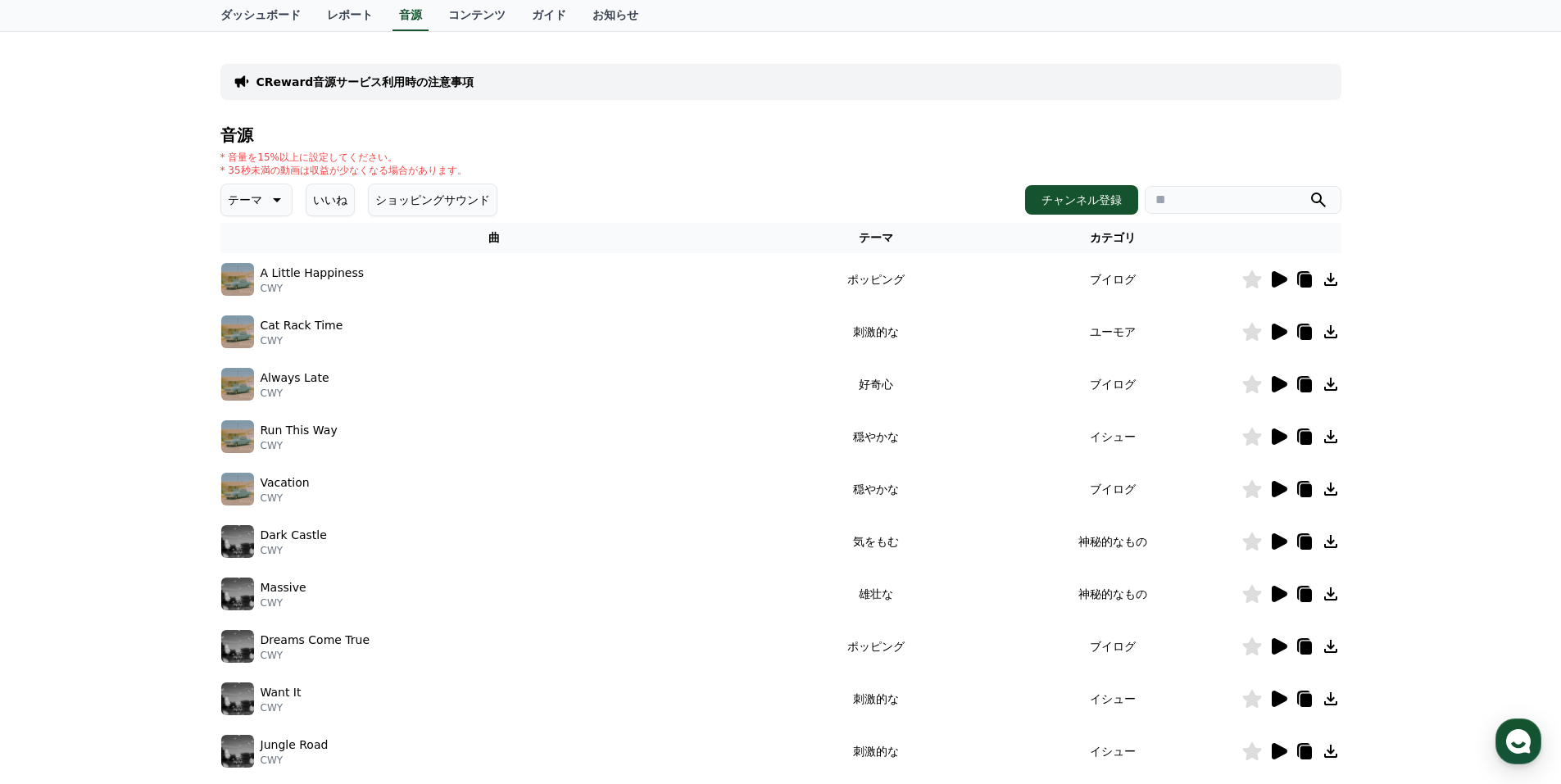
click at [1331, 487] on icon at bounding box center [1331, 489] width 13 height 13
click at [1306, 539] on icon at bounding box center [1305, 543] width 12 height 13
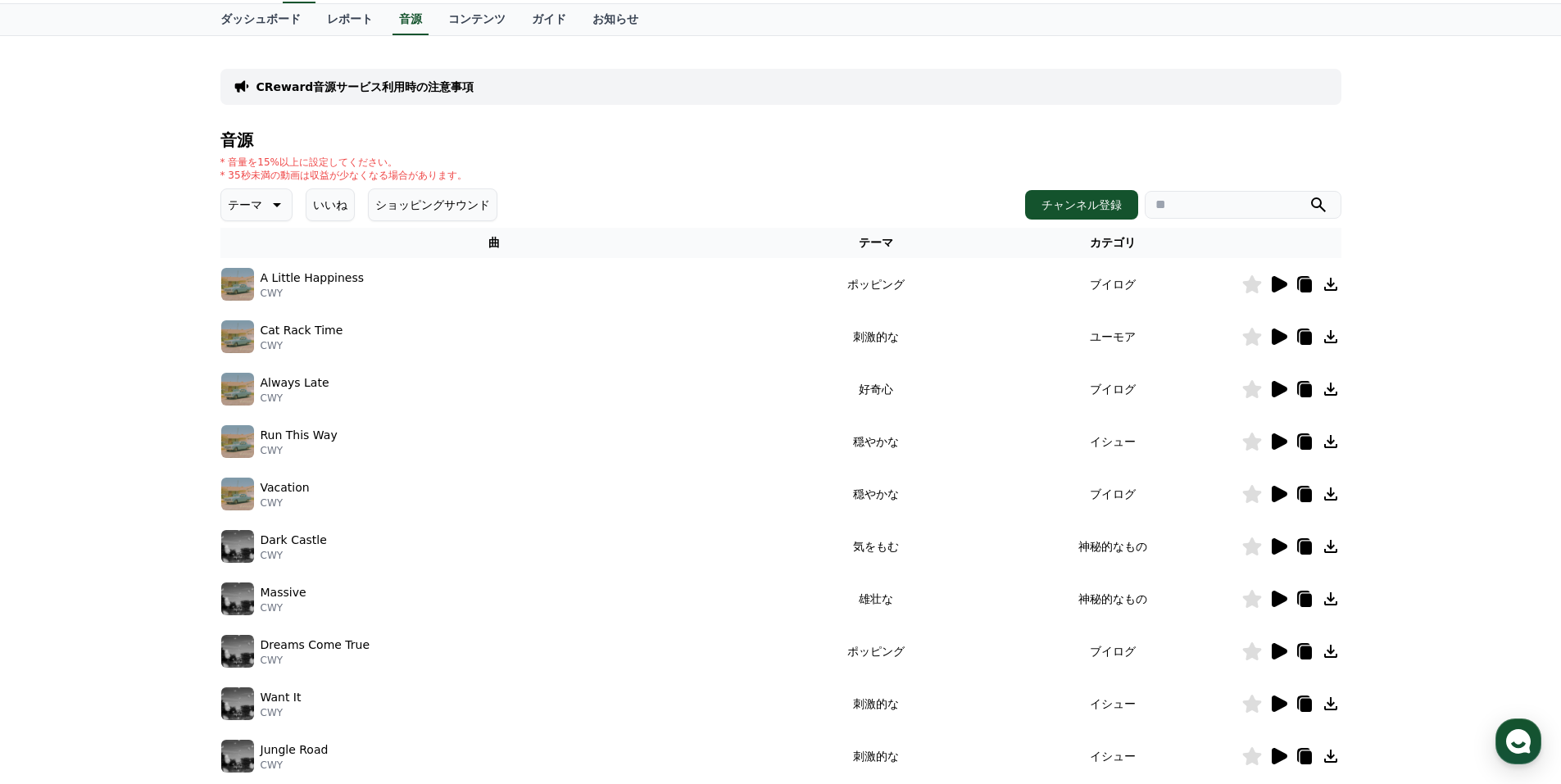
scroll to position [0, 0]
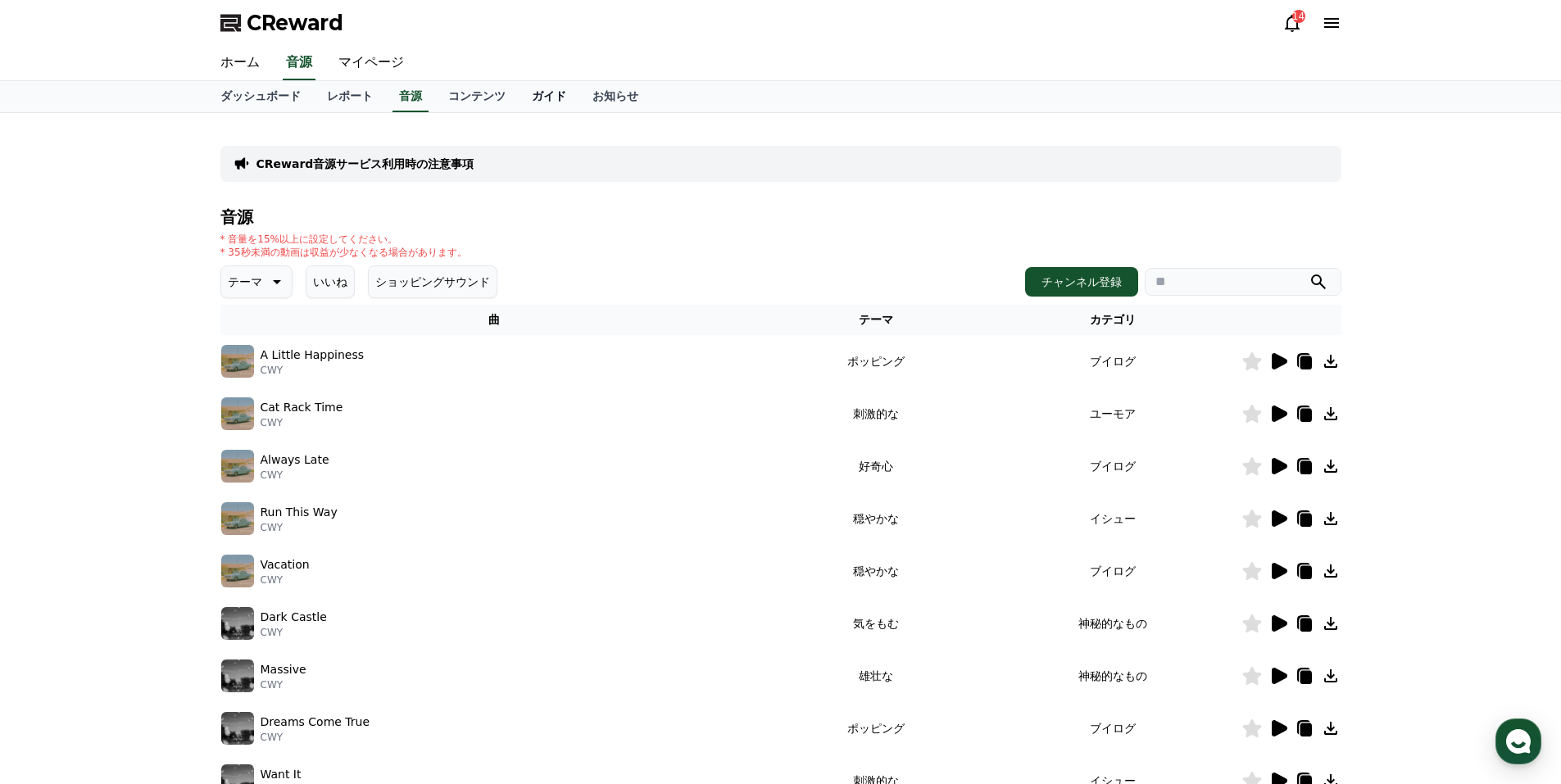
click at [519, 100] on link "ガイド" at bounding box center [549, 96] width 61 height 31
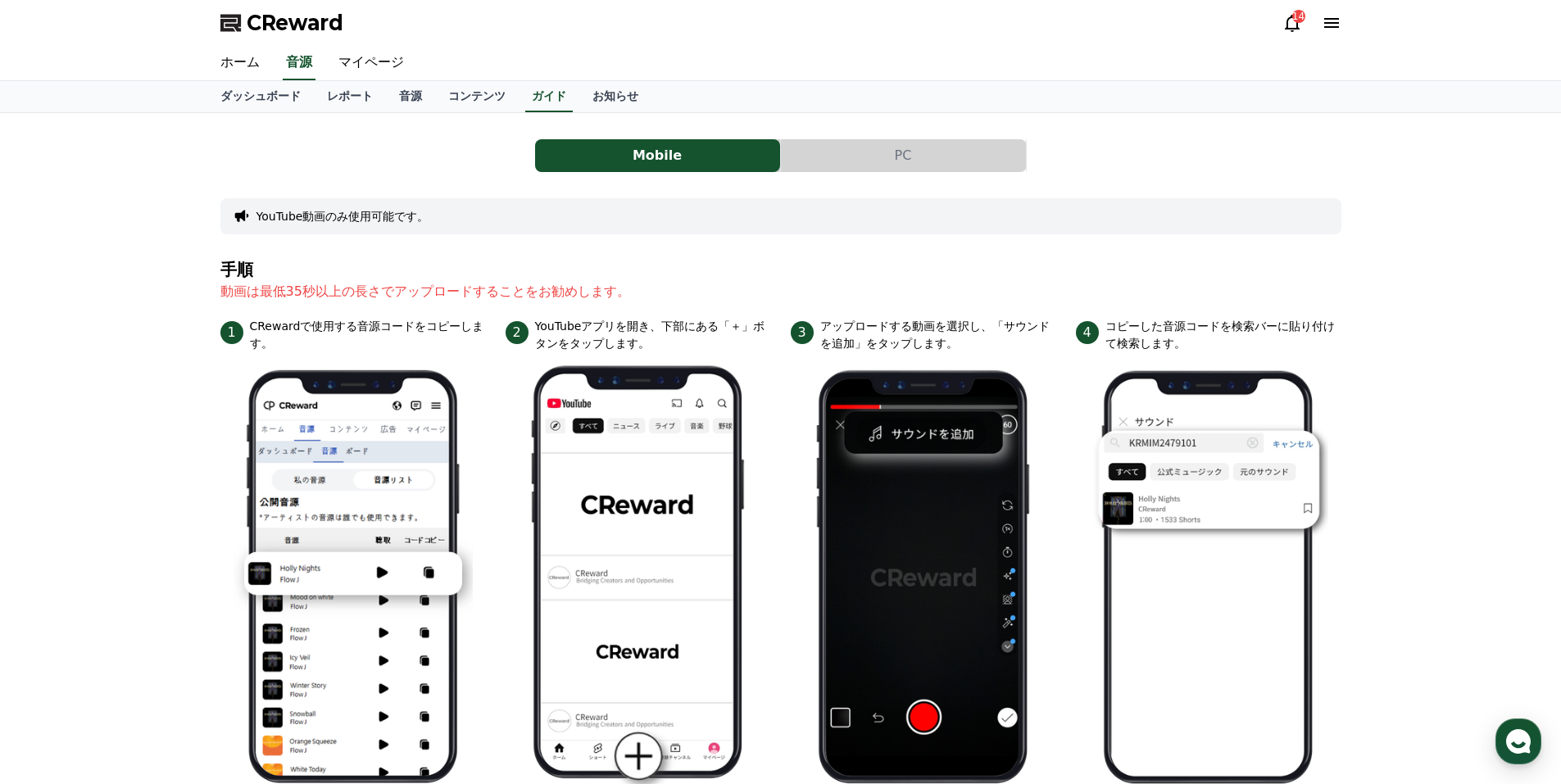
click at [796, 153] on button "PC" at bounding box center [903, 155] width 245 height 33
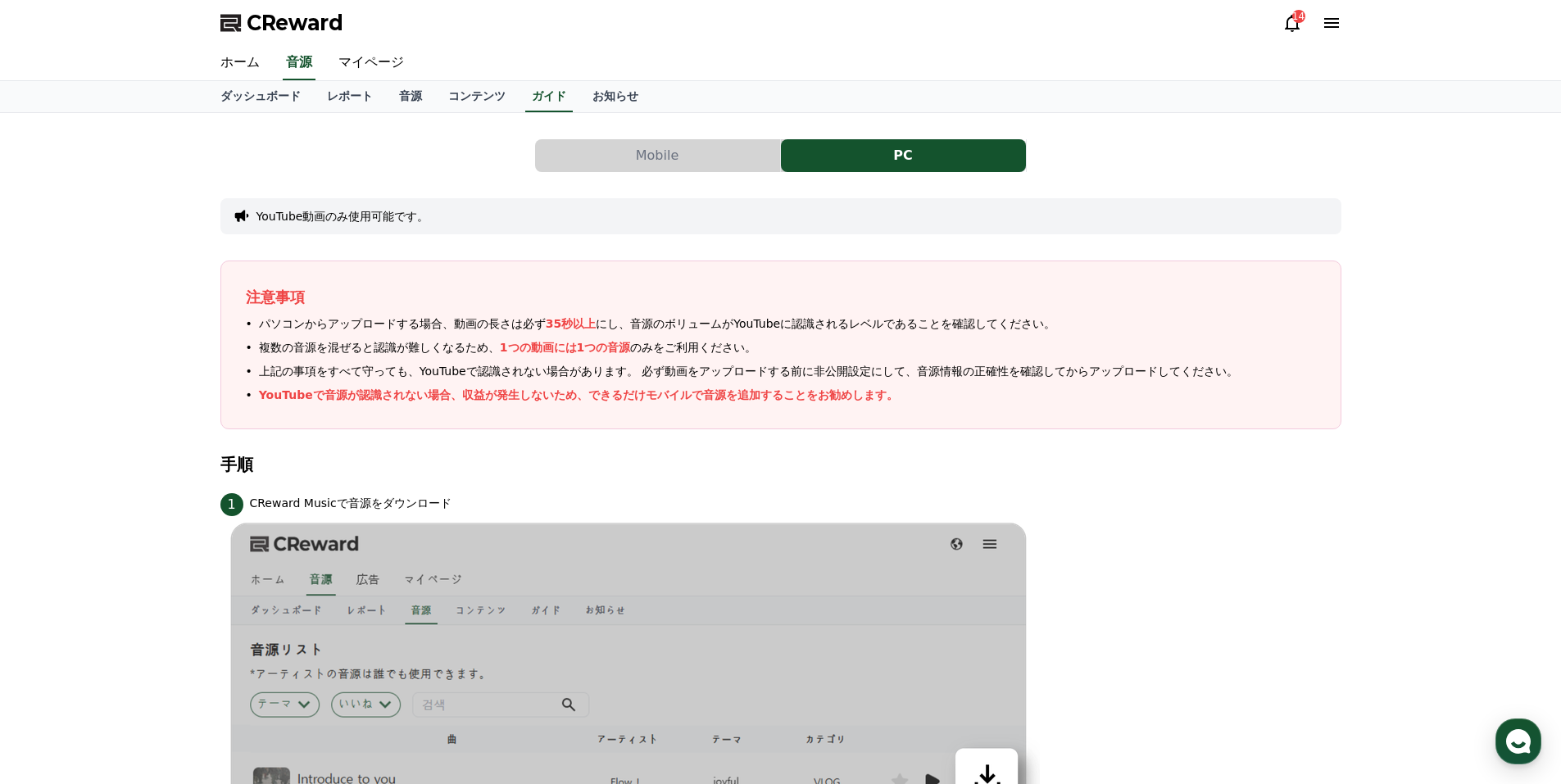
click at [660, 156] on button "Mobile" at bounding box center [657, 155] width 245 height 33
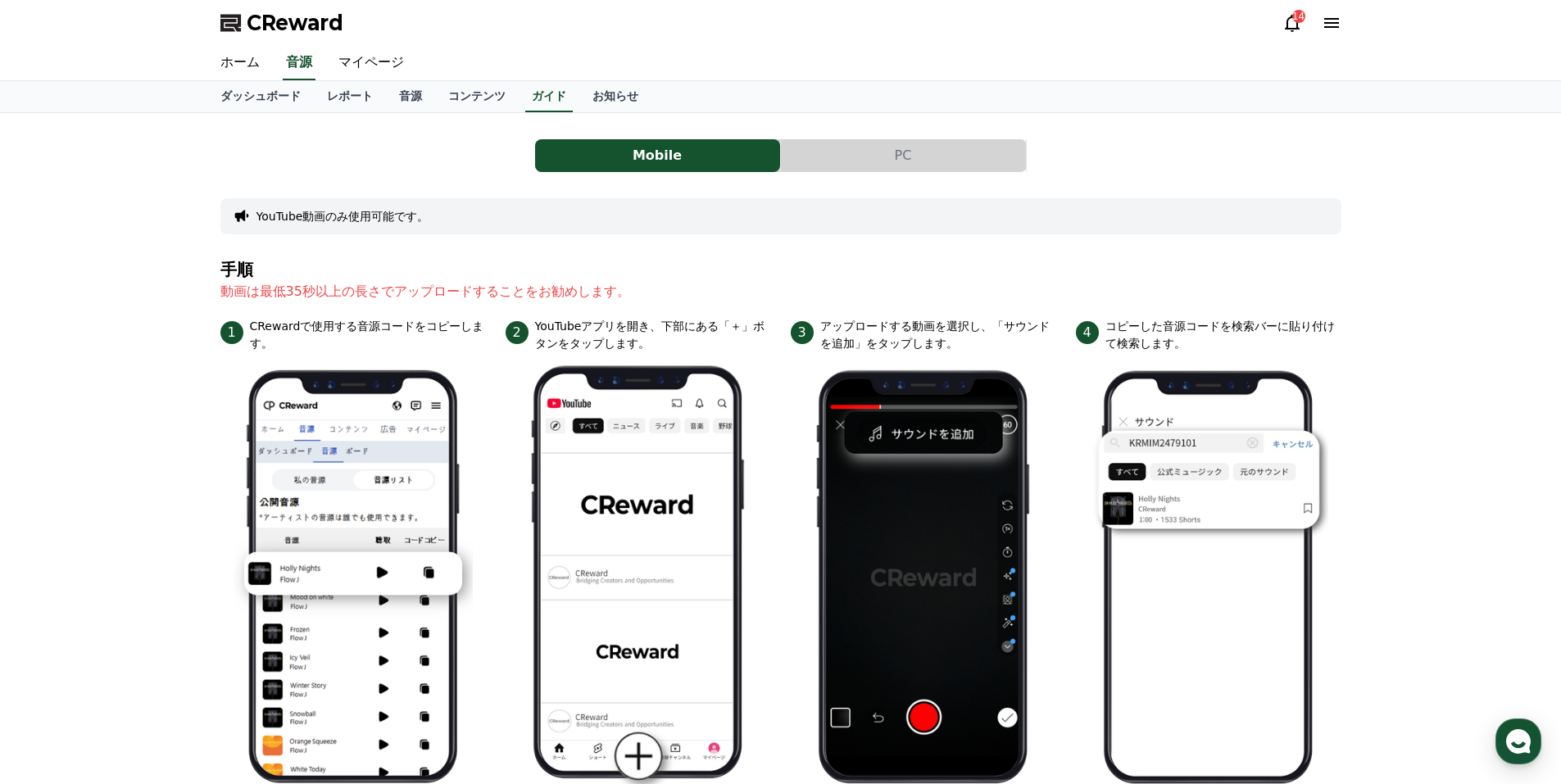
click at [906, 155] on button "PC" at bounding box center [903, 155] width 245 height 33
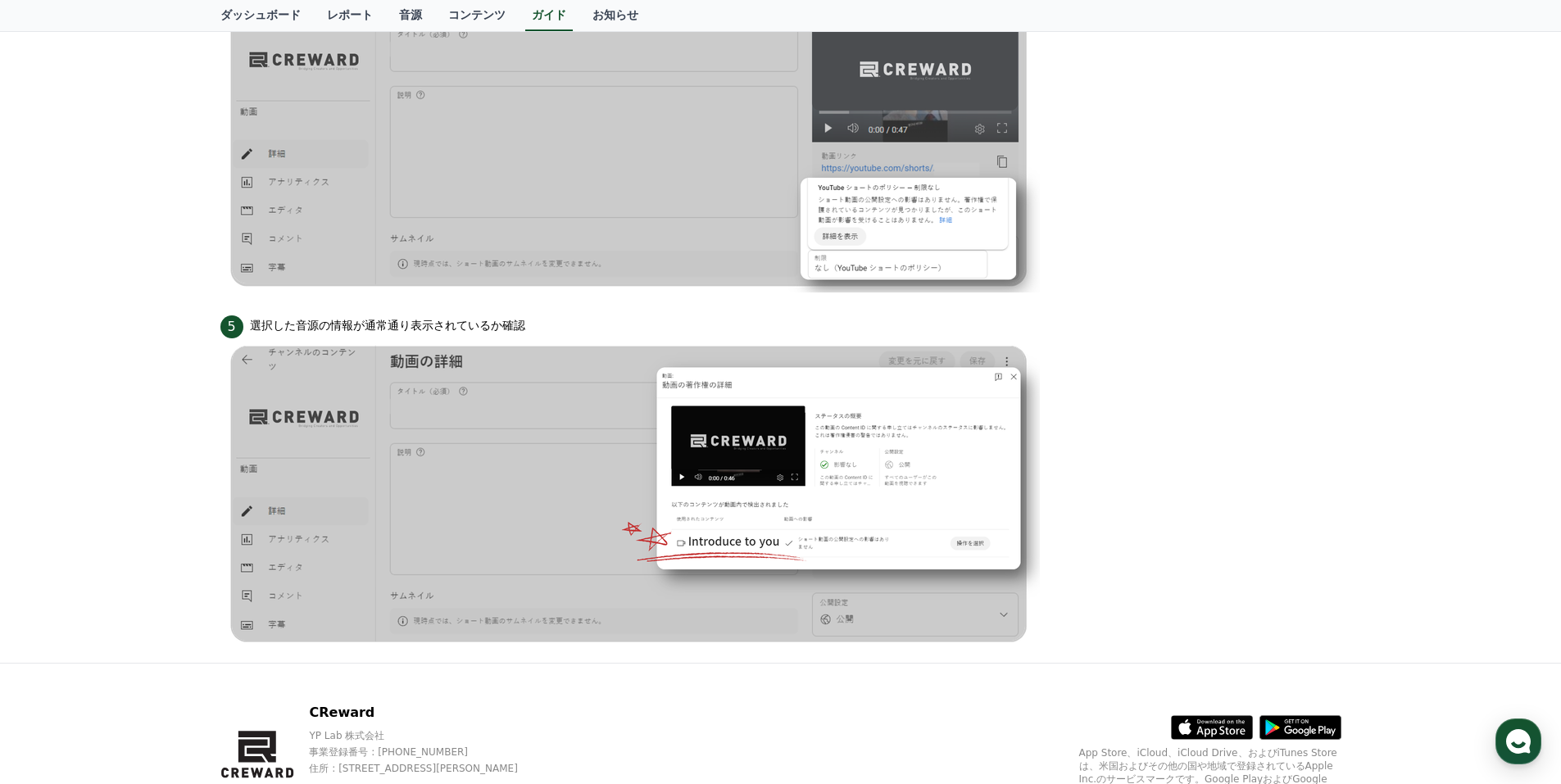
scroll to position [1475, 0]
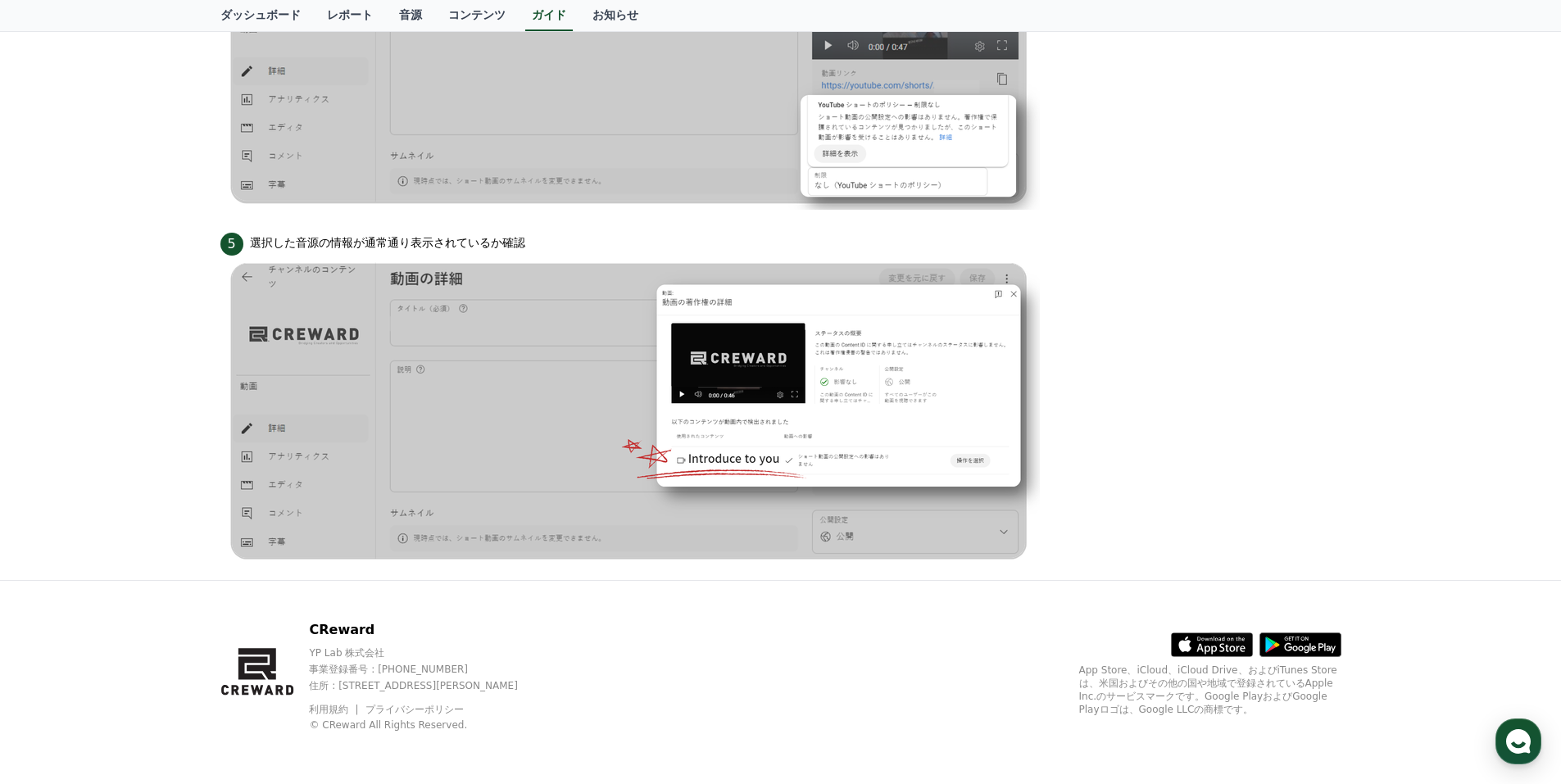
click at [795, 236] on div "5 選択した音源の情報が通常通り表示されているか確認" at bounding box center [780, 242] width 1121 height 26
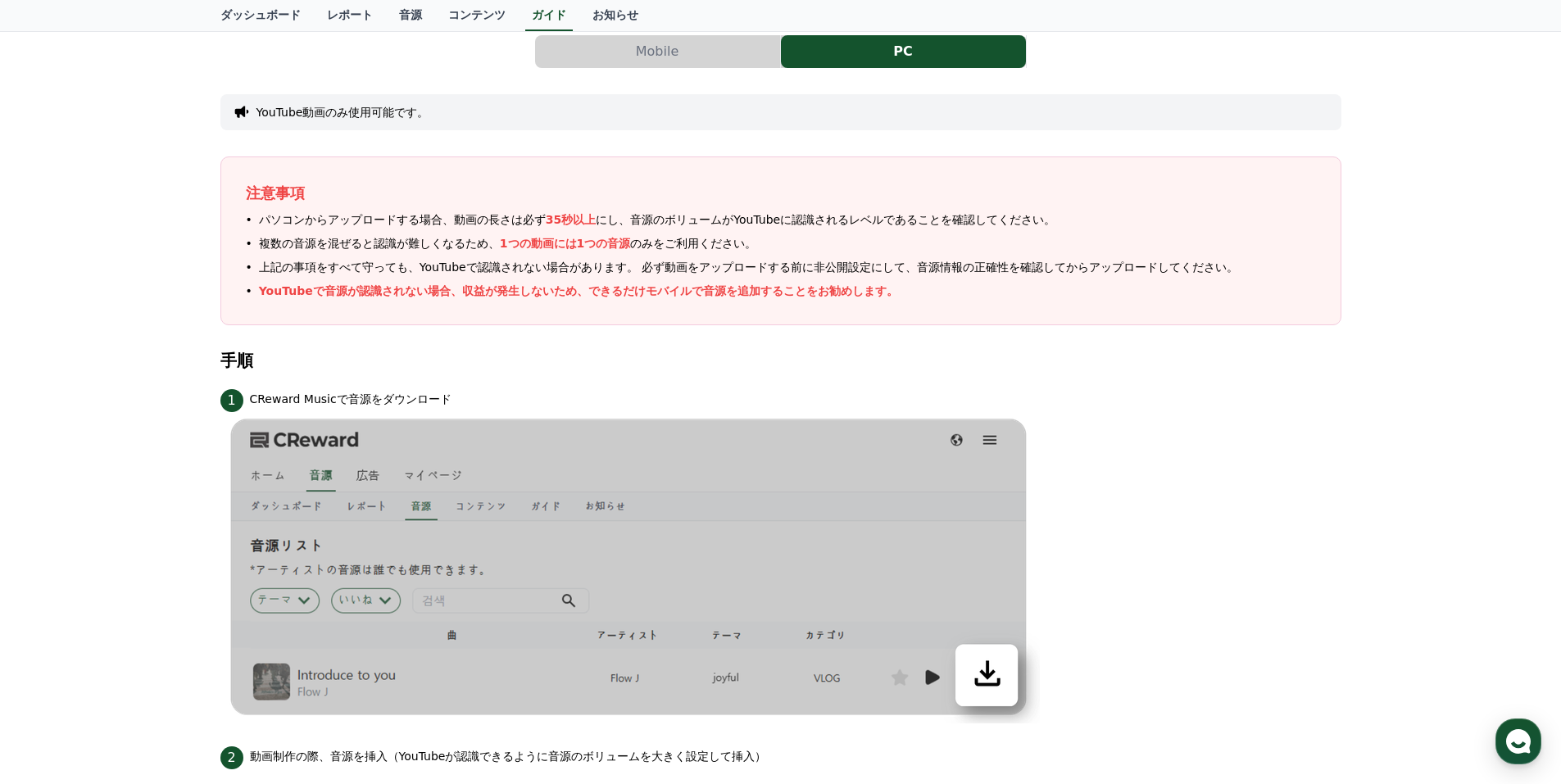
scroll to position [0, 0]
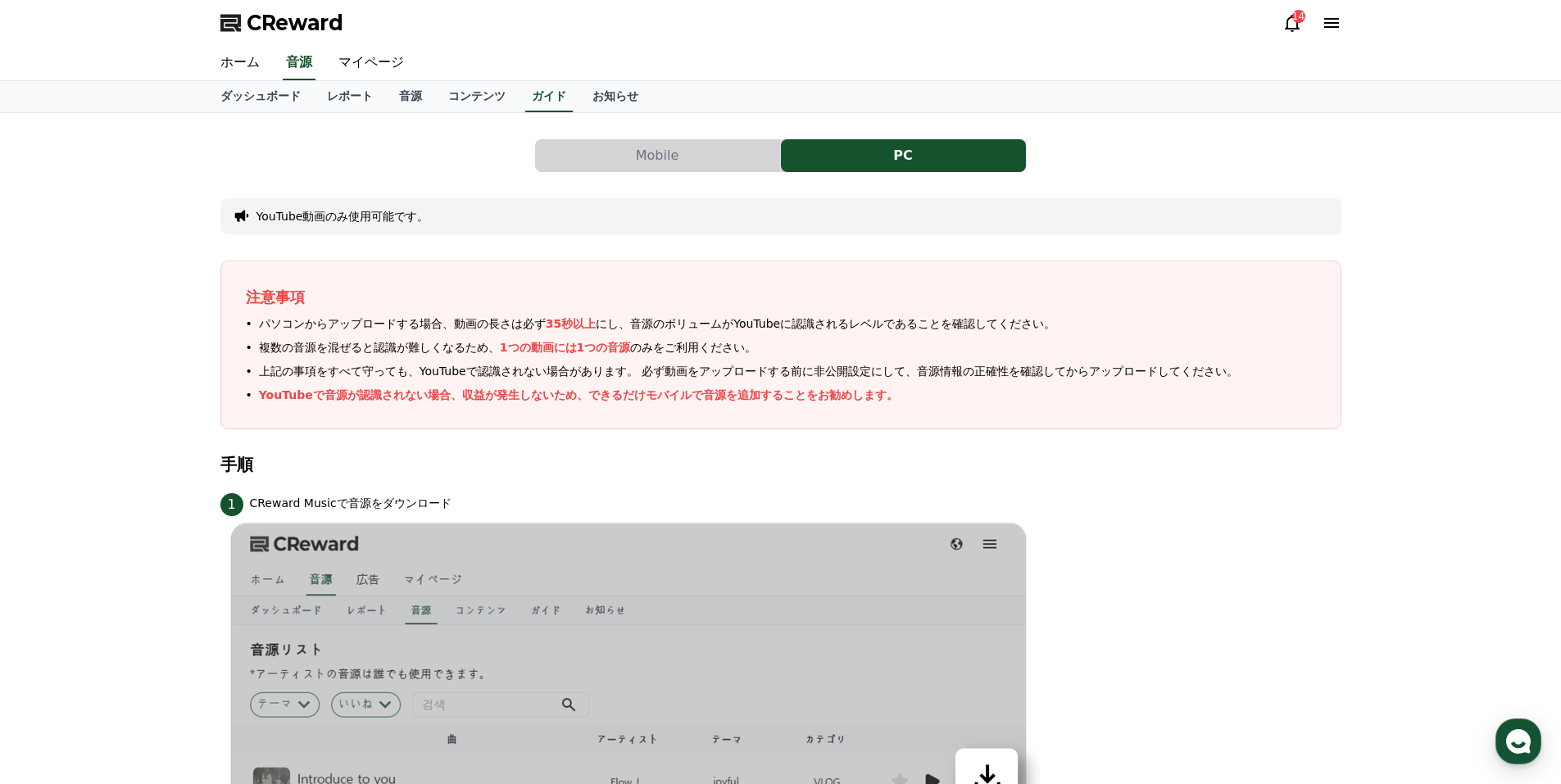
click at [685, 157] on button "Mobile" at bounding box center [657, 155] width 245 height 33
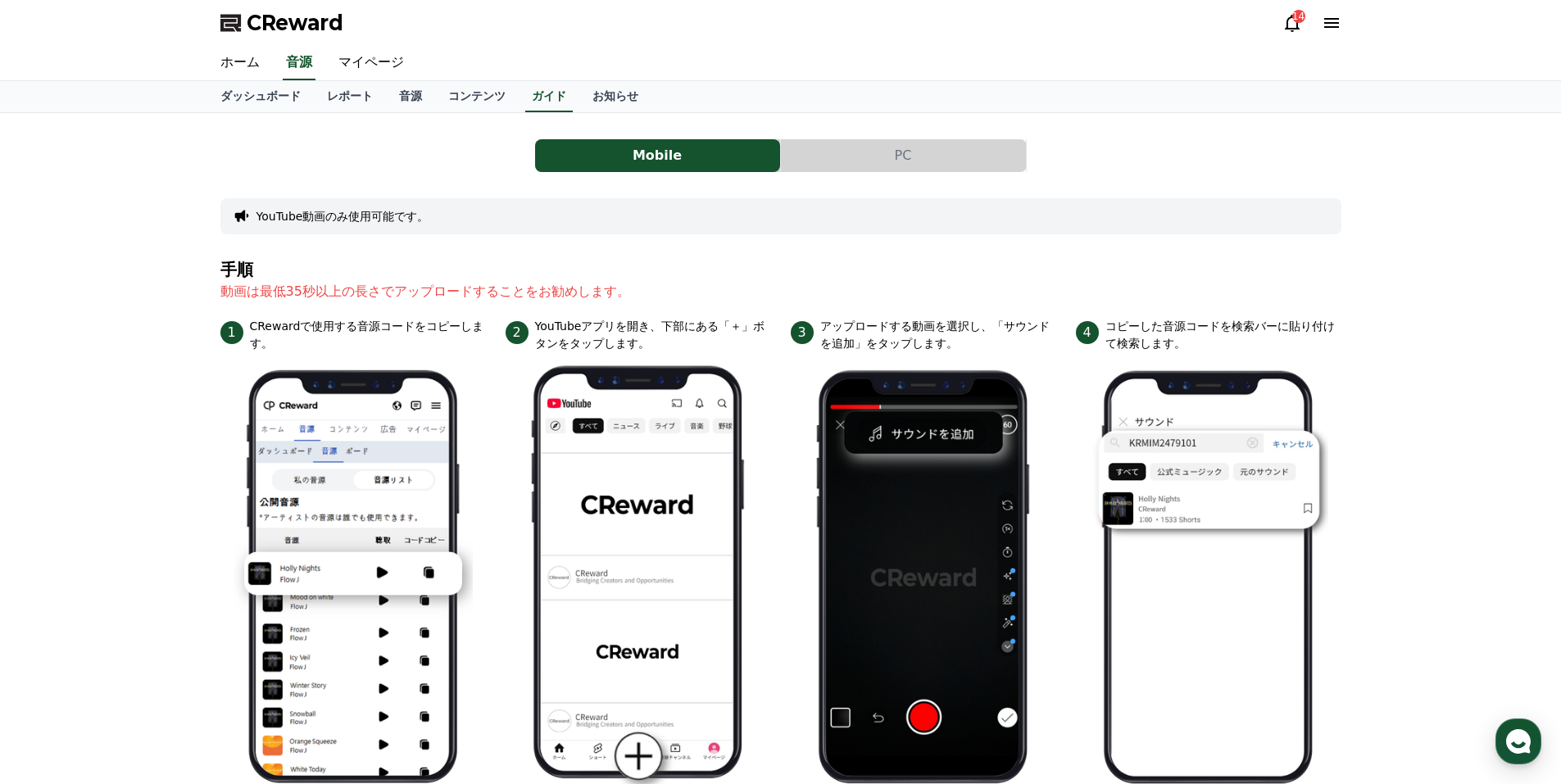
click at [883, 168] on button "PC" at bounding box center [903, 155] width 245 height 33
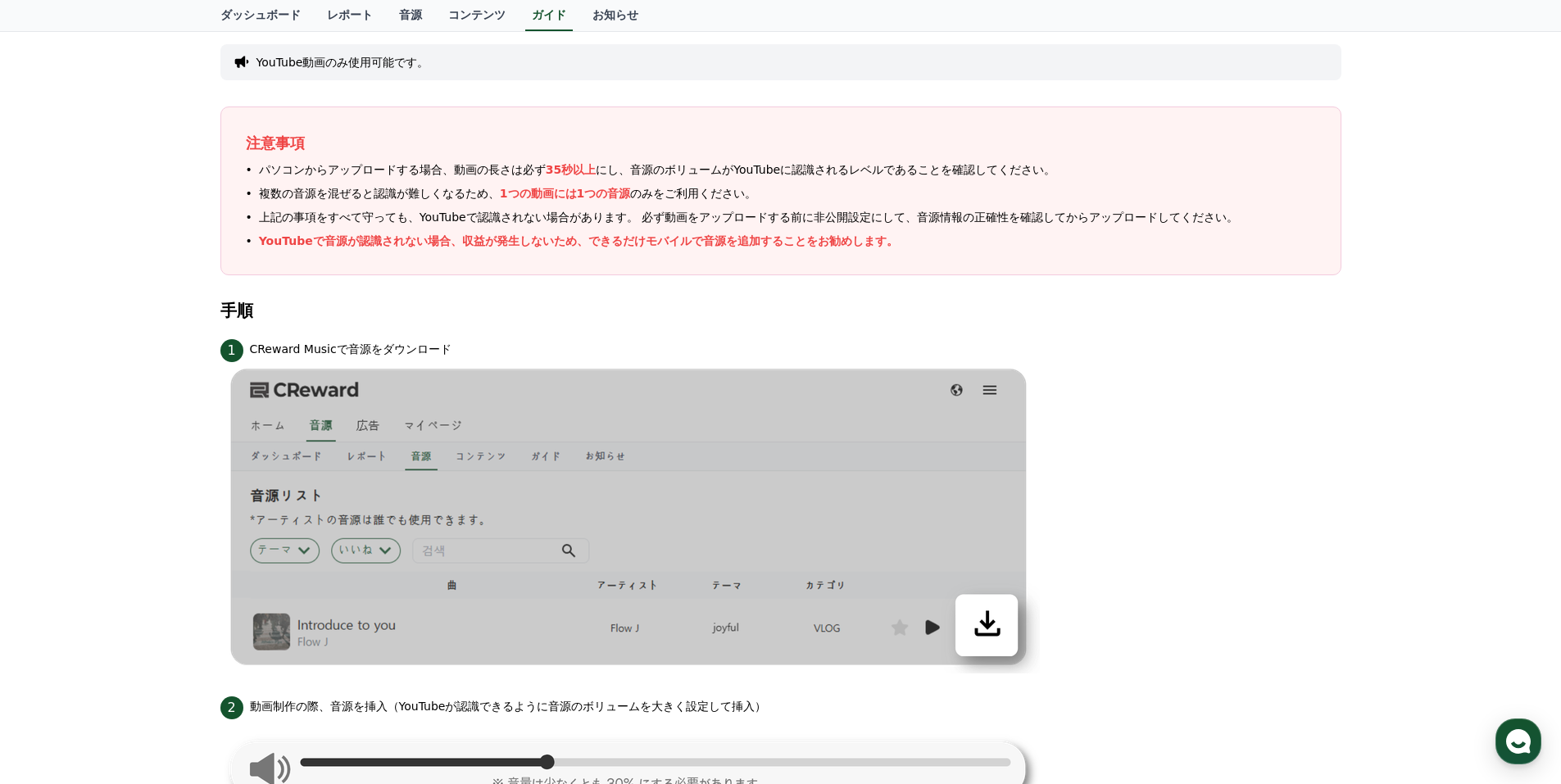
scroll to position [82, 0]
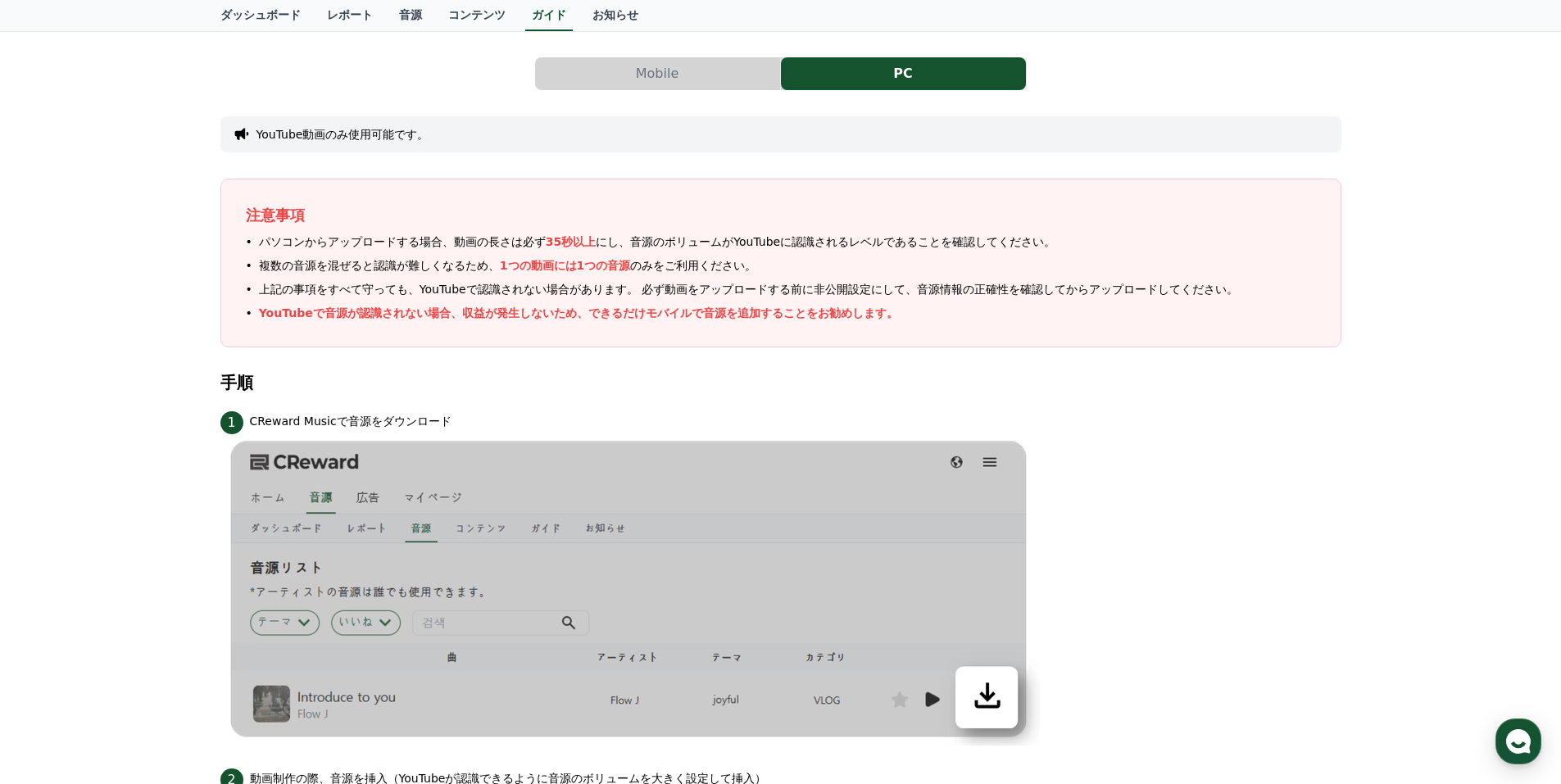
drag, startPoint x: 251, startPoint y: 420, endPoint x: 295, endPoint y: 419, distance: 44.0
click at [295, 419] on p "CReward Musicで音源をダウンロード" at bounding box center [351, 421] width 202 height 17
copy p "CReward"
